Goal: Task Accomplishment & Management: Use online tool/utility

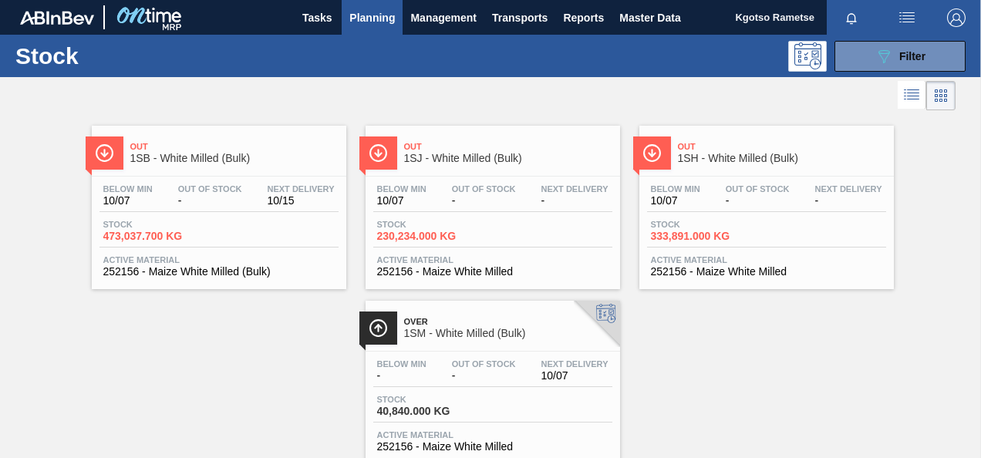
scroll to position [279, 0]
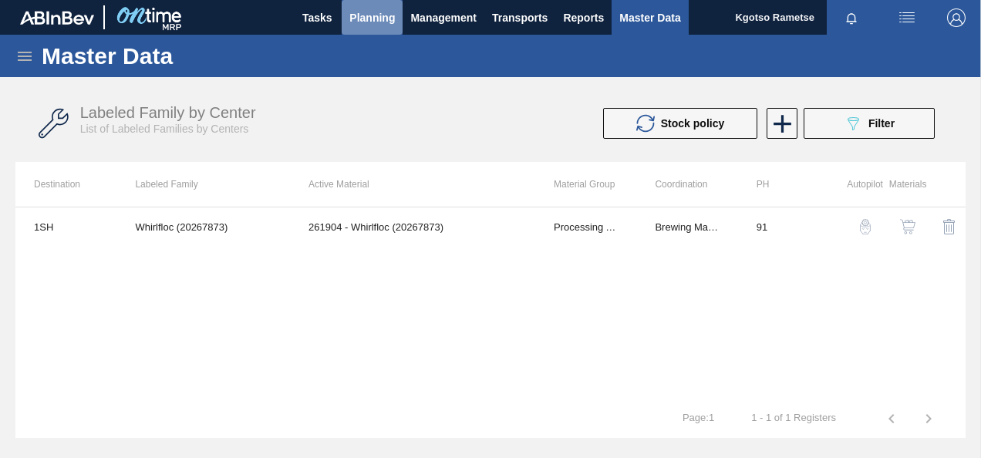
click at [366, 13] on span "Planning" at bounding box center [371, 17] width 45 height 19
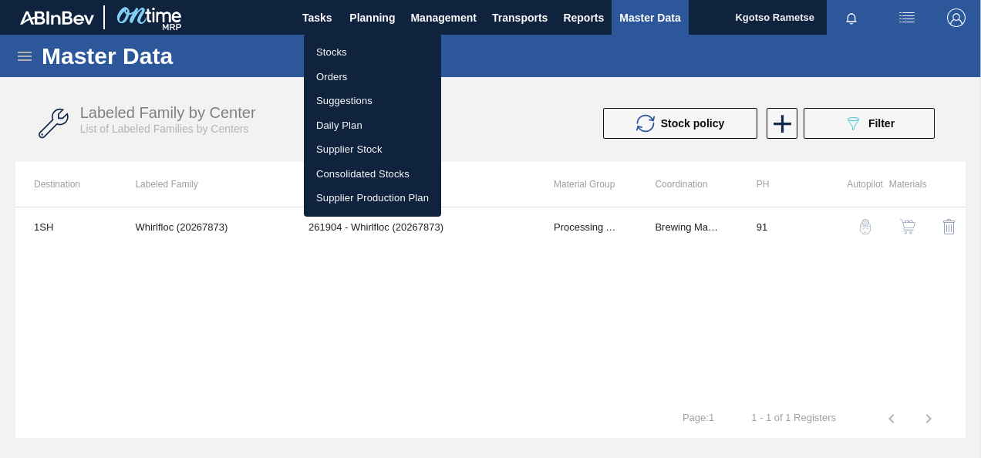
click at [343, 40] on li "Stocks" at bounding box center [372, 52] width 137 height 25
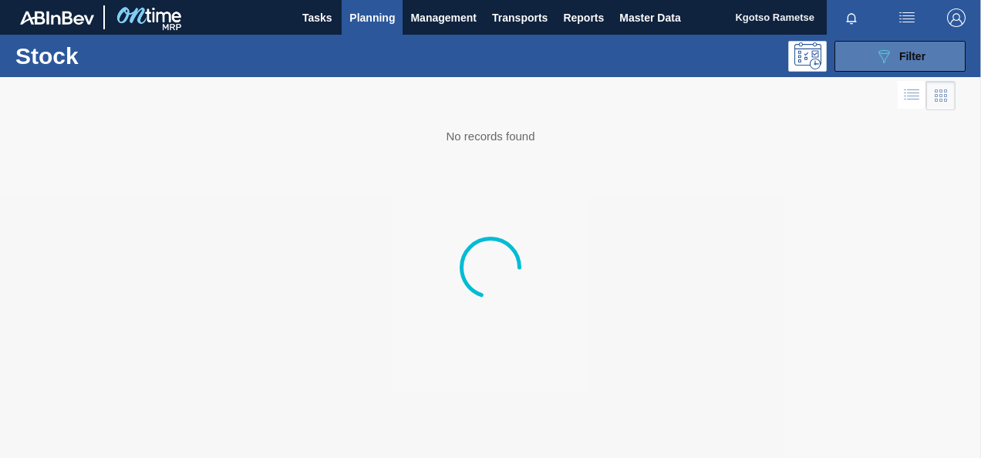
click at [682, 63] on icon "089F7B8B-B2A5-4AFE-B5C0-19BA573D28AC" at bounding box center [883, 56] width 19 height 19
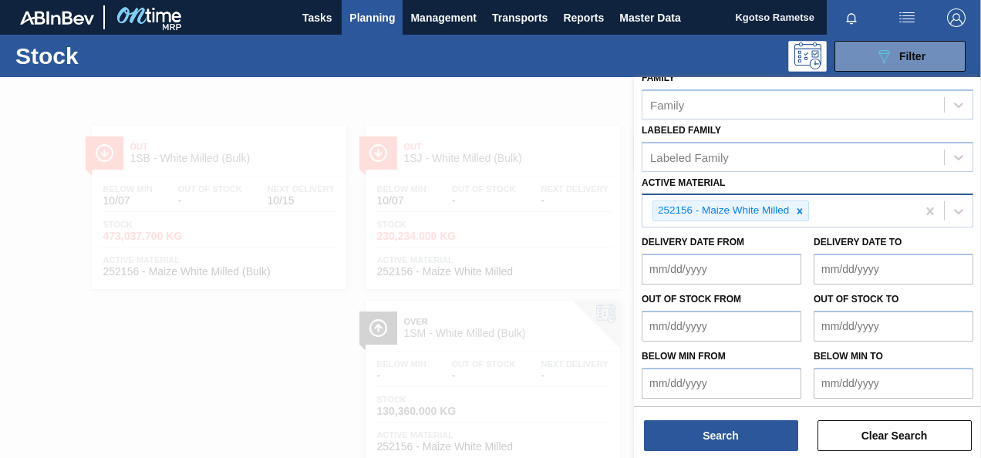
click at [682, 212] on icon at bounding box center [799, 211] width 11 height 11
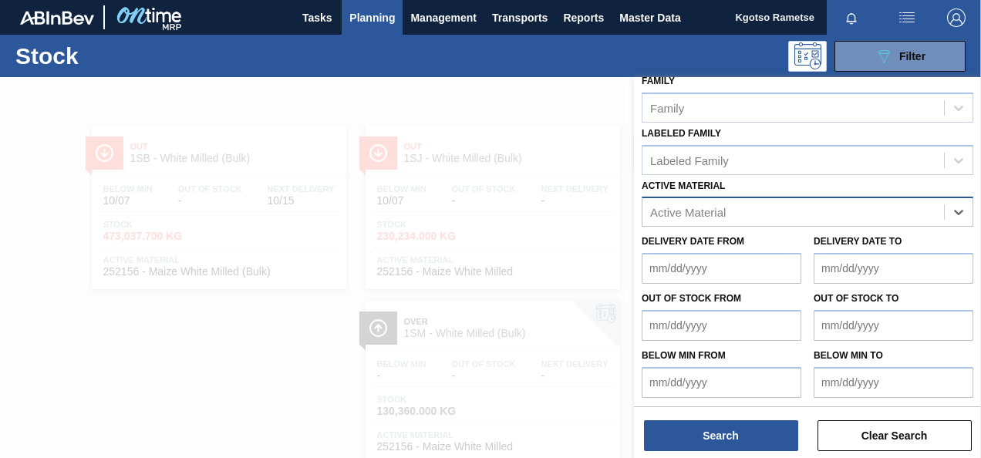
paste Material "282019"
type Material "282019"
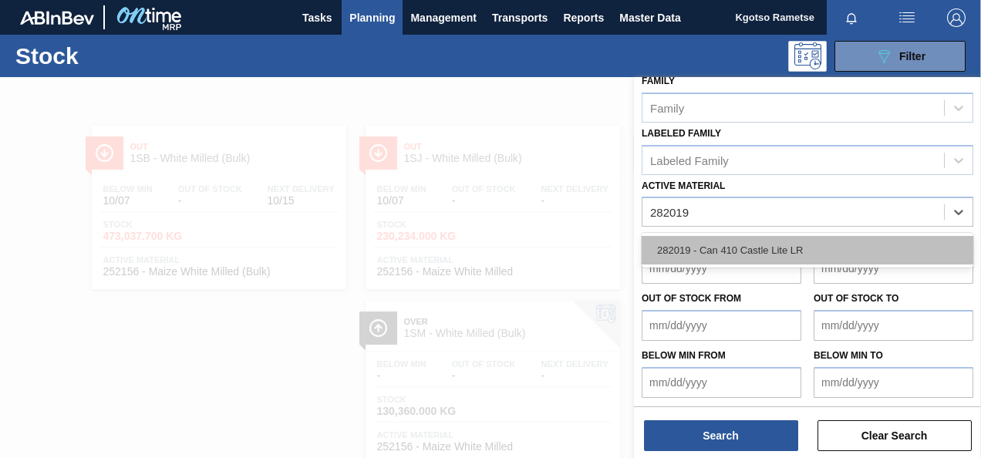
click at [682, 243] on div "282019 - Can 410 Castle Lite LR" at bounding box center [808, 250] width 332 height 29
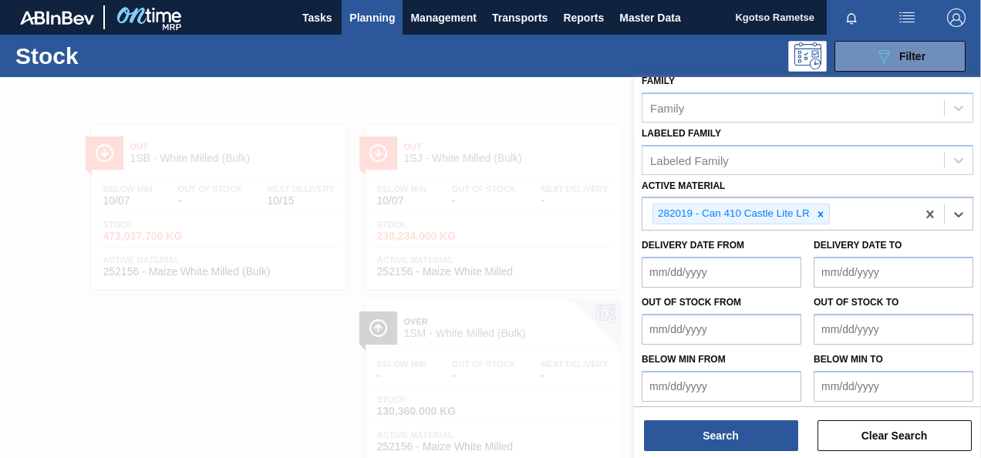
scroll to position [279, 0]
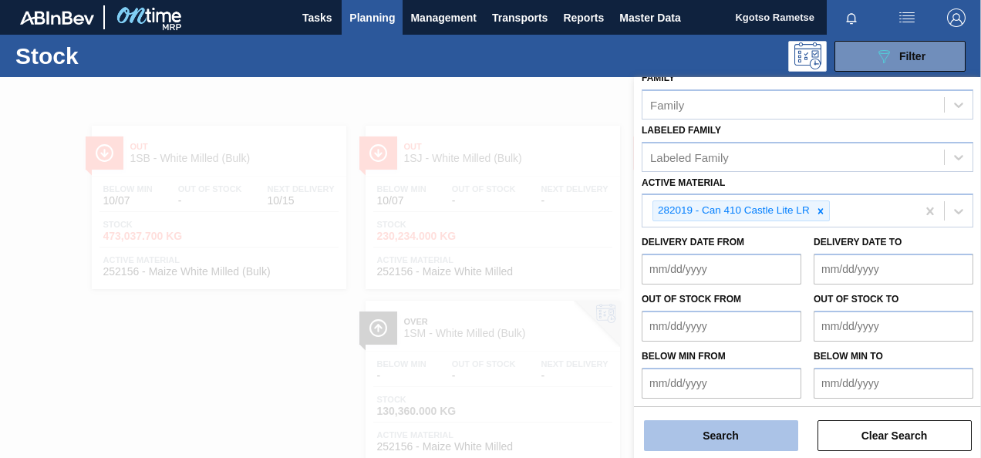
click at [682, 423] on button "Search" at bounding box center [721, 435] width 154 height 31
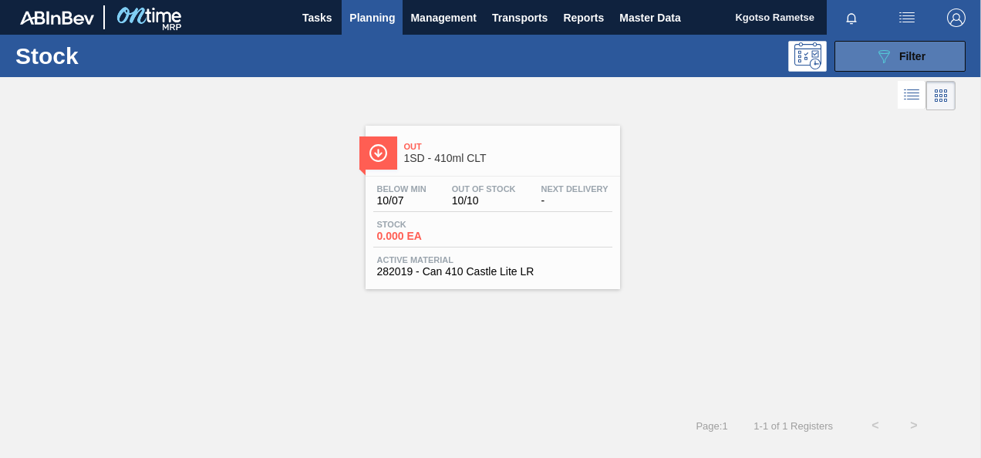
click at [682, 55] on icon "089F7B8B-B2A5-4AFE-B5C0-19BA573D28AC" at bounding box center [883, 56] width 19 height 19
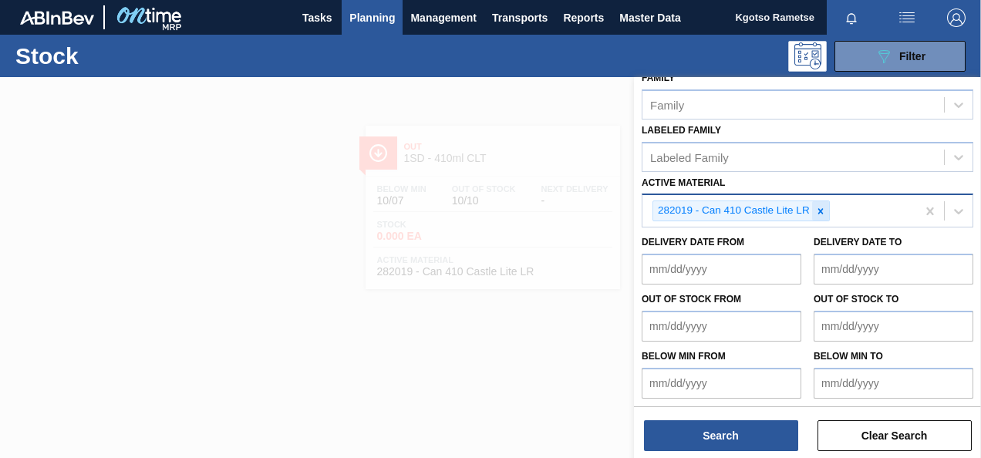
click at [682, 211] on icon at bounding box center [820, 211] width 11 height 11
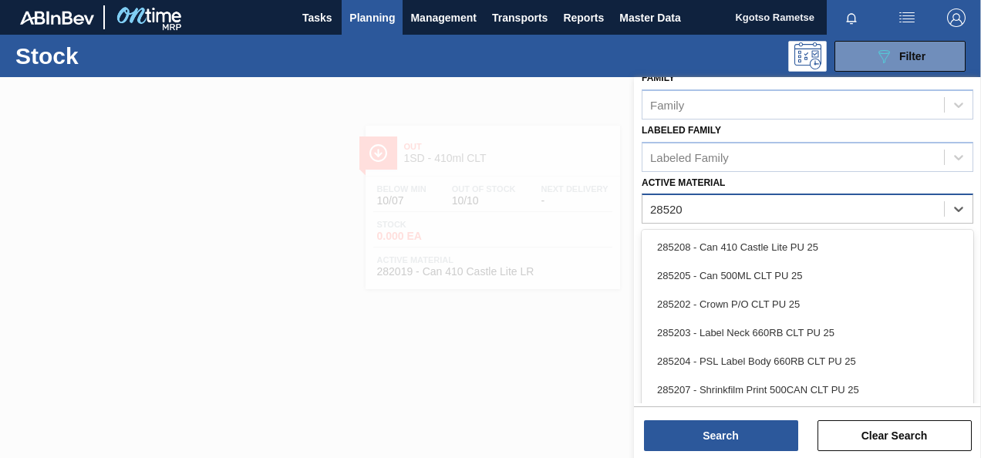
type Material "285208"
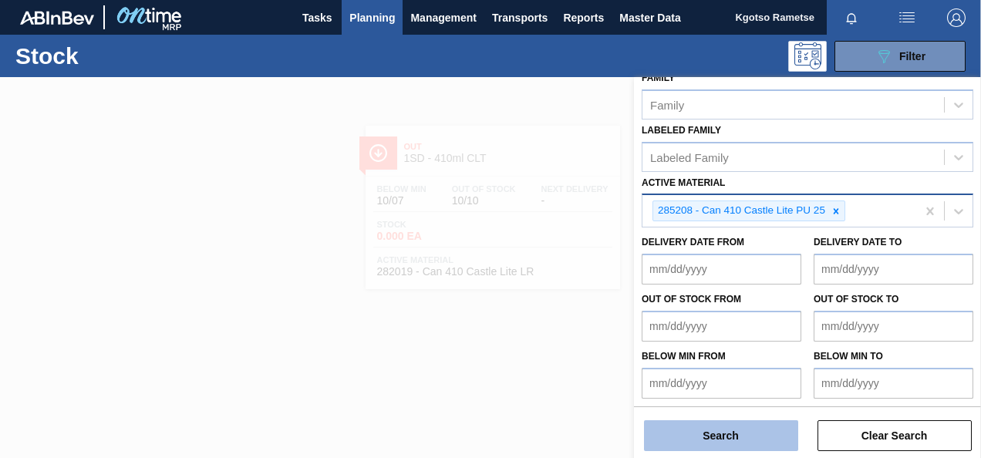
click at [682, 432] on button "Search" at bounding box center [721, 435] width 154 height 31
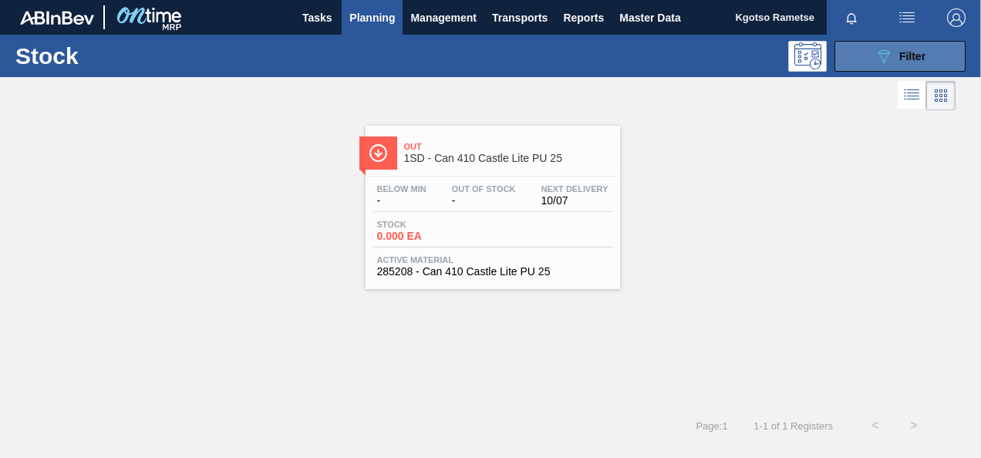
click at [682, 43] on button "089F7B8B-B2A5-4AFE-B5C0-19BA573D28AC Filter" at bounding box center [899, 56] width 131 height 31
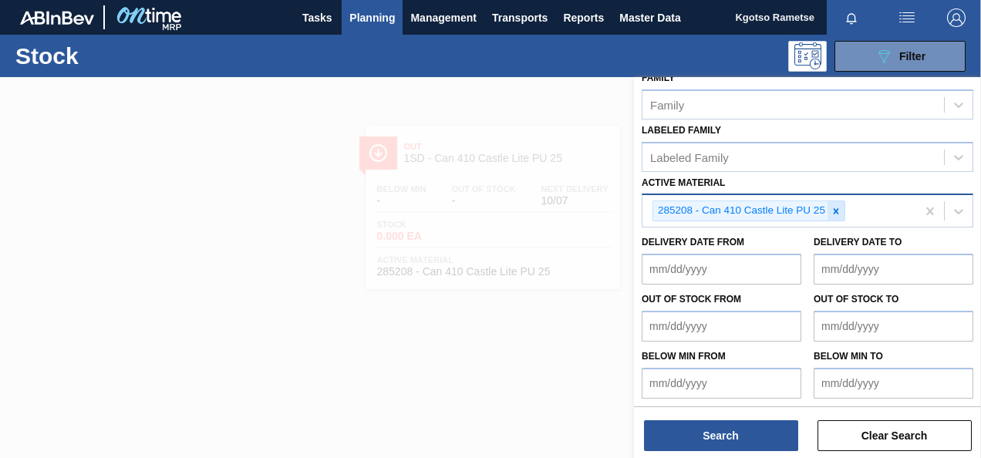
click at [682, 202] on div at bounding box center [835, 210] width 17 height 19
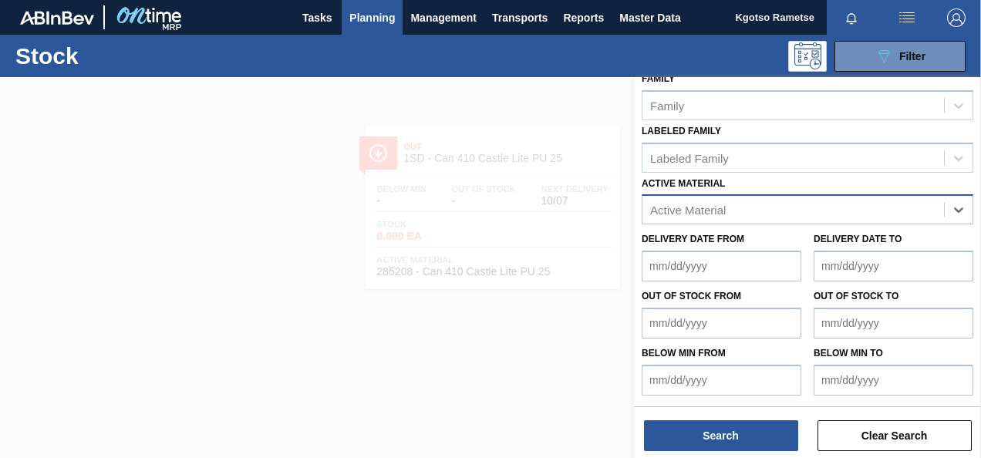
scroll to position [276, 0]
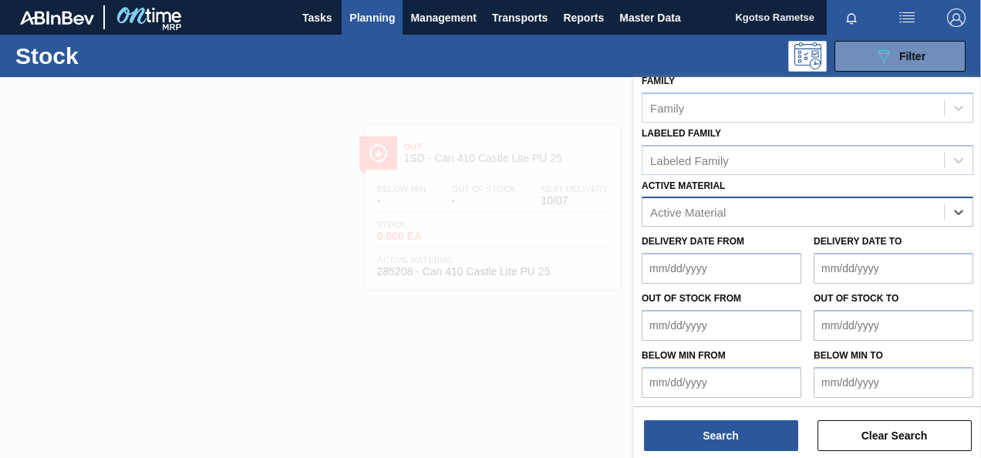
paste Material "285149"
type Material "285149"
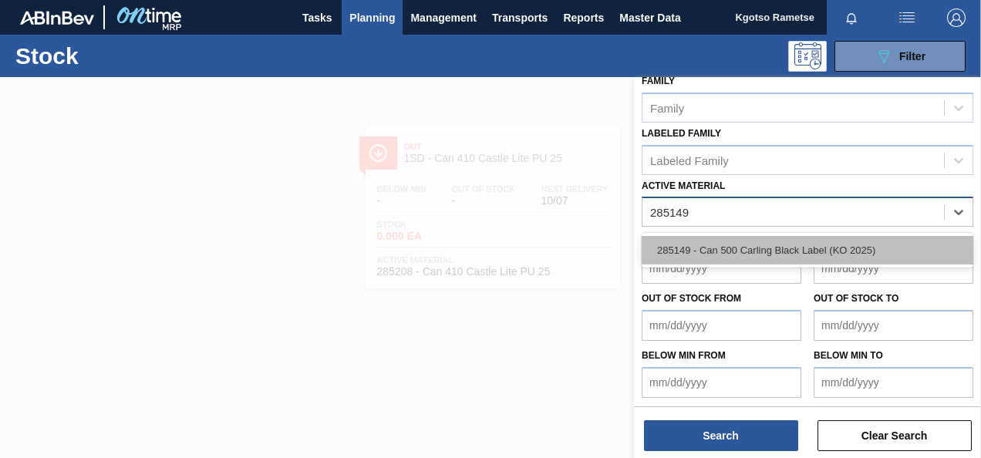
click at [682, 254] on div "285149 - Can 500 Carling Black Label (KO 2025)" at bounding box center [808, 250] width 332 height 29
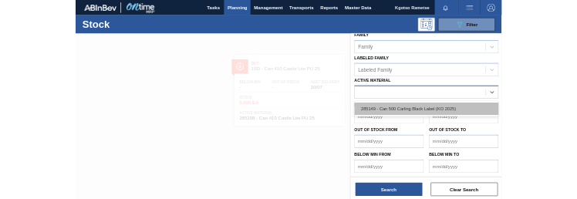
scroll to position [279, 0]
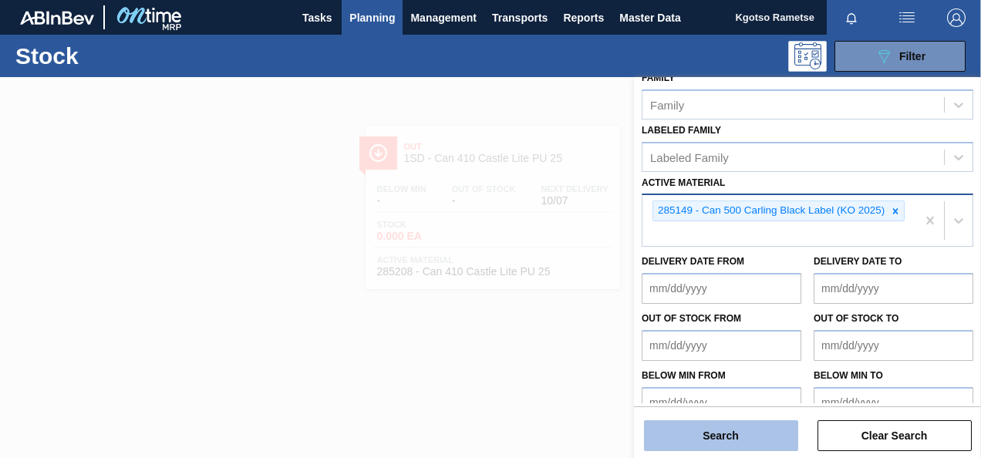
click at [682, 428] on button "Search" at bounding box center [721, 435] width 154 height 31
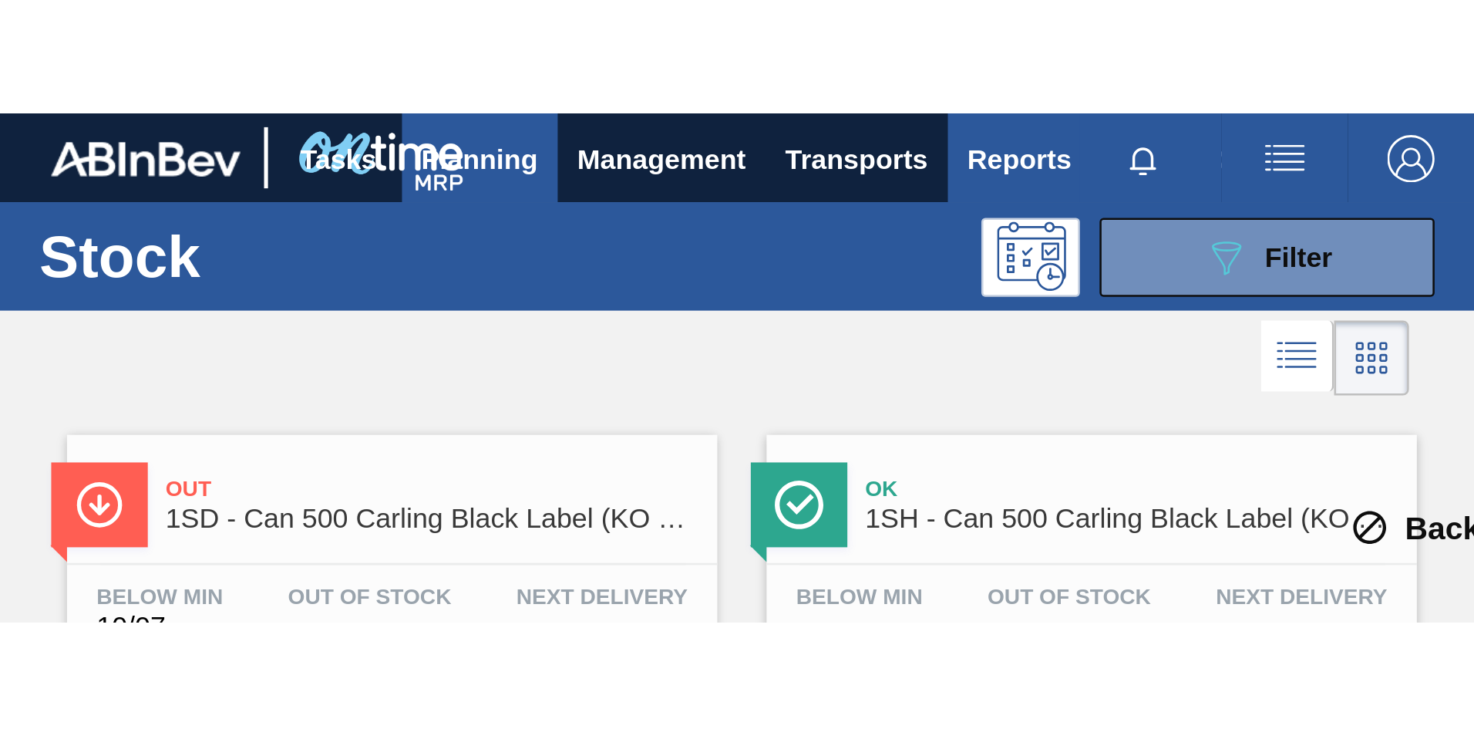
scroll to position [24, 0]
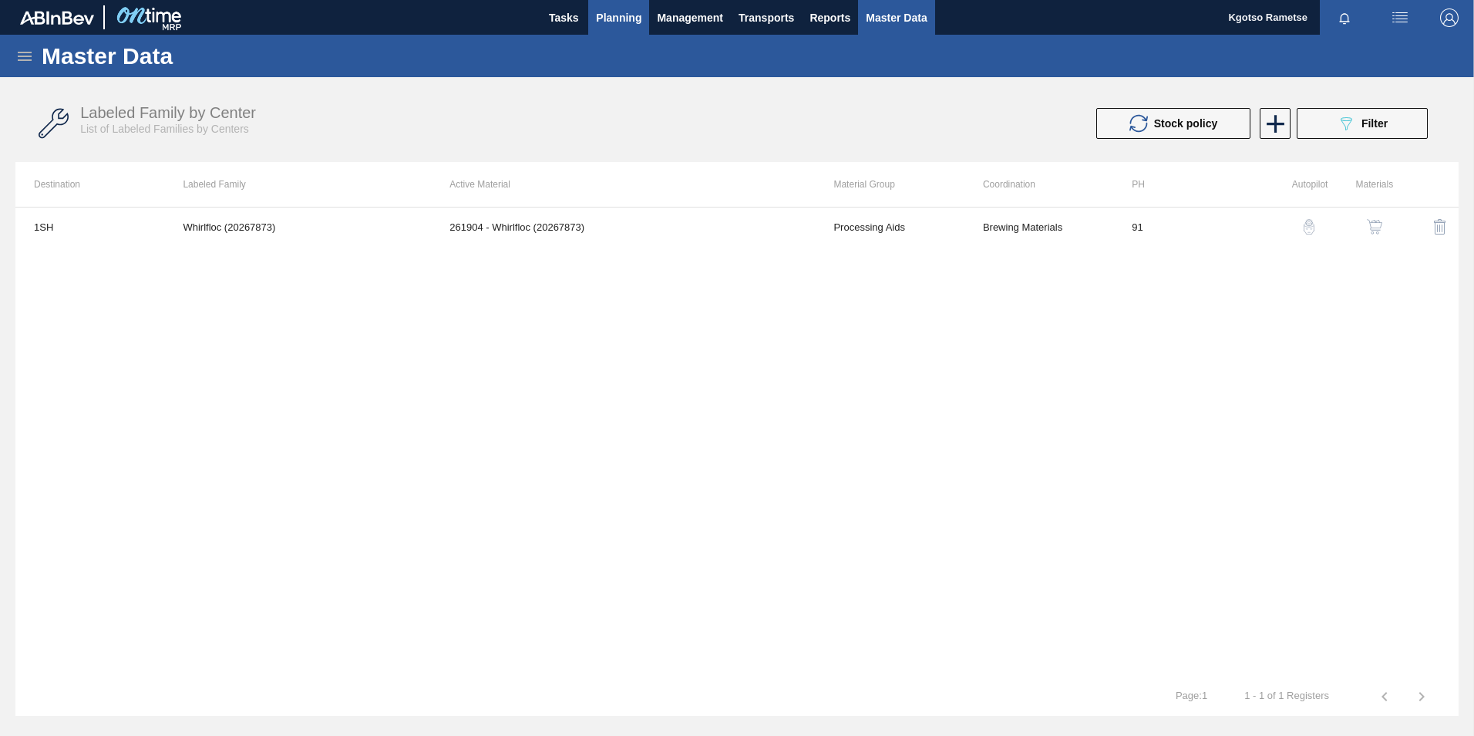
click at [627, 14] on span "Planning" at bounding box center [618, 17] width 45 height 19
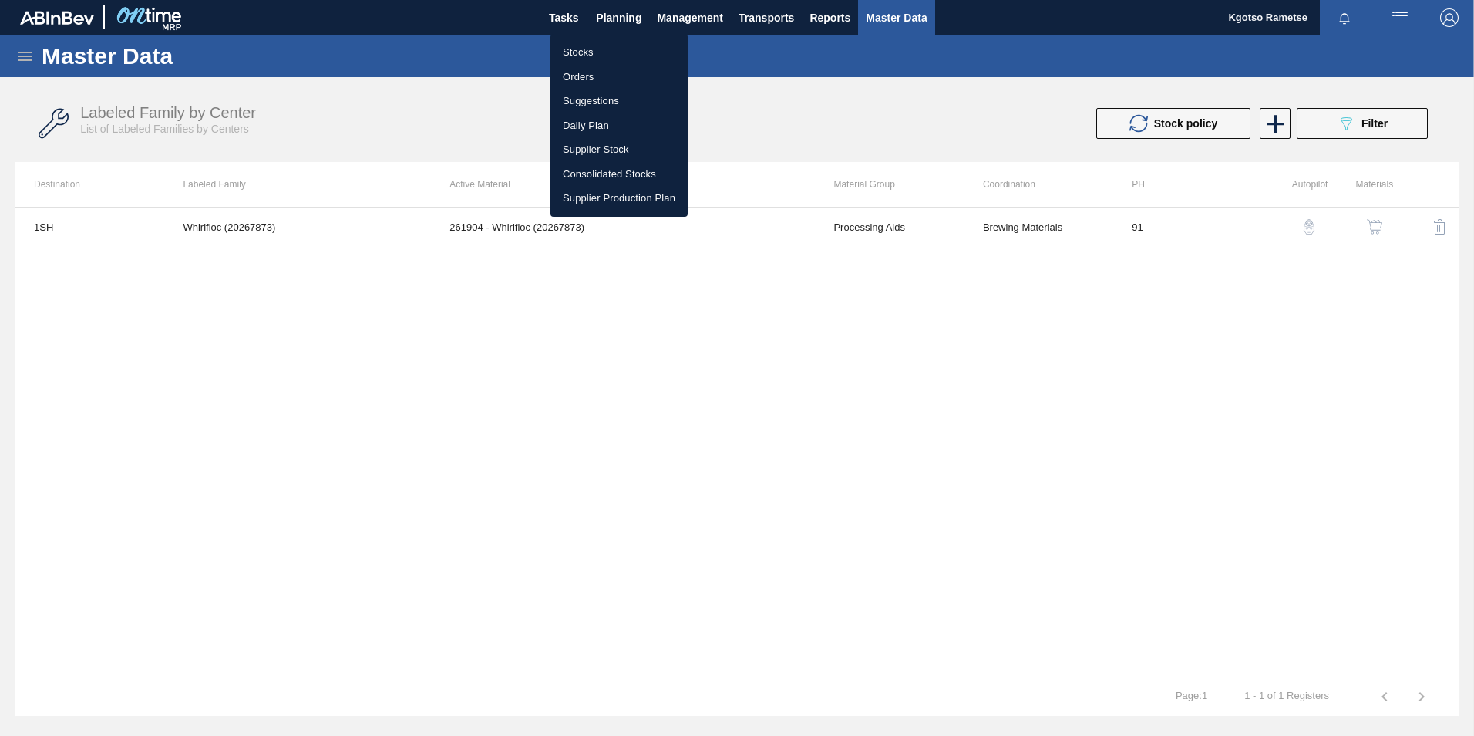
drag, startPoint x: 614, startPoint y: 46, endPoint x: 640, endPoint y: 69, distance: 35.0
click at [614, 46] on li "Stocks" at bounding box center [619, 52] width 137 height 25
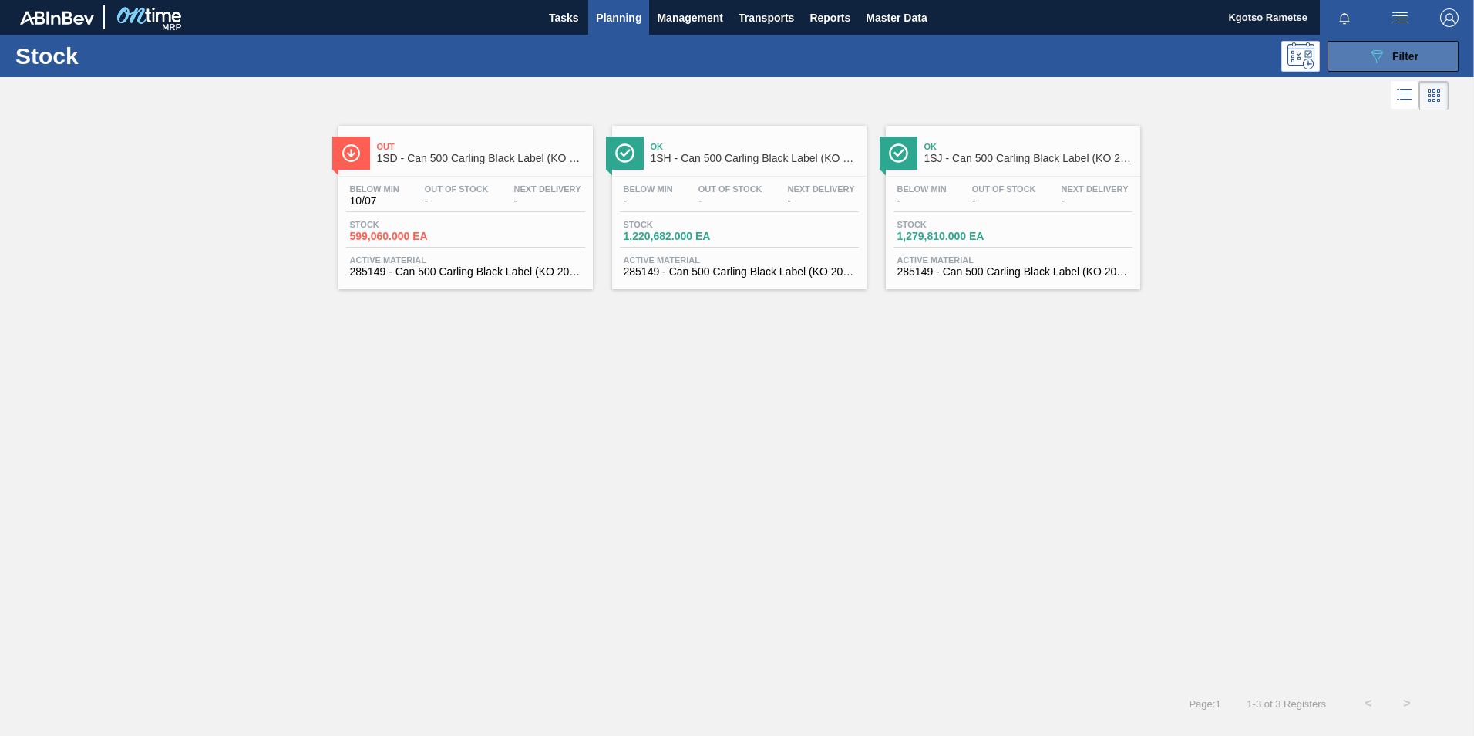
click at [1355, 59] on button "089F7B8B-B2A5-4AFE-B5C0-19BA573D28AC Filter" at bounding box center [1393, 56] width 131 height 31
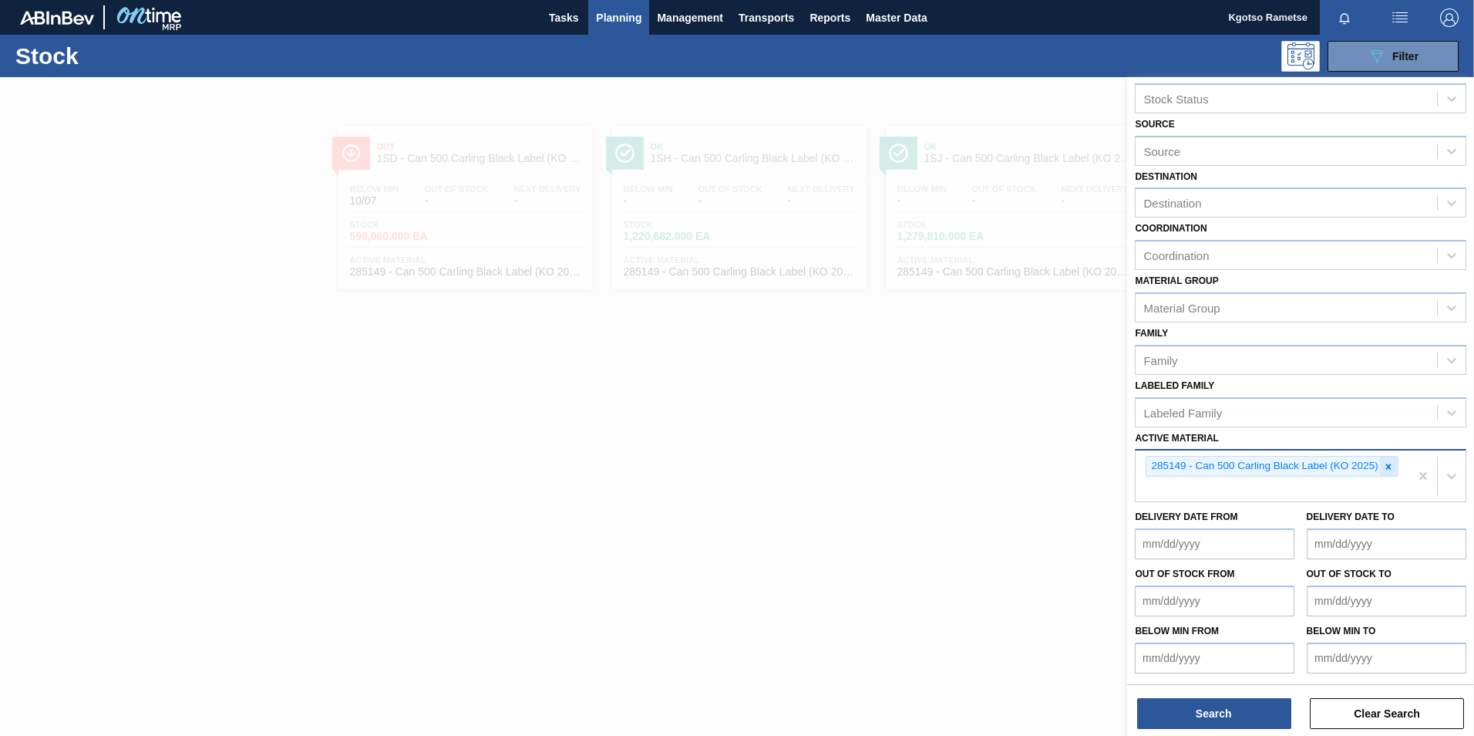
click at [1390, 467] on icon at bounding box center [1389, 465] width 5 height 5
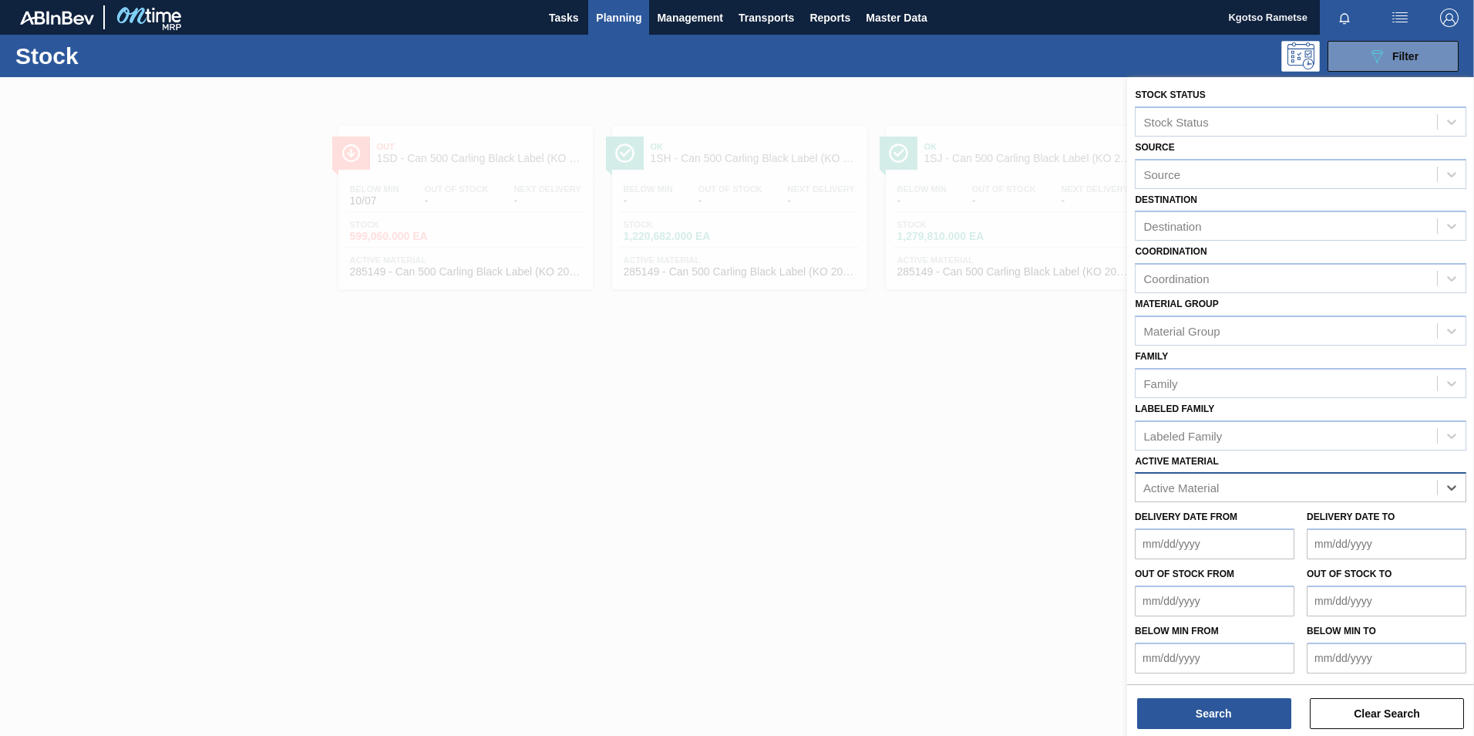
paste Material "282227"
type Material "282227"
click at [1275, 528] on div "282227 - Tray 500ML CAN CLT 4X6 2021" at bounding box center [1301, 525] width 332 height 29
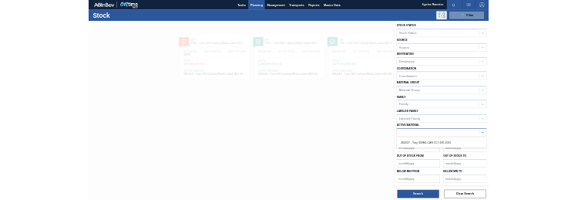
scroll to position [5, 0]
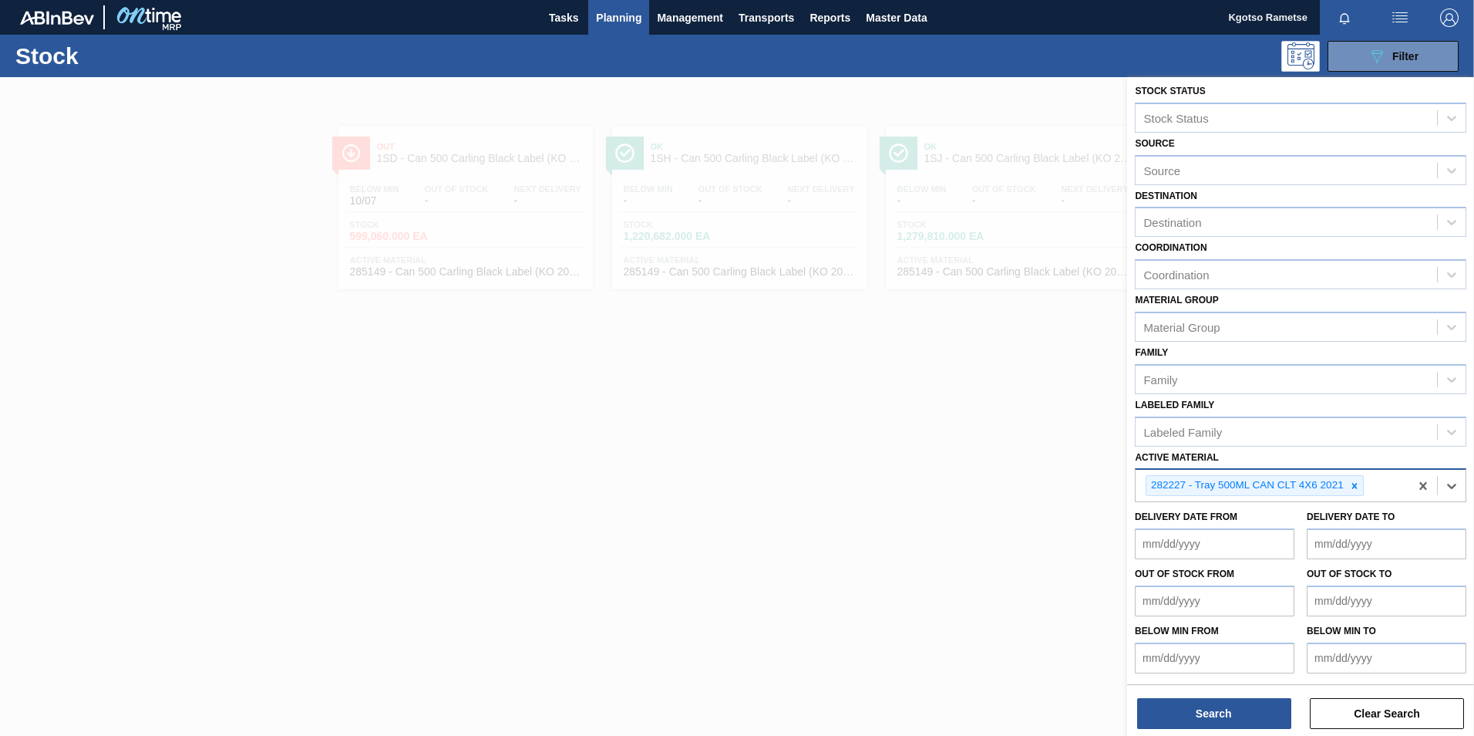
click at [1245, 682] on div "Stock Status Stock Status Source Source Destination Destination Coordination Co…" at bounding box center [1300, 408] width 347 height 662
click at [1238, 704] on button "Search" at bounding box center [1214, 713] width 154 height 31
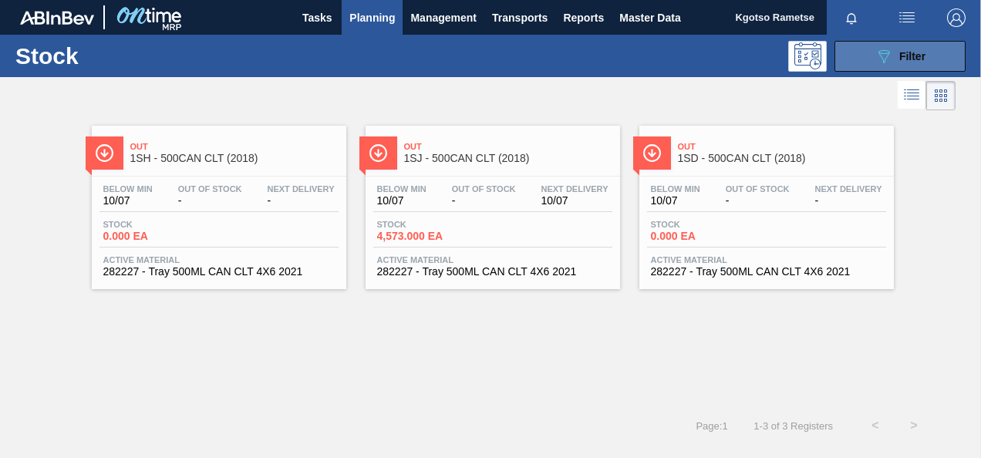
click at [841, 43] on button "089F7B8B-B2A5-4AFE-B5C0-19BA573D28AC Filter" at bounding box center [899, 56] width 131 height 31
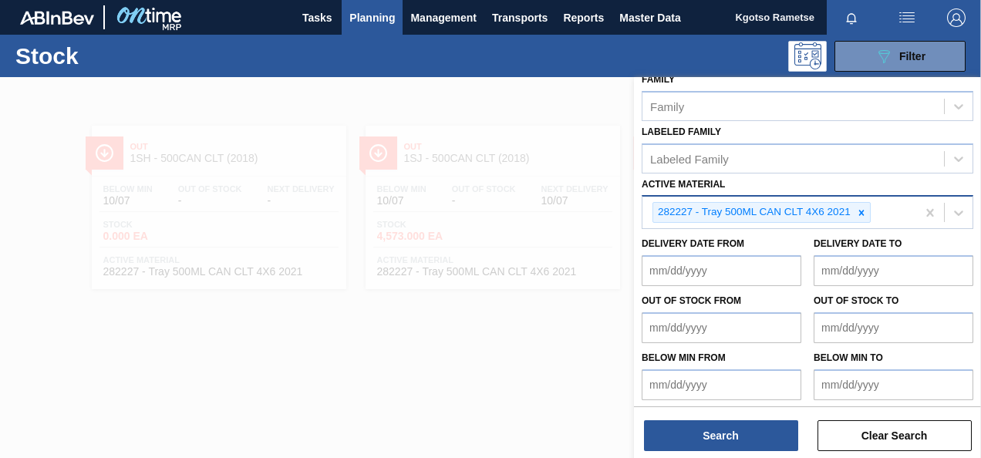
scroll to position [279, 0]
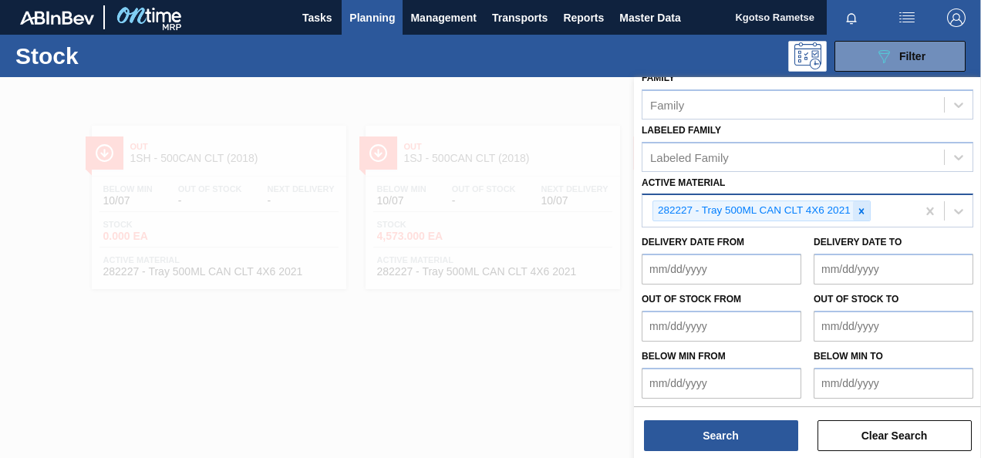
click at [862, 211] on icon at bounding box center [860, 210] width 5 height 5
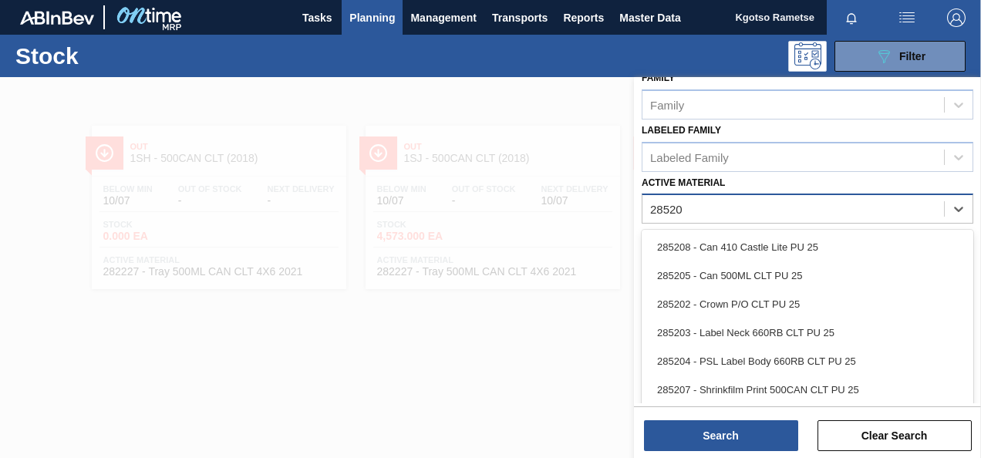
type Material "285206"
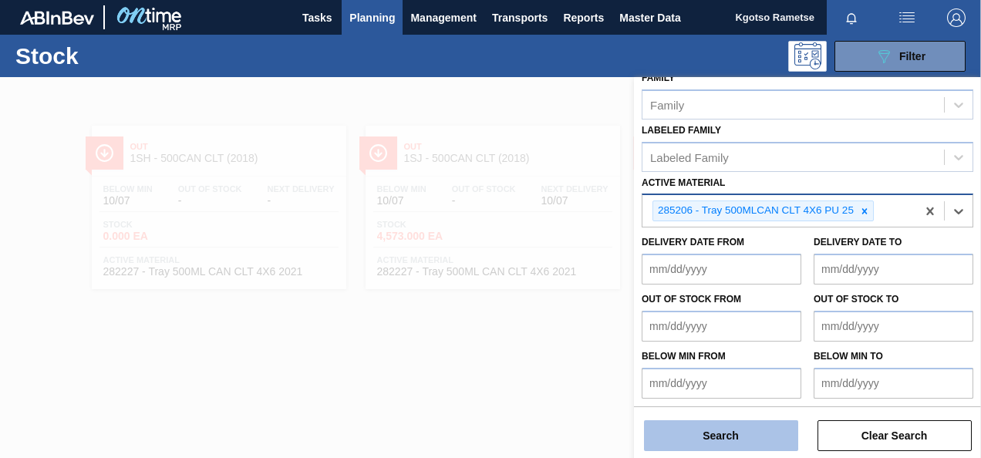
click at [736, 438] on button "Search" at bounding box center [721, 435] width 154 height 31
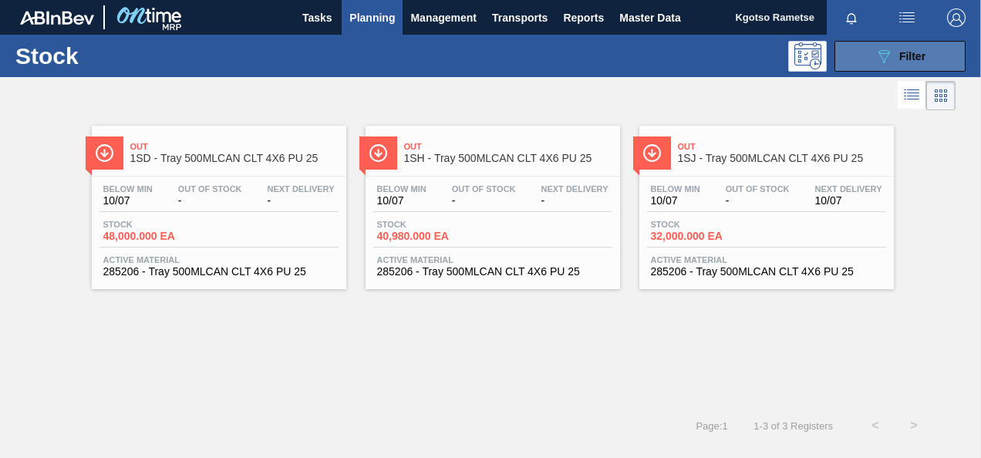
click at [882, 62] on icon "089F7B8B-B2A5-4AFE-B5C0-19BA573D28AC" at bounding box center [883, 56] width 19 height 19
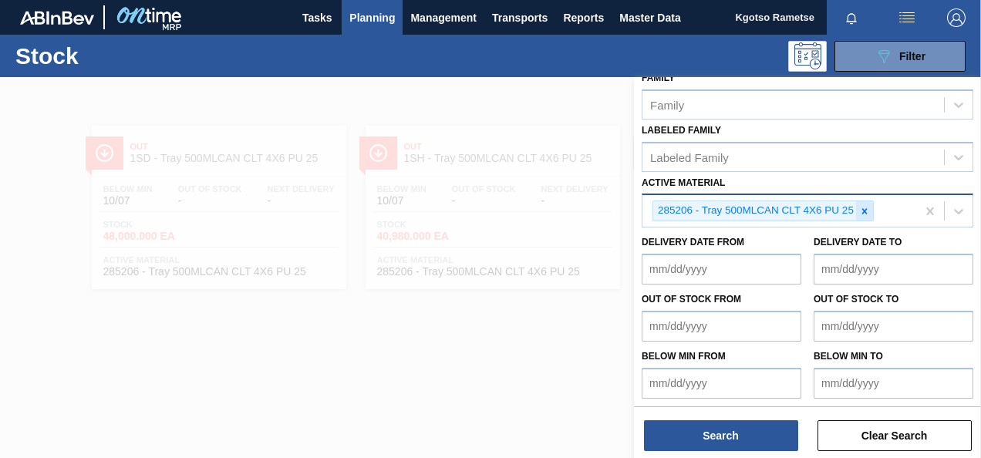
click at [862, 206] on icon at bounding box center [864, 211] width 11 height 11
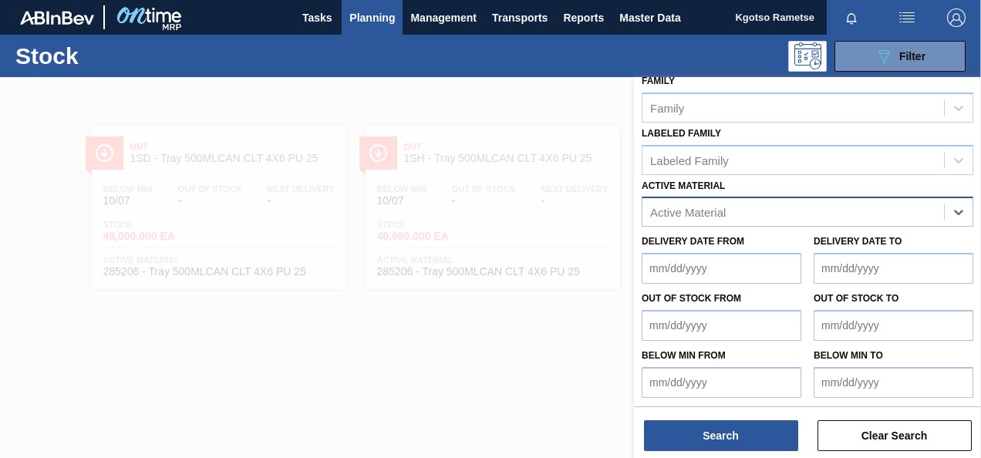
paste Material "279742"
type Material "279742"
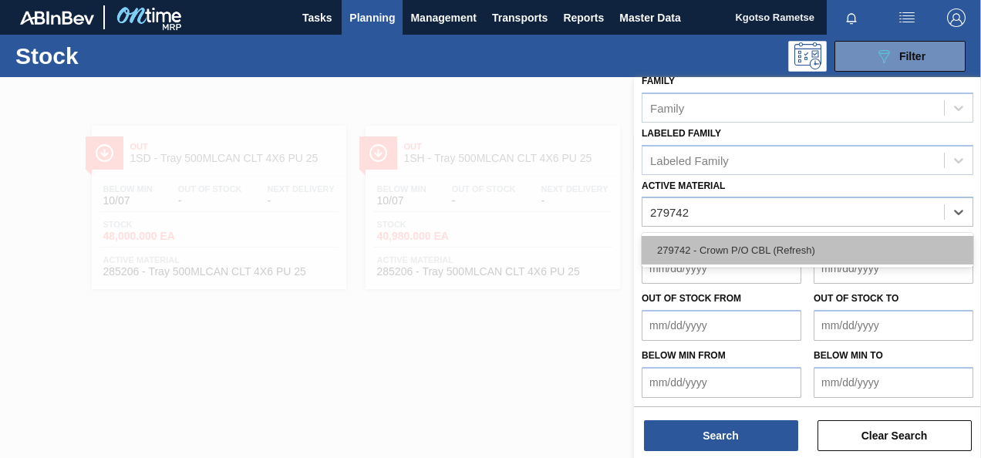
click at [723, 250] on div "279742 - Crown P/O CBL (Refresh)" at bounding box center [808, 250] width 332 height 29
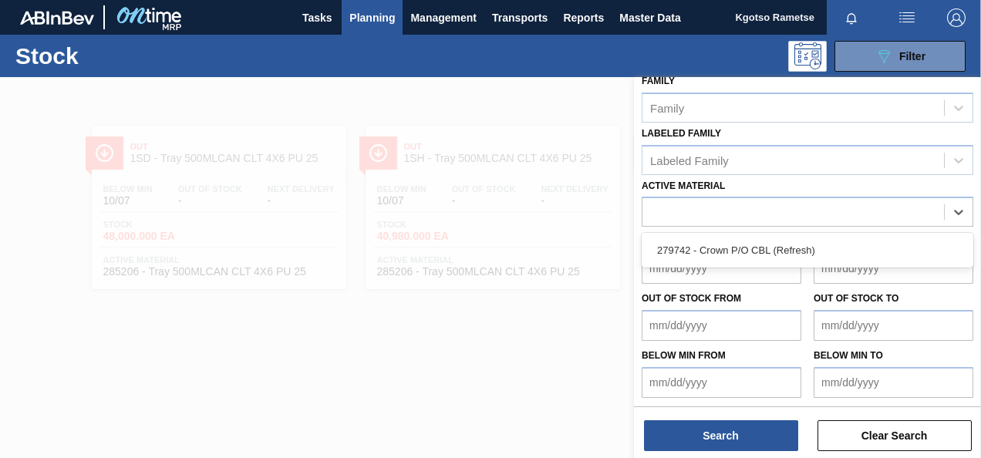
scroll to position [279, 0]
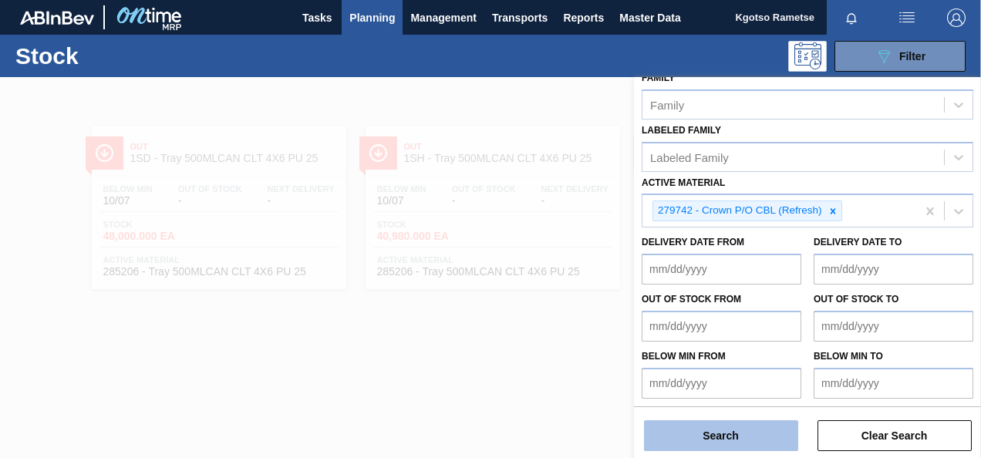
click at [723, 429] on button "Search" at bounding box center [721, 435] width 154 height 31
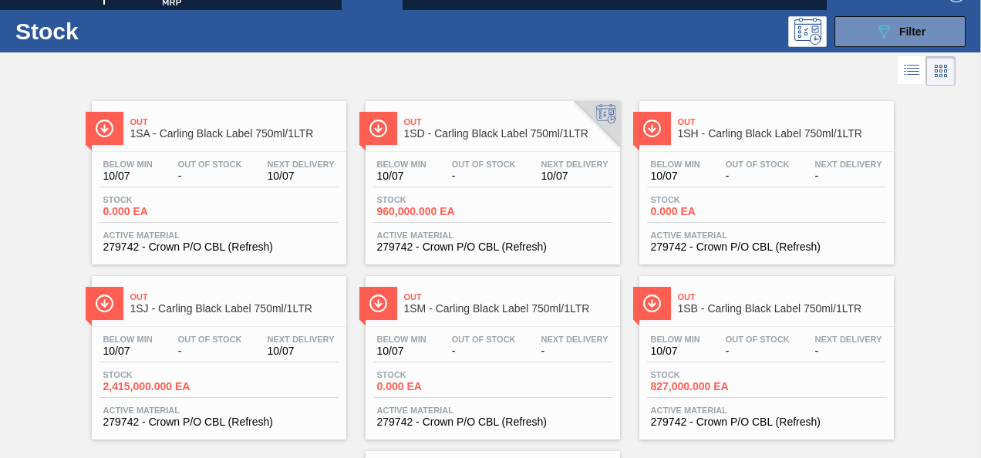
scroll to position [0, 0]
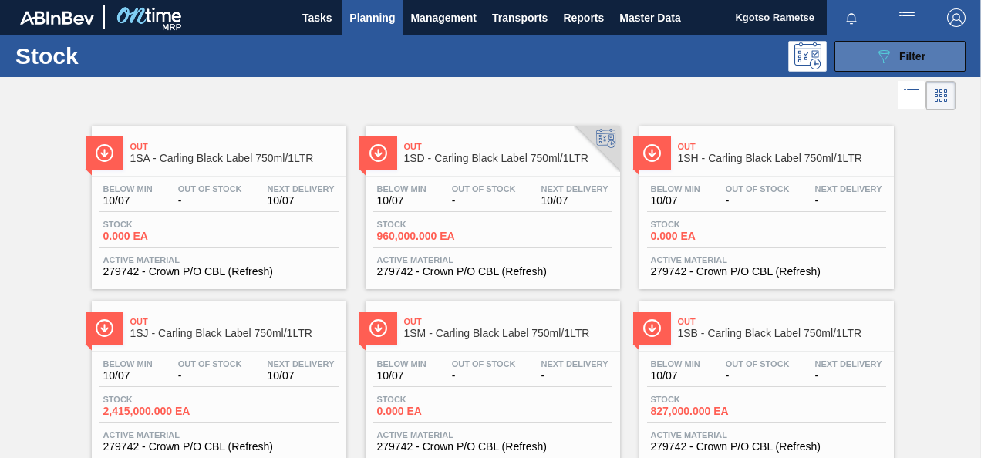
click at [881, 54] on icon "089F7B8B-B2A5-4AFE-B5C0-19BA573D28AC" at bounding box center [883, 56] width 19 height 19
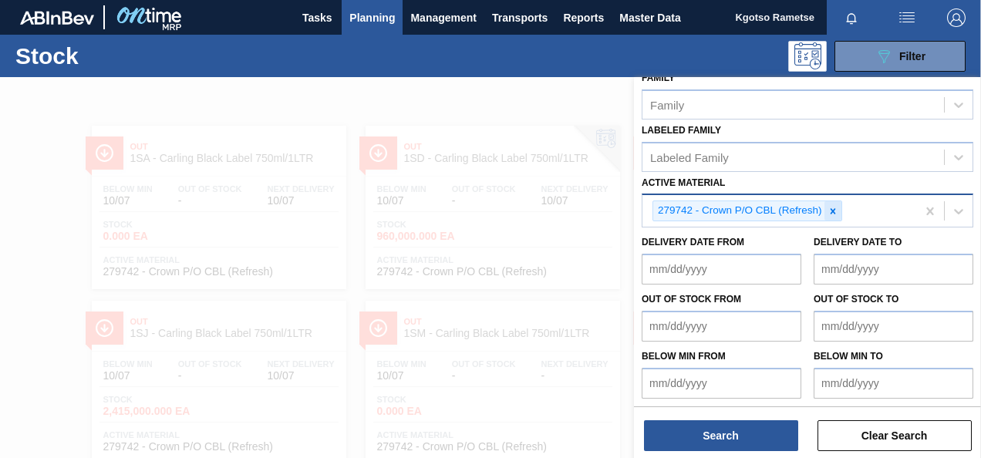
click at [827, 210] on icon at bounding box center [832, 211] width 11 height 11
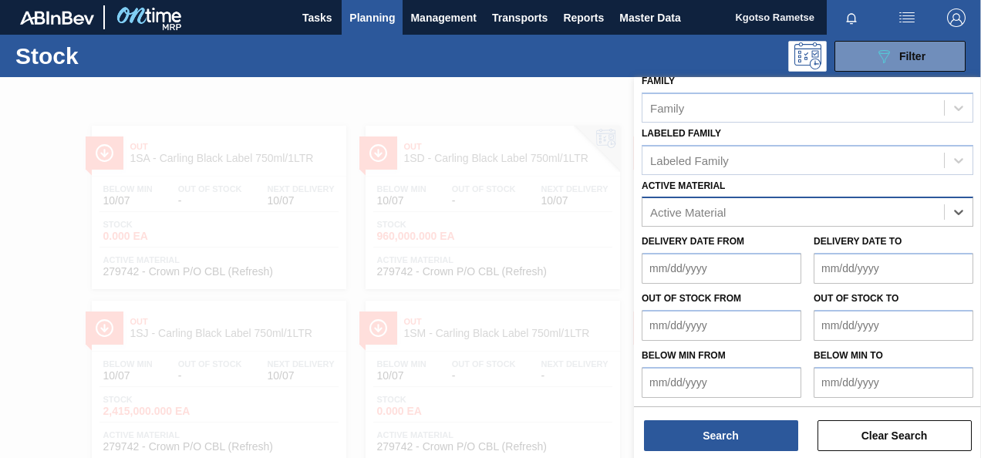
paste Material "284616"
type Material "284616"
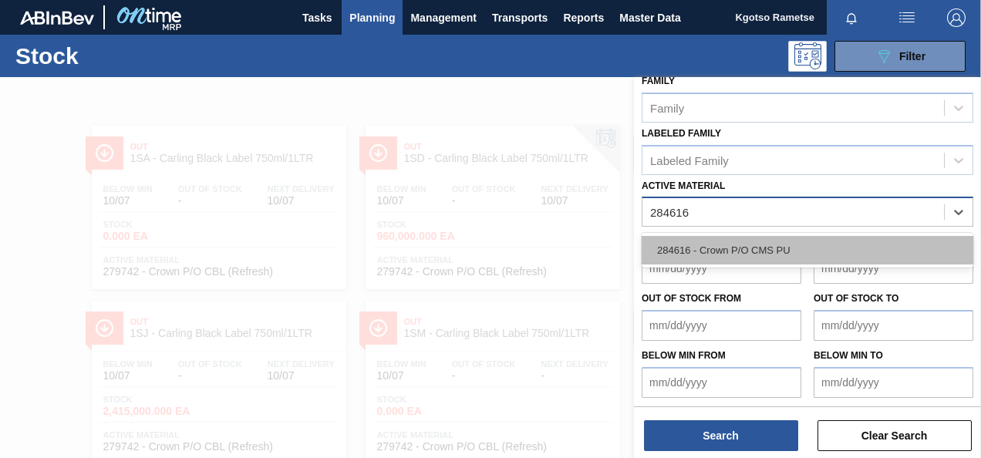
click at [790, 248] on div "284616 - Crown P/O CMS PU" at bounding box center [808, 250] width 332 height 29
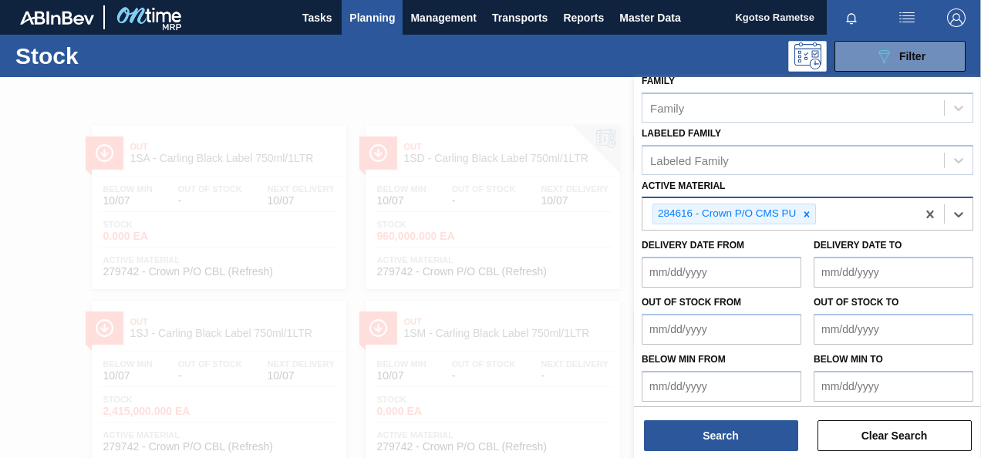
scroll to position [279, 0]
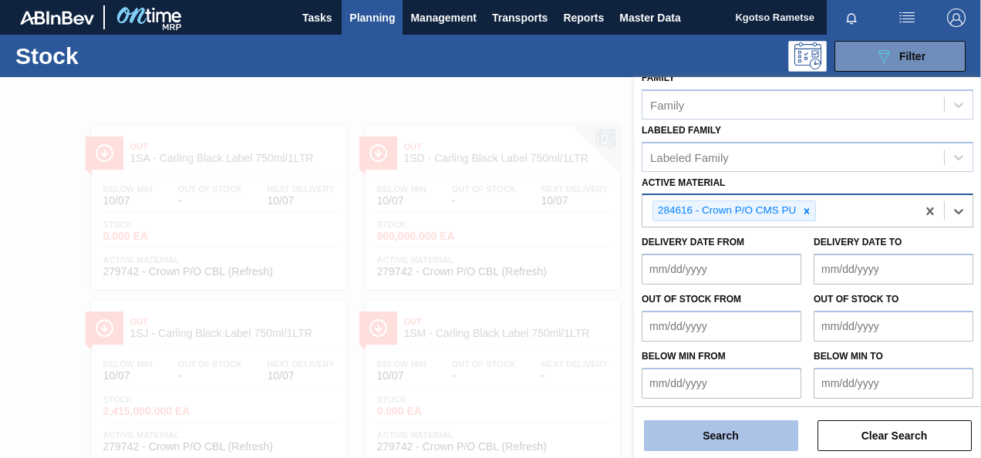
click at [756, 433] on button "Search" at bounding box center [721, 435] width 154 height 31
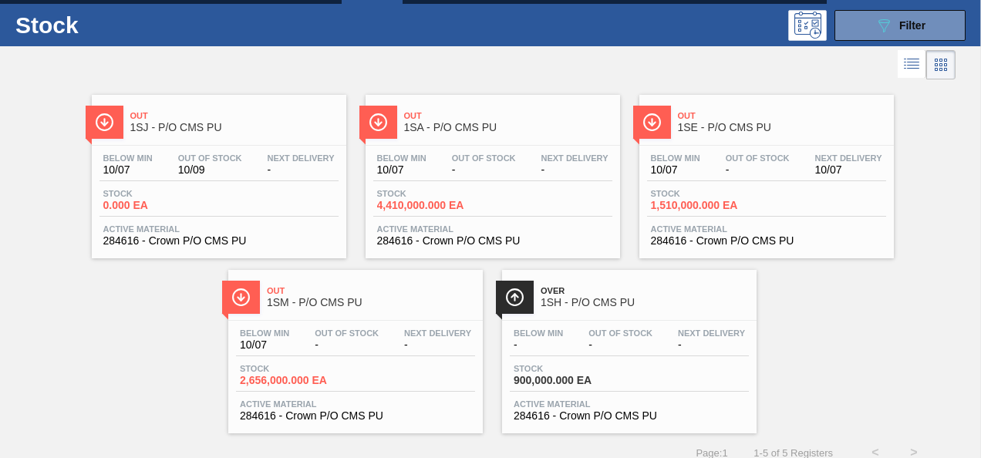
scroll to position [46, 0]
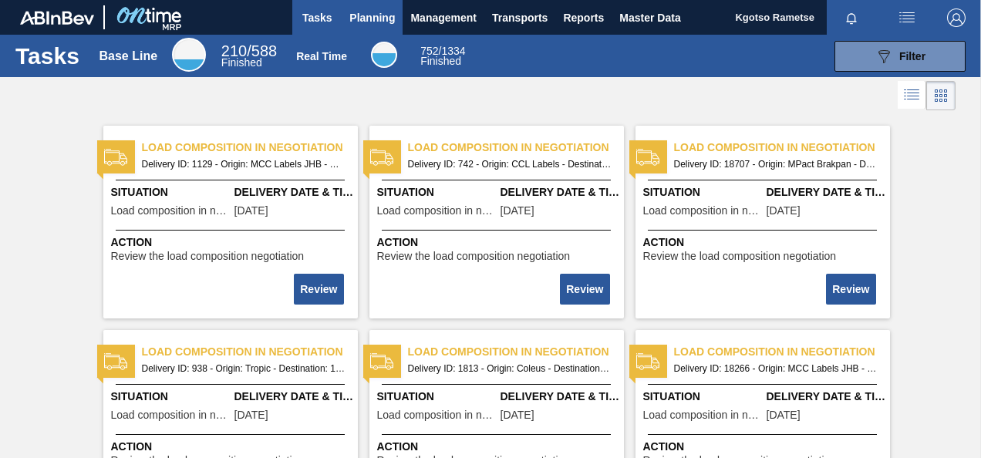
click at [372, 22] on span "Planning" at bounding box center [371, 17] width 45 height 19
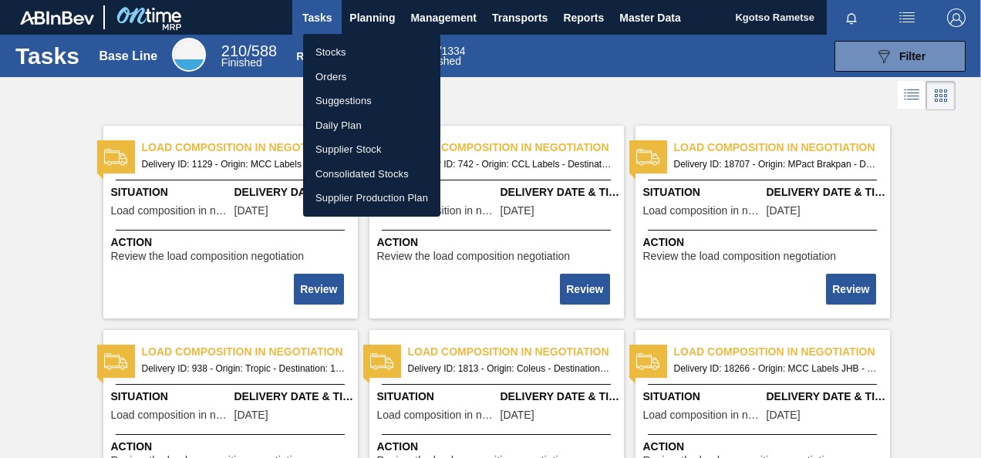
click at [335, 79] on li "Orders" at bounding box center [371, 77] width 137 height 25
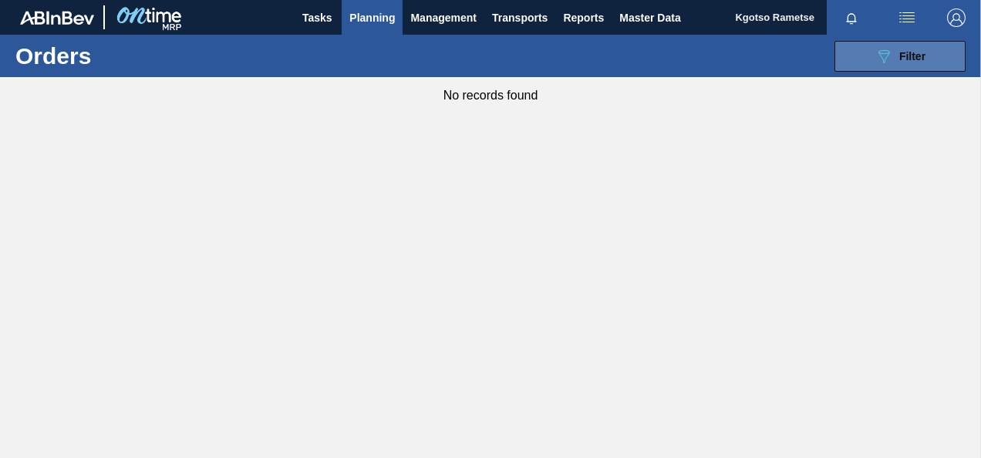
click at [870, 59] on button "089F7B8B-B2A5-4AFE-B5C0-19BA573D28AC Filter" at bounding box center [899, 56] width 131 height 31
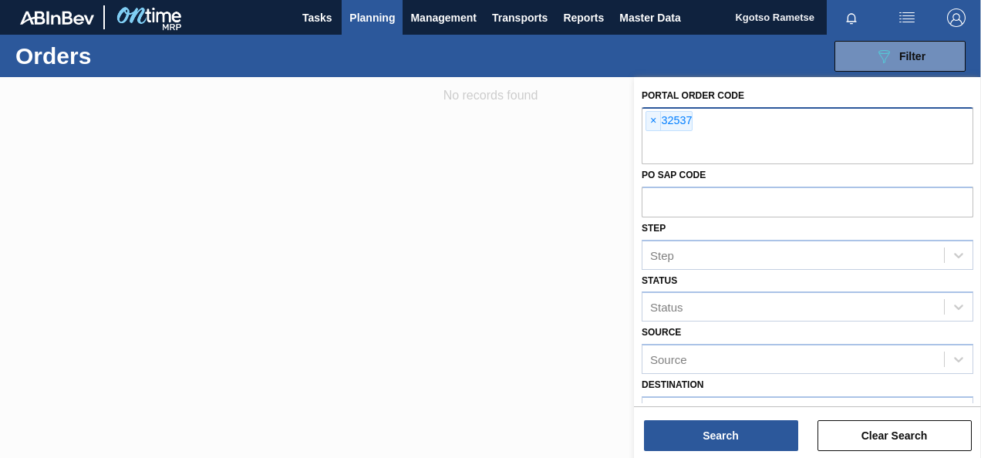
click at [652, 122] on span "×" at bounding box center [653, 121] width 15 height 19
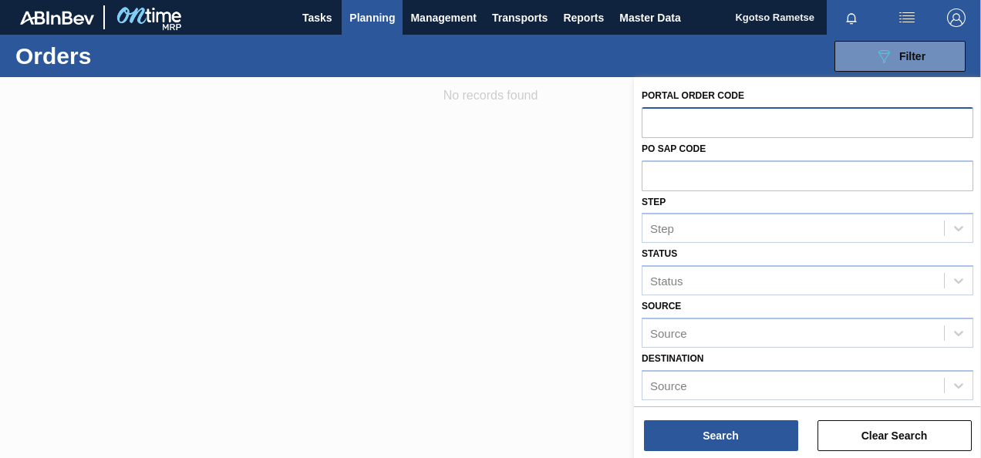
paste input "32590"
type input "32590"
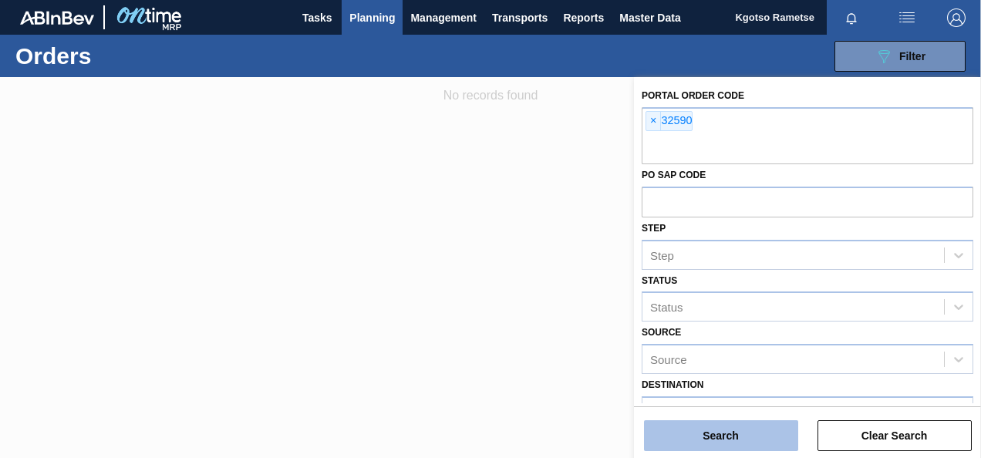
click at [773, 440] on button "Search" at bounding box center [721, 435] width 154 height 31
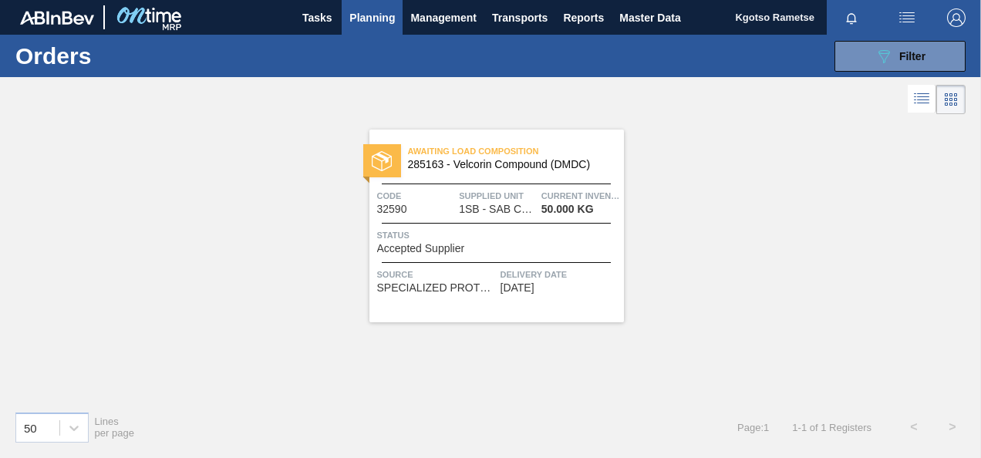
click at [503, 167] on span "285163 - Velcorin Compound (DMDC)" at bounding box center [510, 165] width 204 height 12
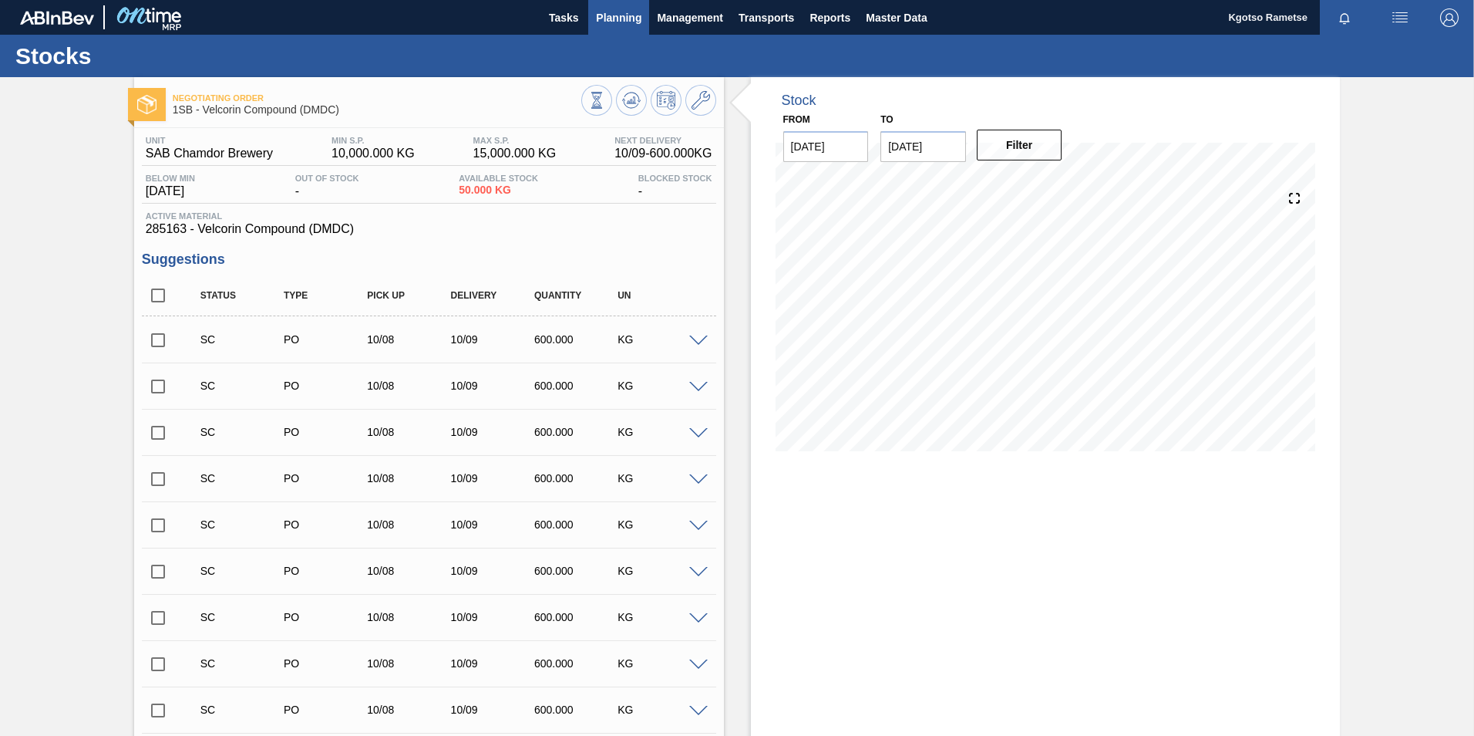
click at [614, 8] on span "Planning" at bounding box center [618, 17] width 45 height 19
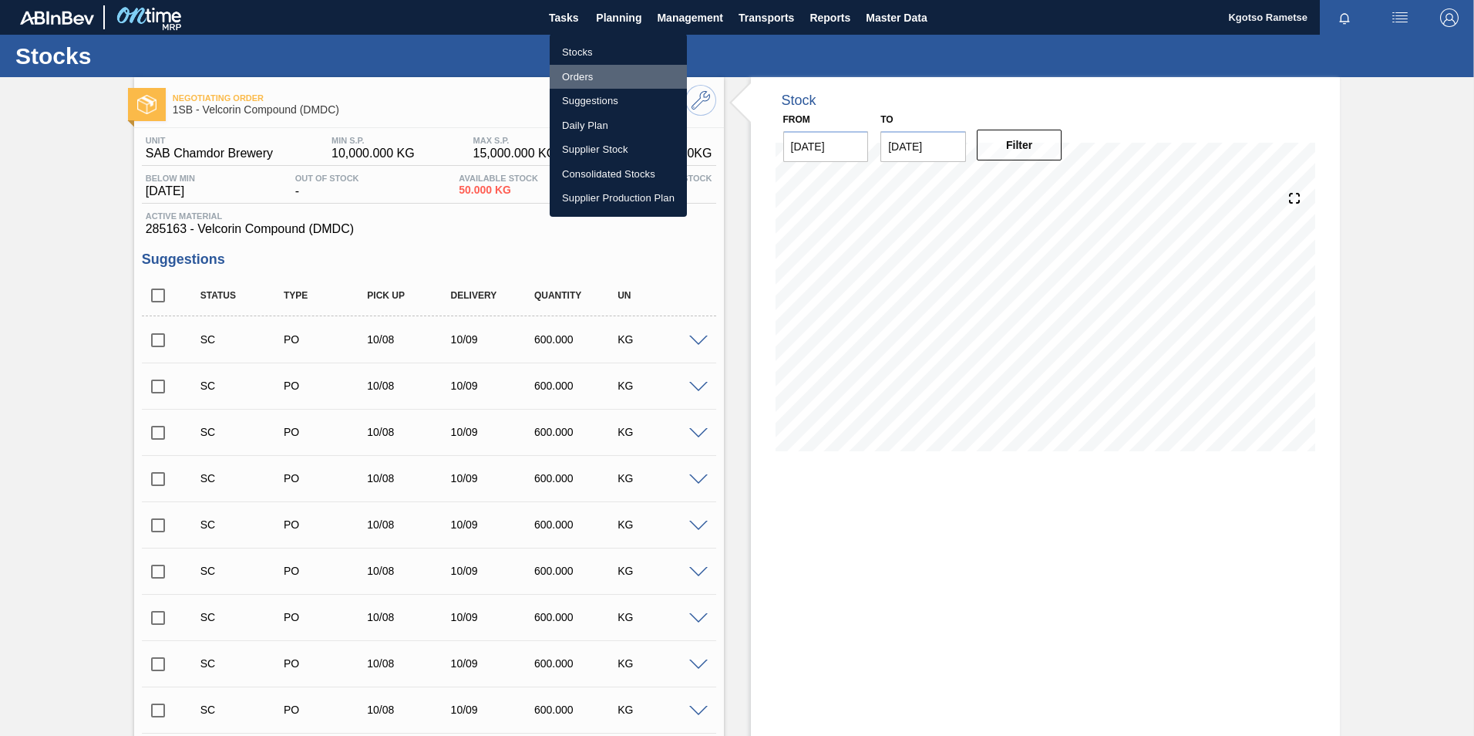
click at [601, 65] on li "Orders" at bounding box center [618, 77] width 137 height 25
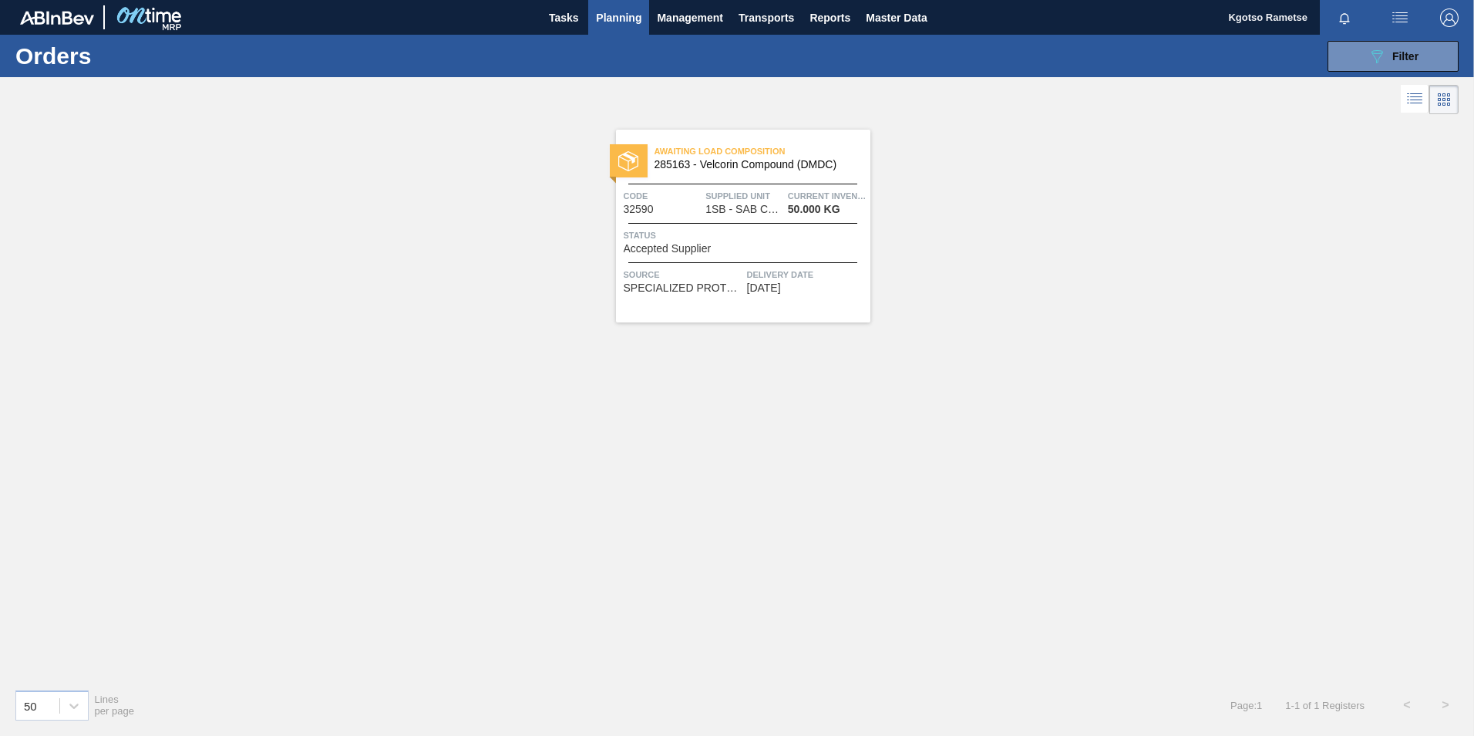
click at [980, 15] on img "button" at bounding box center [1449, 17] width 19 height 19
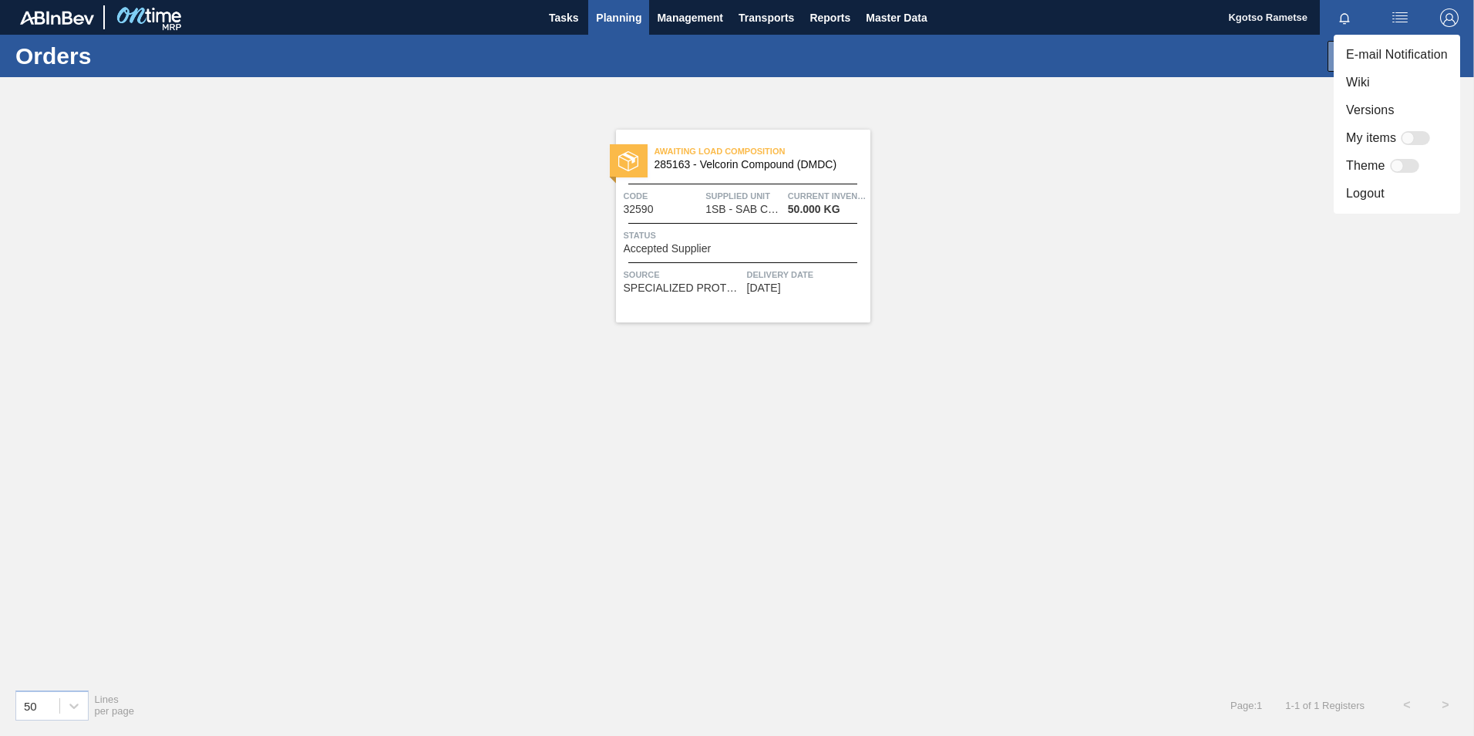
click at [980, 187] on li "Logout" at bounding box center [1397, 194] width 126 height 28
click at [980, 199] on li "Logout" at bounding box center [1397, 194] width 126 height 28
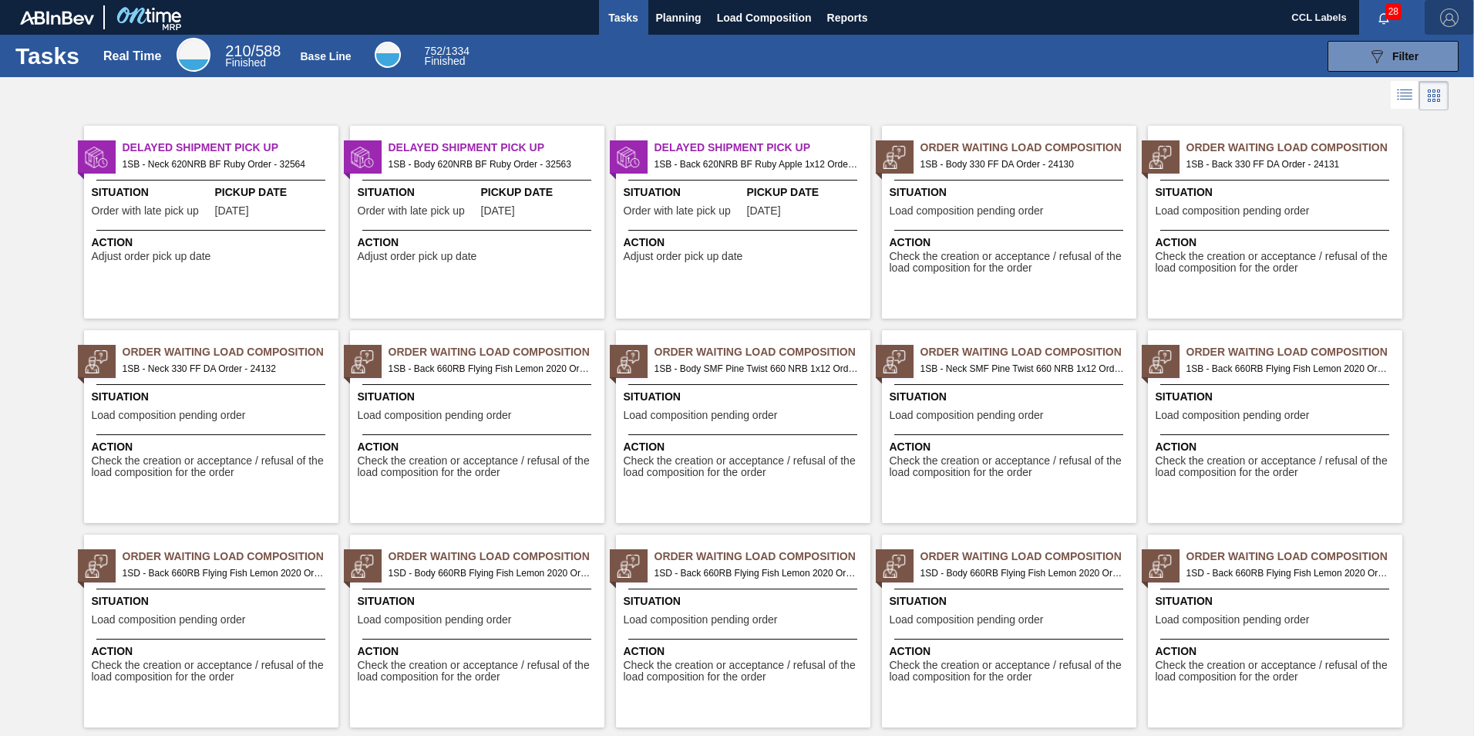
click at [1451, 5] on button "button" at bounding box center [1449, 17] width 49 height 35
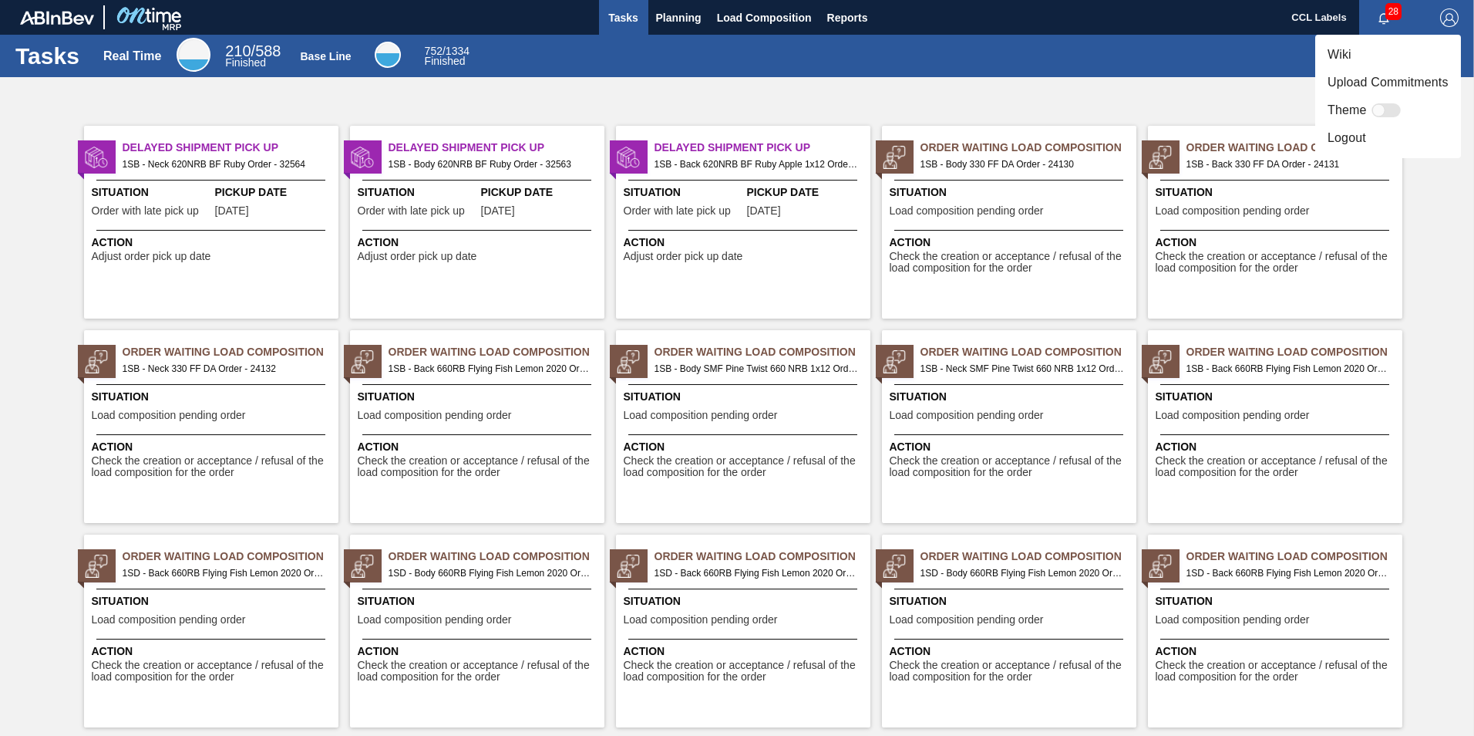
click at [1395, 151] on li "Logout" at bounding box center [1389, 138] width 146 height 28
click at [1373, 147] on li "Logout" at bounding box center [1389, 138] width 146 height 28
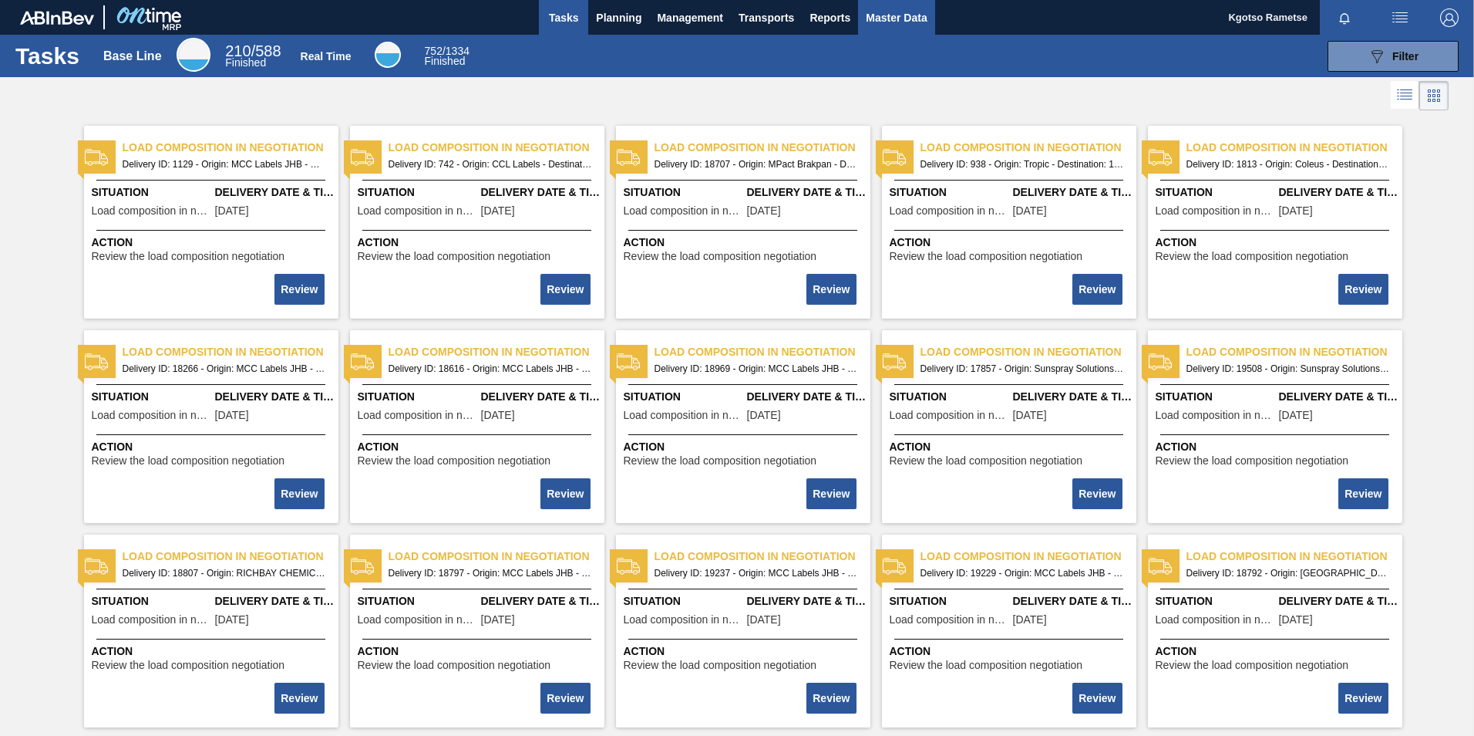
click at [921, 21] on span "Master Data" at bounding box center [896, 17] width 61 height 19
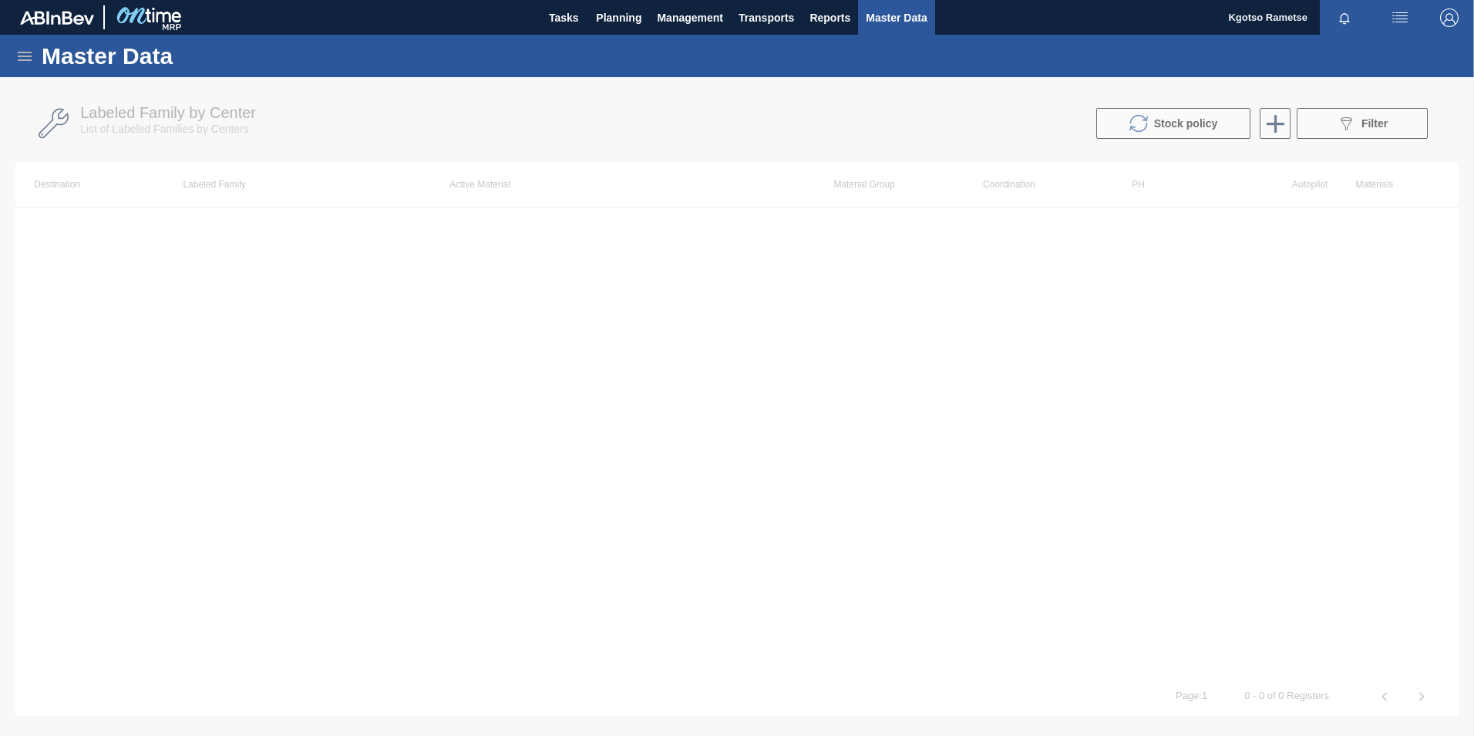
click at [19, 52] on icon at bounding box center [25, 56] width 14 height 9
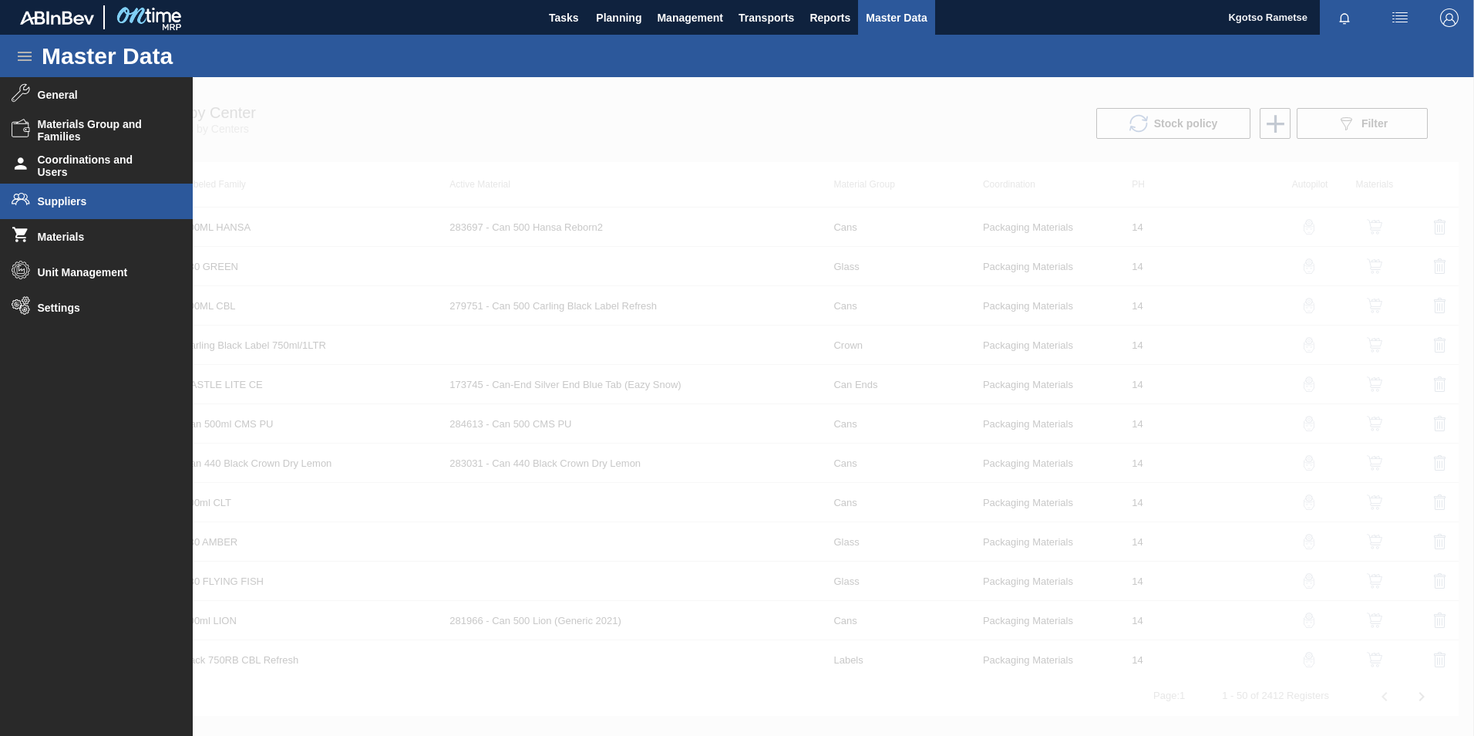
click at [59, 207] on span "Suppliers" at bounding box center [101, 201] width 127 height 12
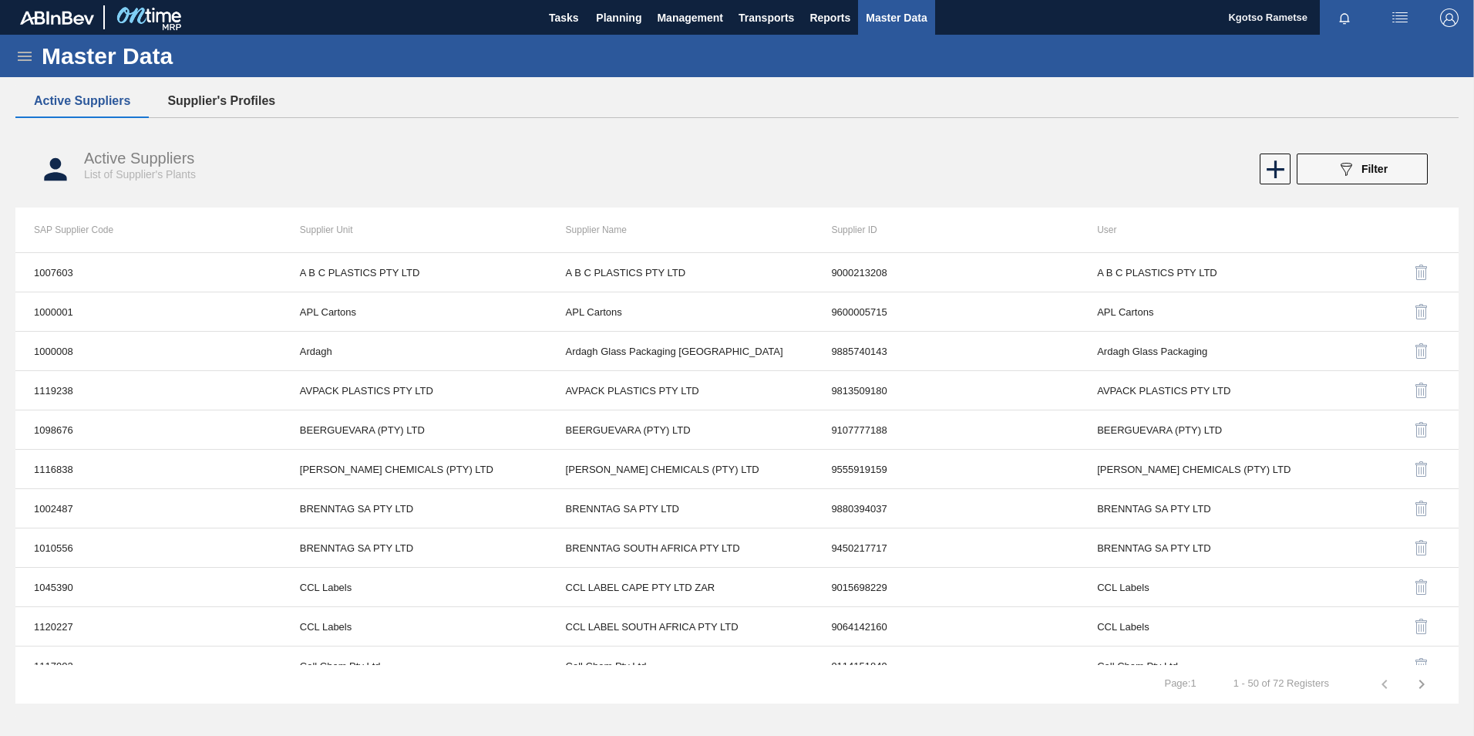
click at [251, 108] on button "Supplier's Profiles" at bounding box center [221, 101] width 145 height 32
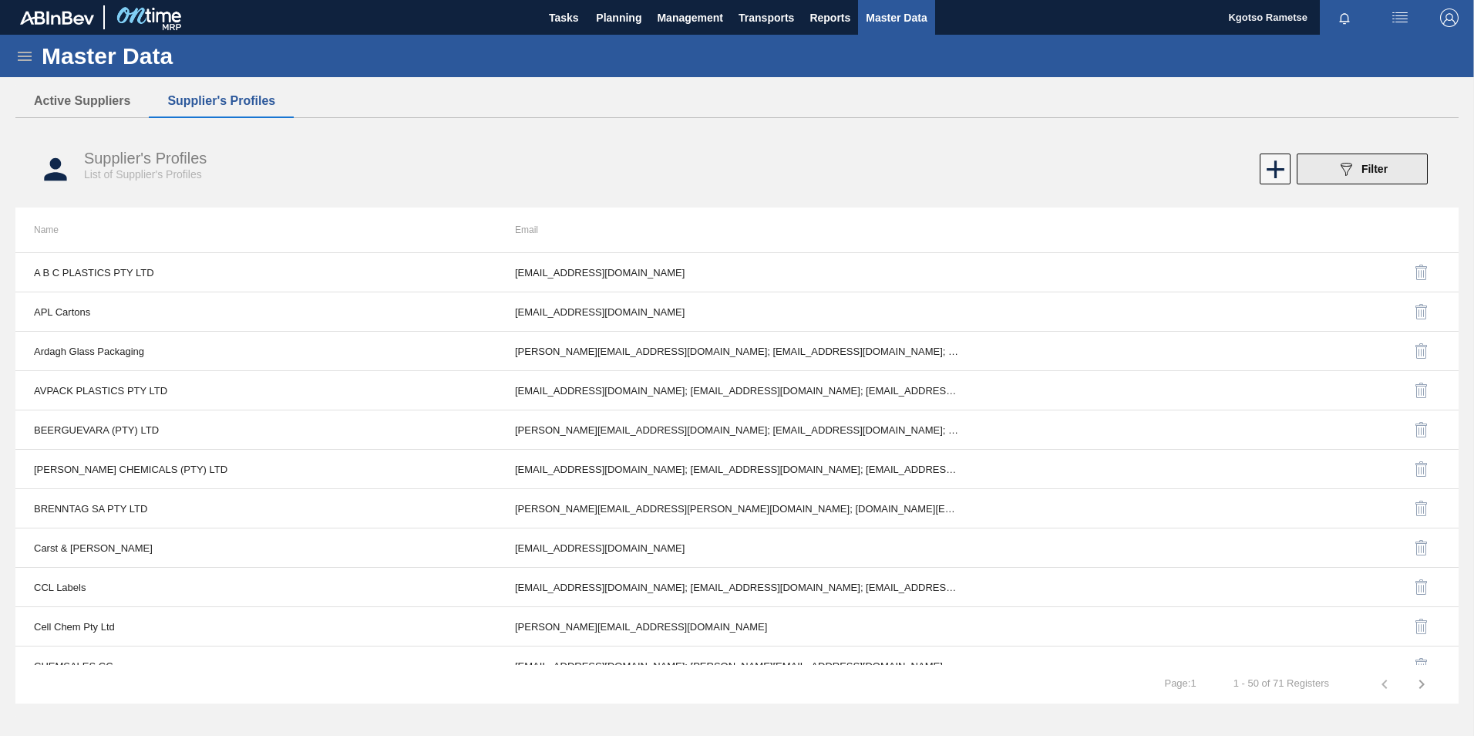
click at [1379, 161] on div "089F7B8B-B2A5-4AFE-B5C0-19BA573D28AC Filter" at bounding box center [1362, 169] width 51 height 19
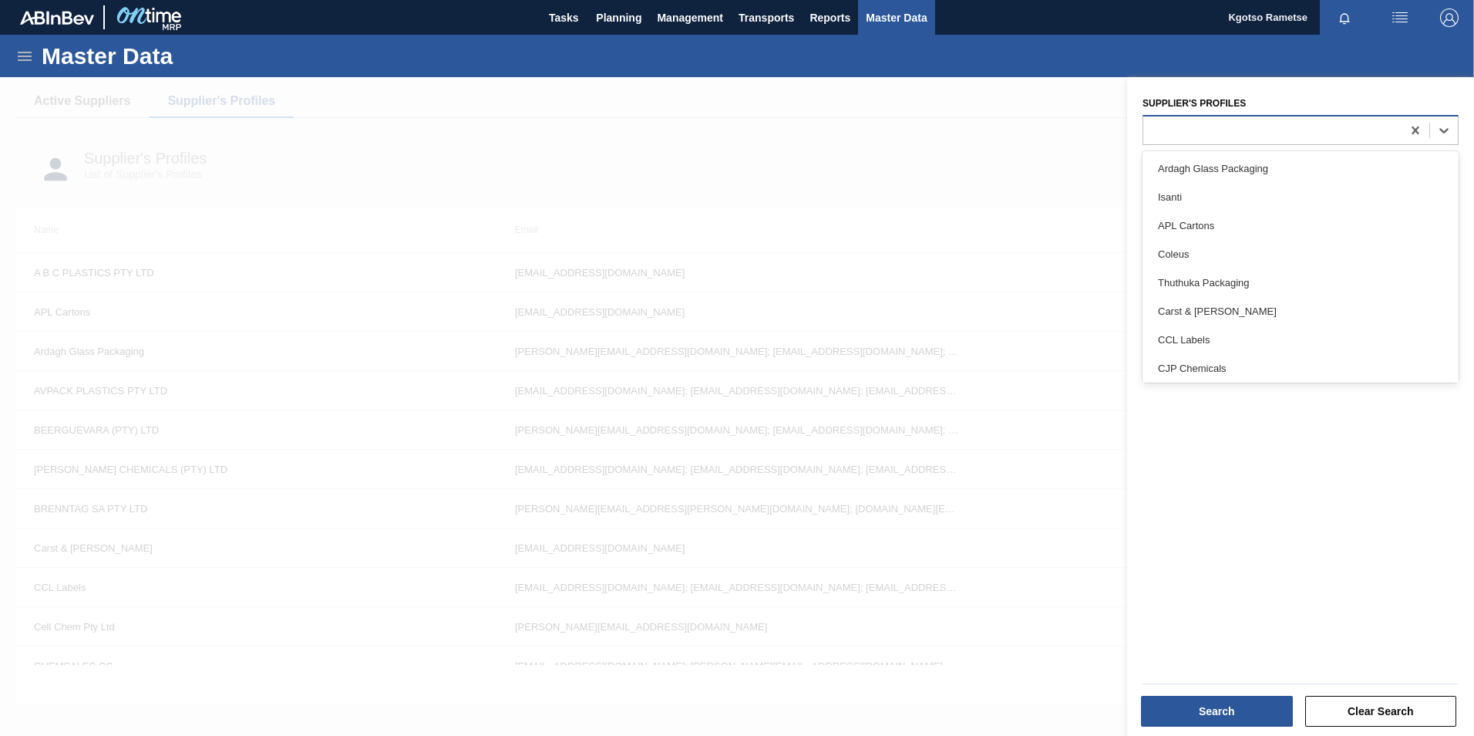
click at [1234, 132] on div at bounding box center [1273, 130] width 258 height 22
type Profiles "ccl"
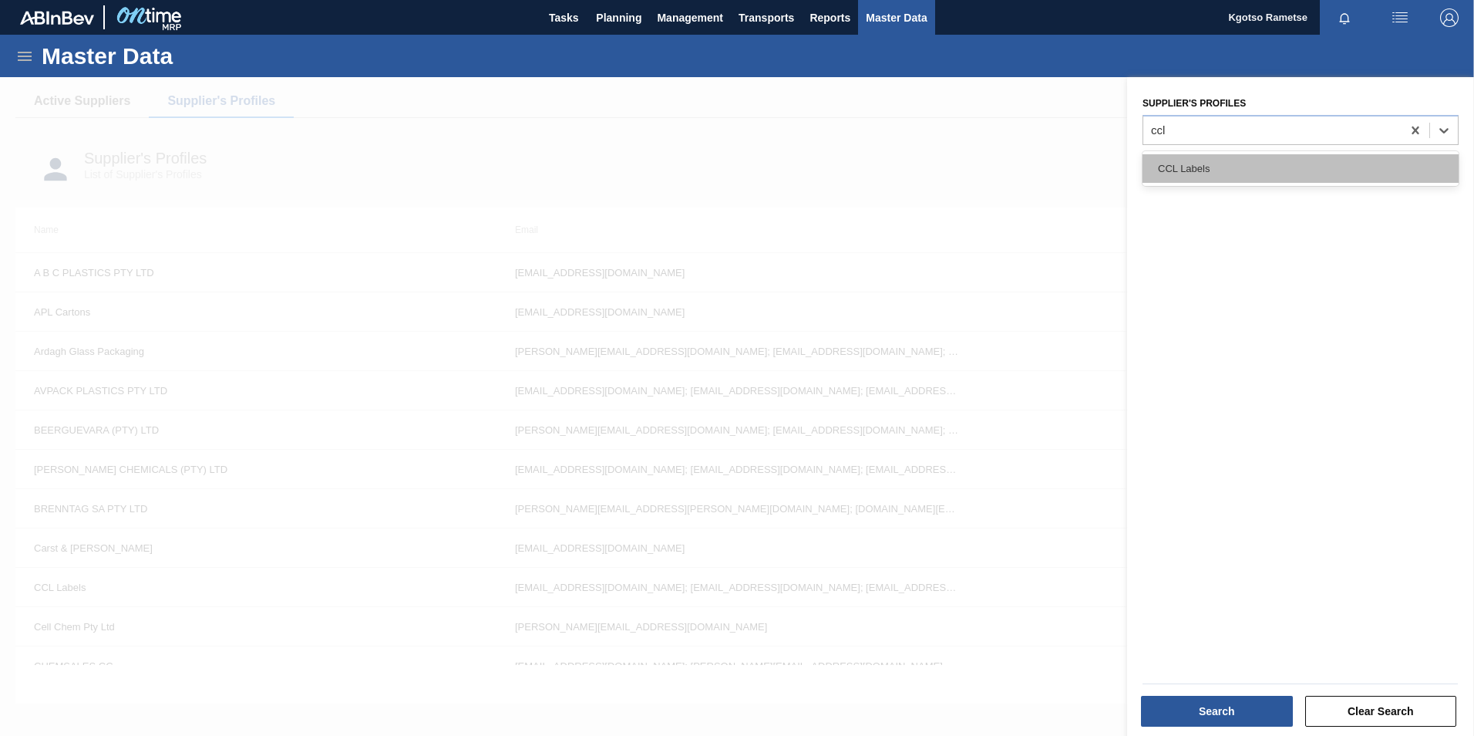
click at [1227, 179] on div "CCL Labels" at bounding box center [1301, 168] width 316 height 29
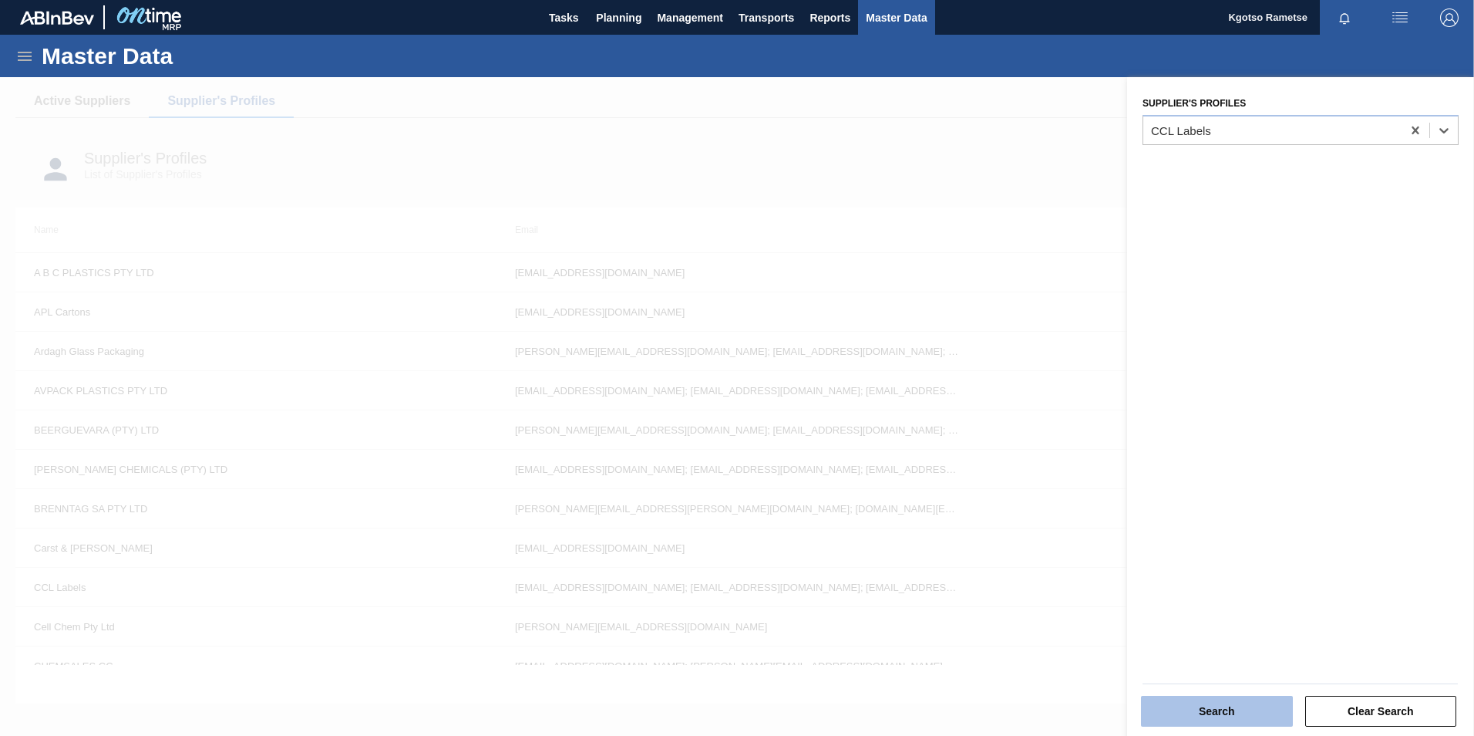
click at [1204, 710] on button "Search" at bounding box center [1217, 711] width 152 height 31
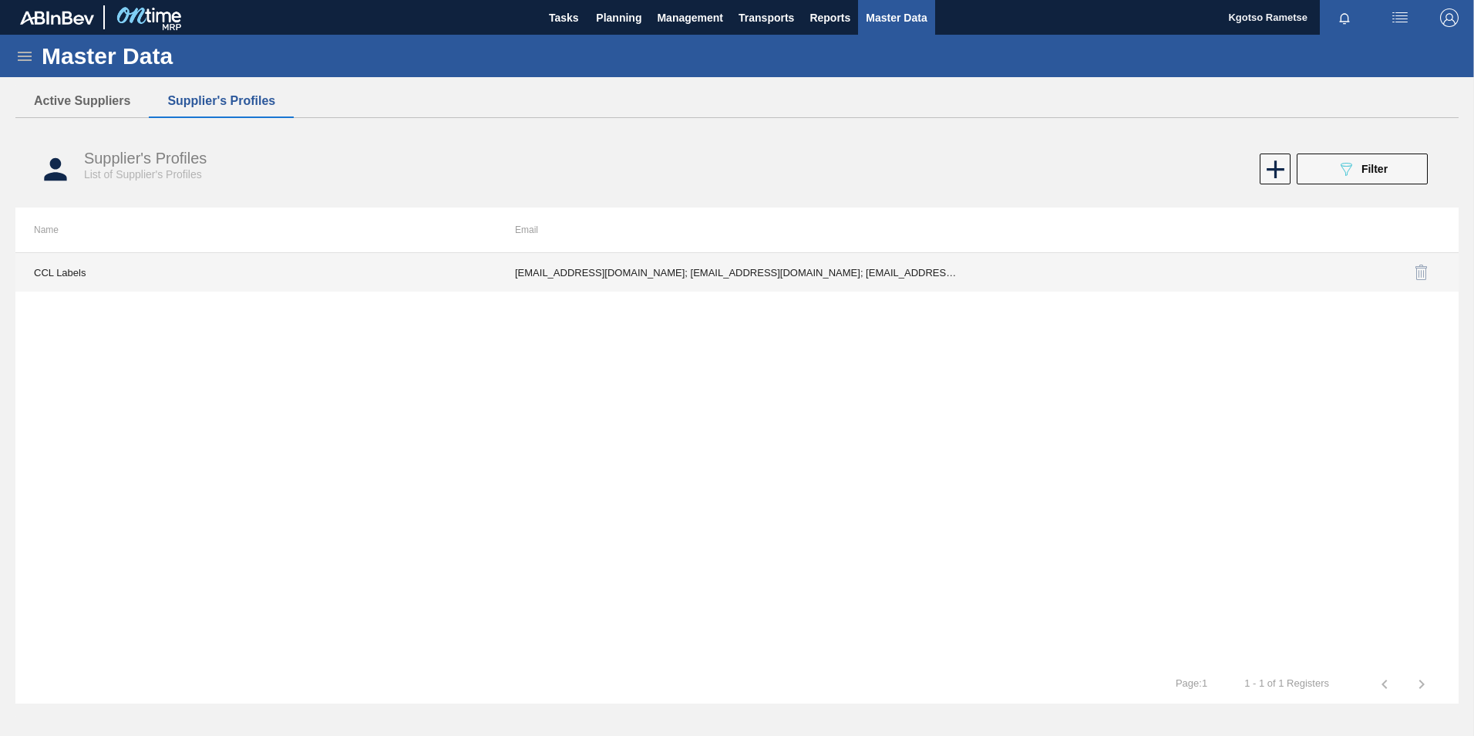
click at [766, 278] on td "lgermer1994@gmail.com; nnaidoo@cclind.com; PMolefe@cclind.com; SReddy@cclind.co…" at bounding box center [737, 272] width 481 height 39
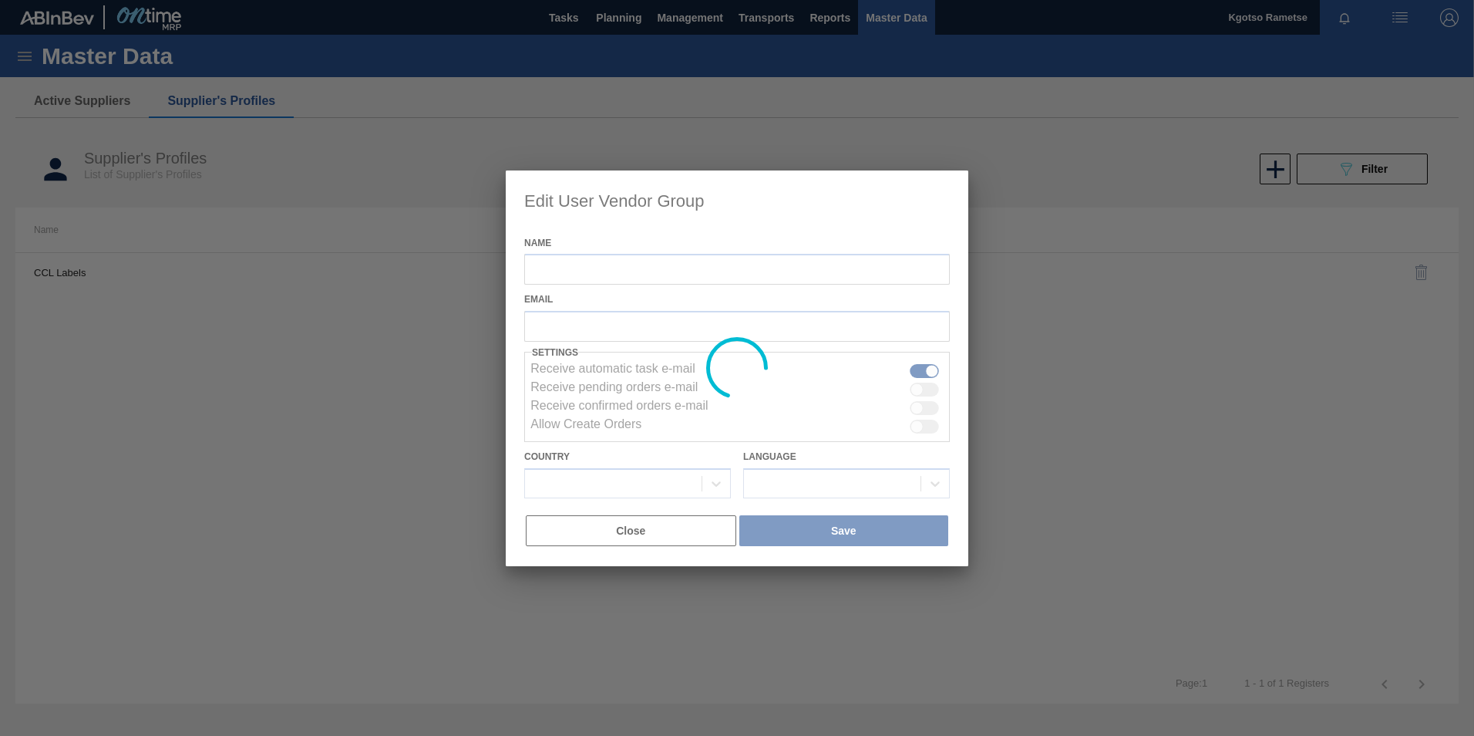
type input "CCL Labels"
checkbox input "true"
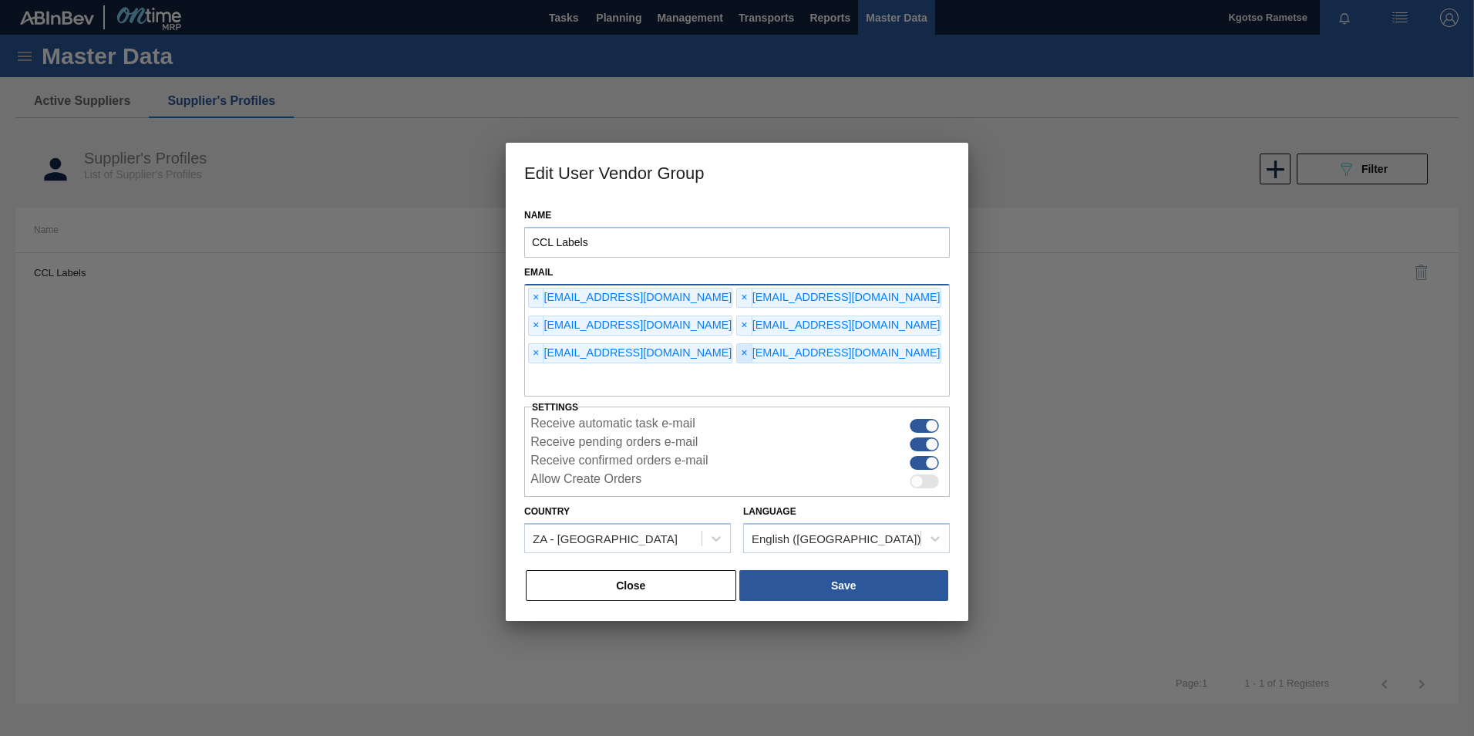
click at [752, 344] on span "×" at bounding box center [744, 353] width 15 height 19
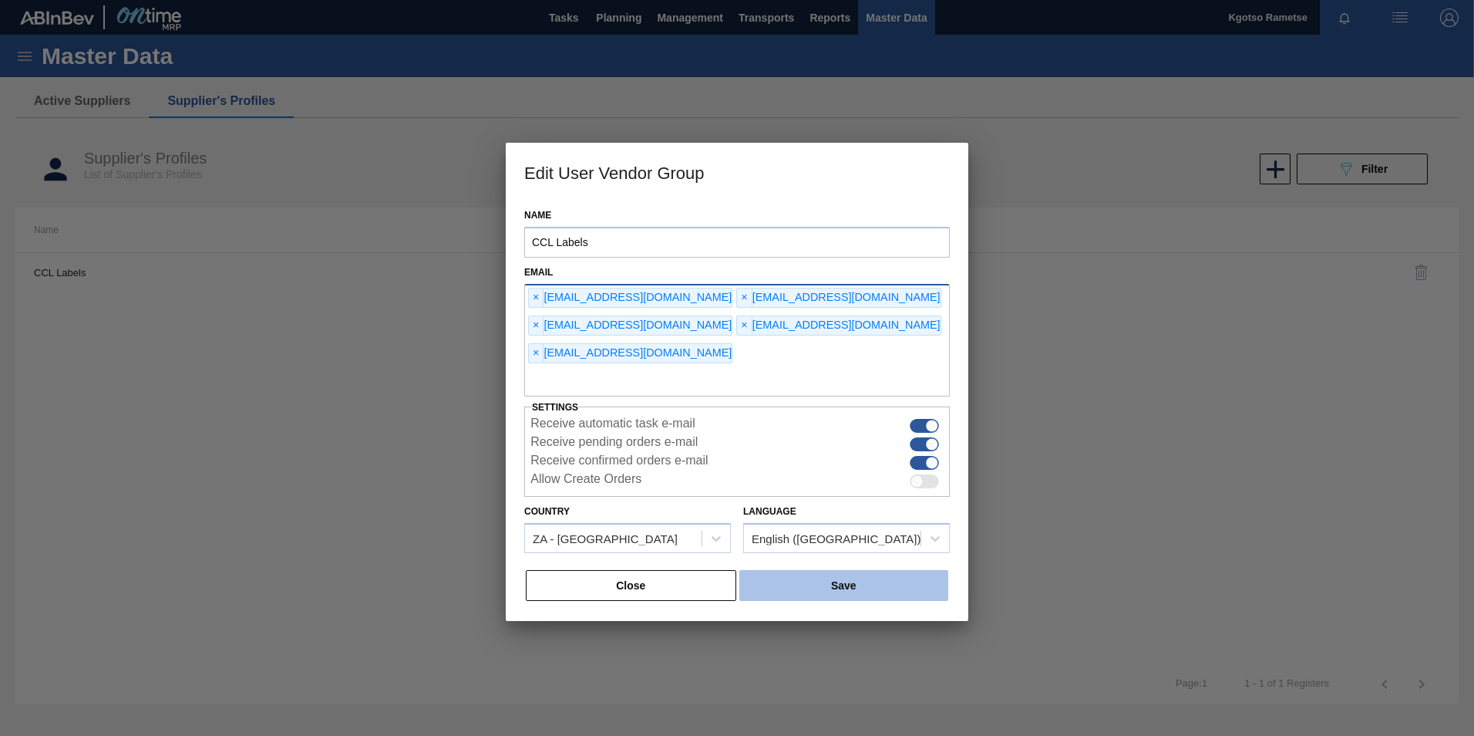
click at [809, 570] on button "Save" at bounding box center [844, 585] width 209 height 31
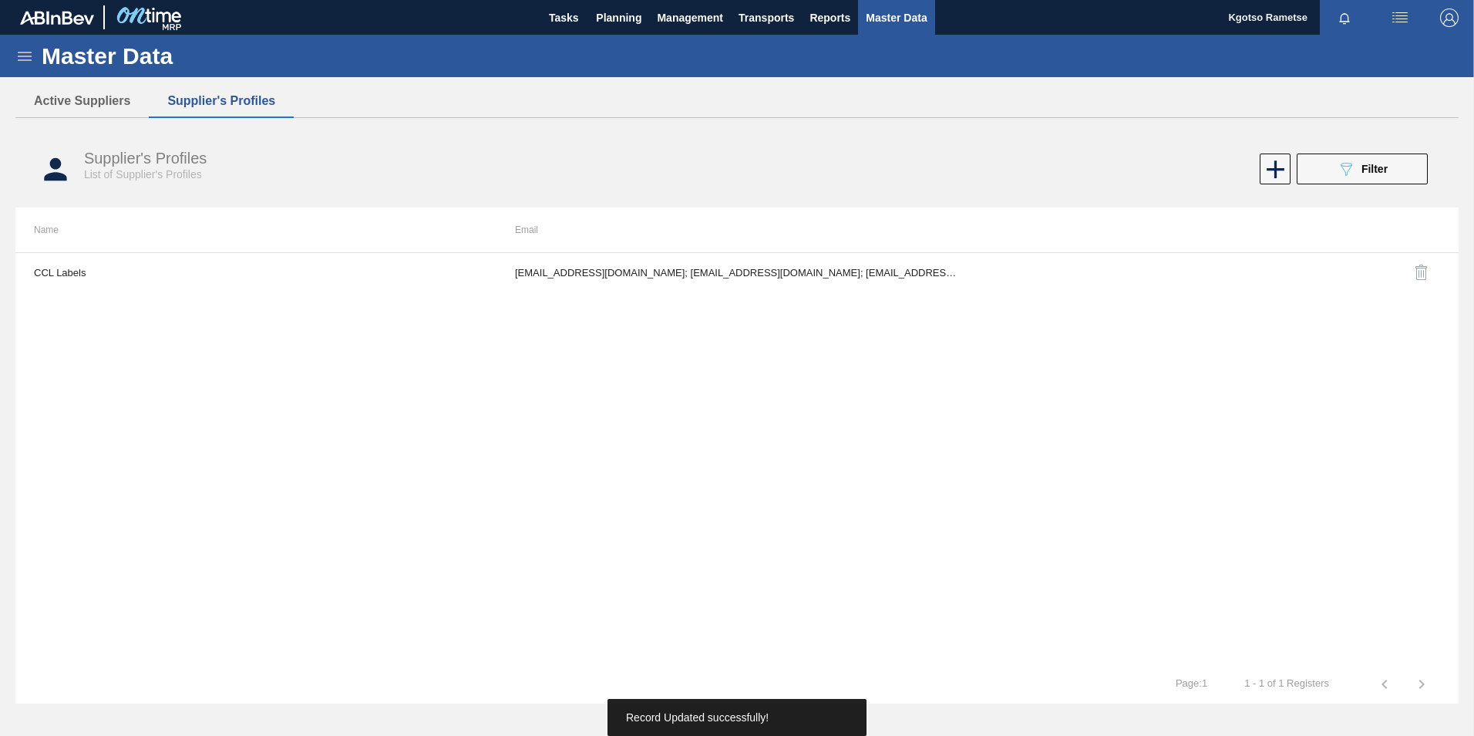
click at [1387, 163] on span "Filter" at bounding box center [1375, 169] width 26 height 12
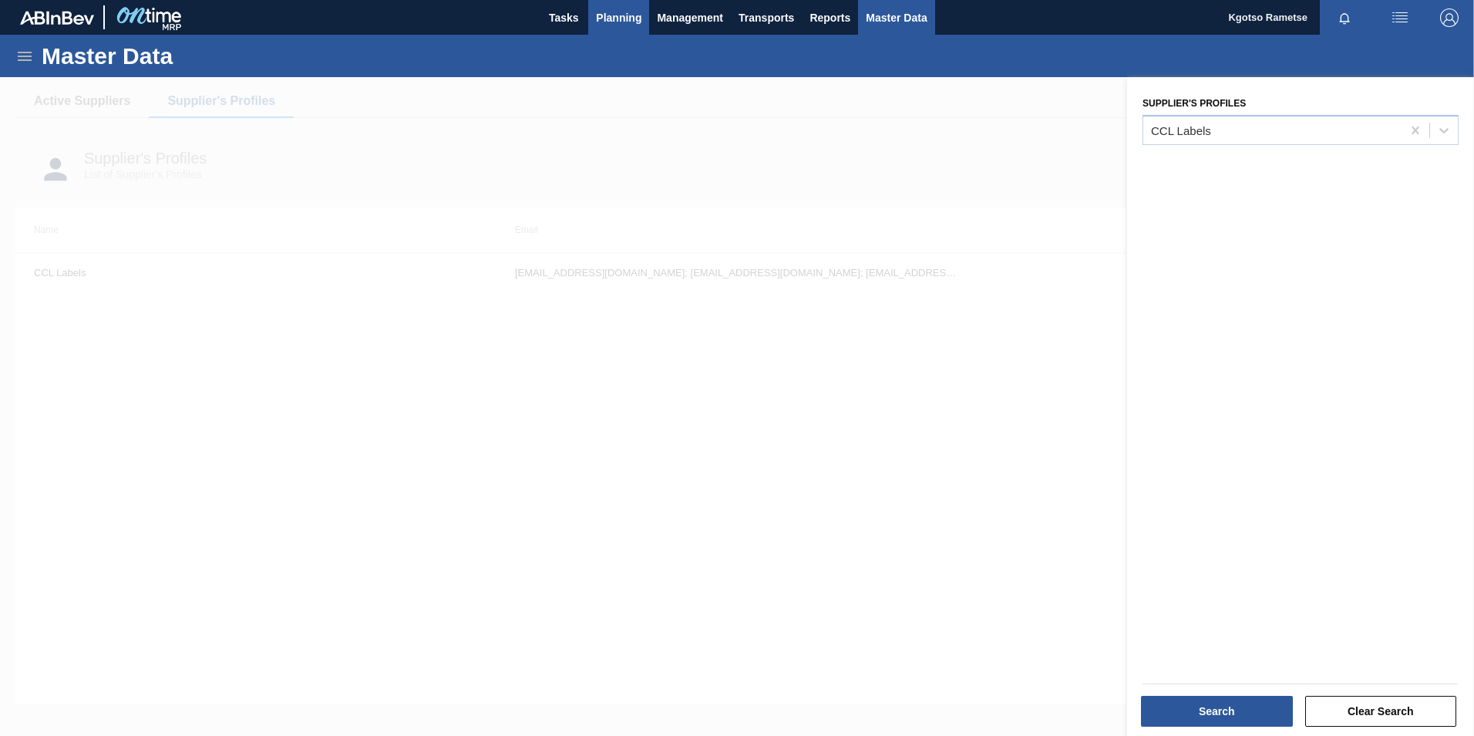
click at [598, 26] on span "Planning" at bounding box center [618, 17] width 45 height 19
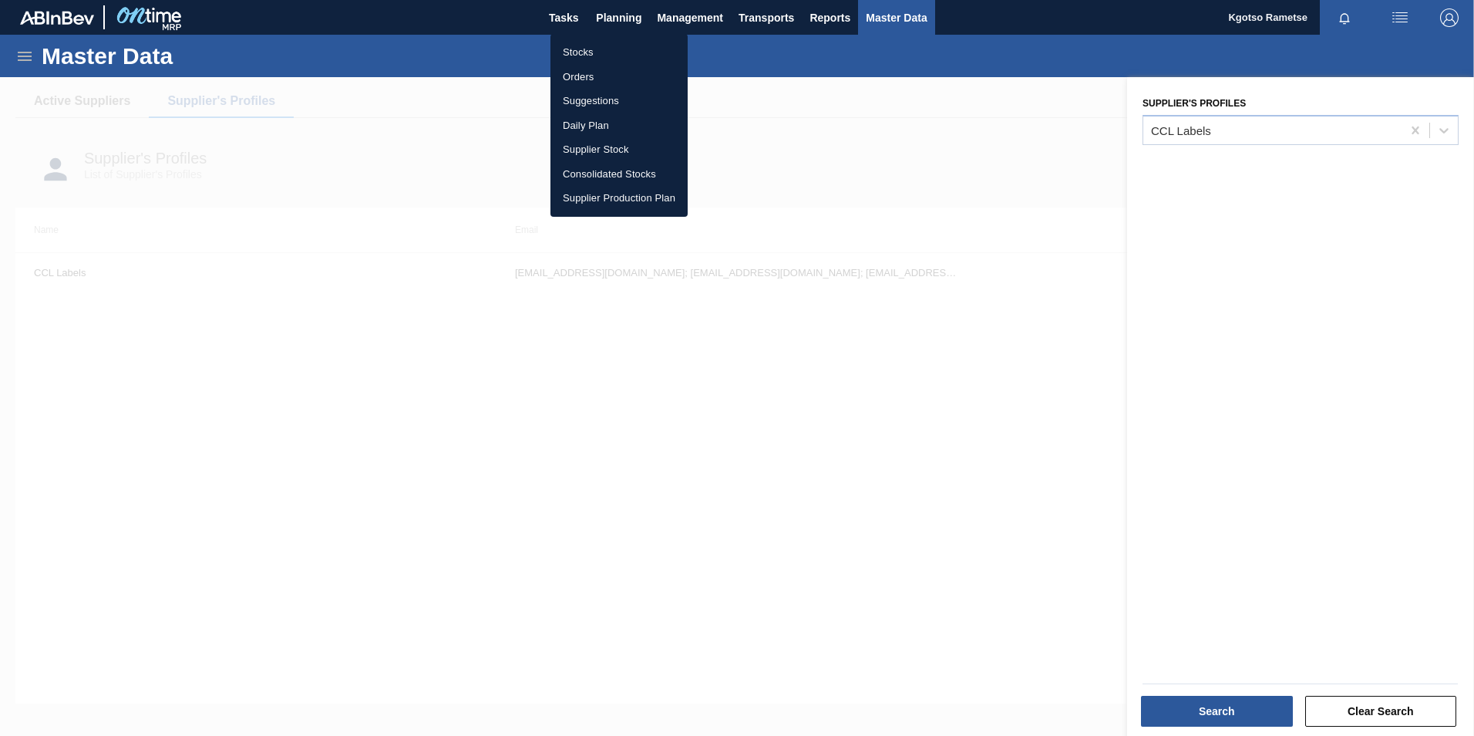
click at [598, 45] on li "Stocks" at bounding box center [619, 52] width 137 height 25
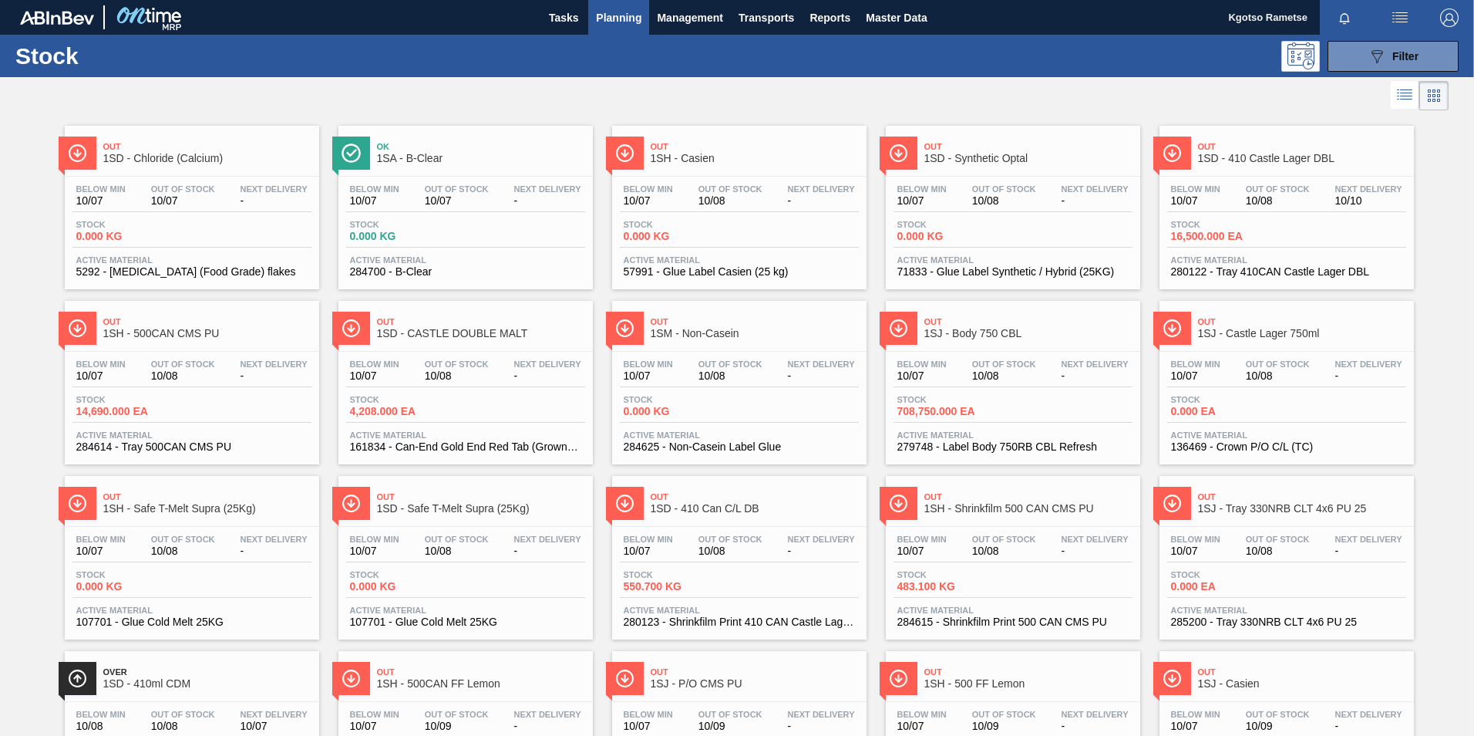
click at [615, 25] on span "Planning" at bounding box center [618, 17] width 45 height 19
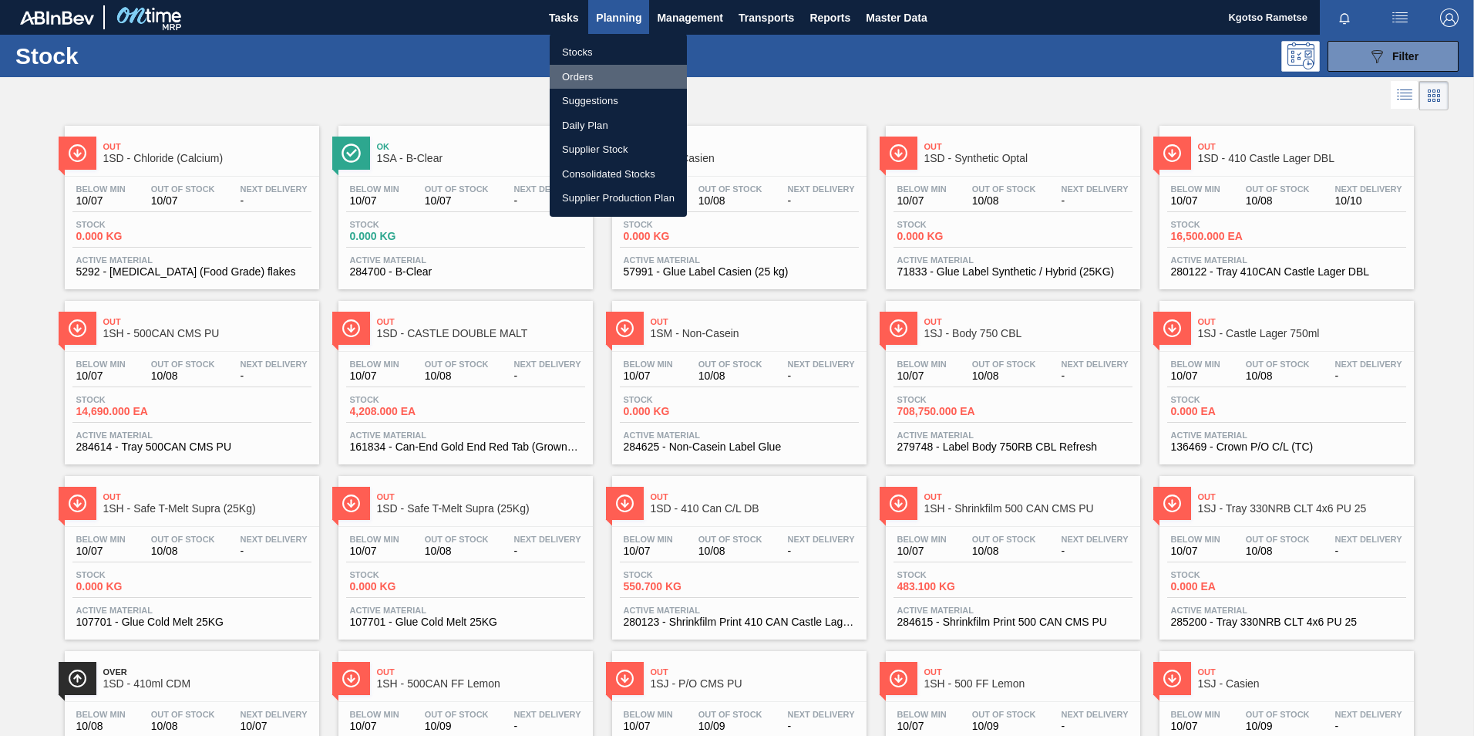
click at [618, 69] on li "Orders" at bounding box center [618, 77] width 137 height 25
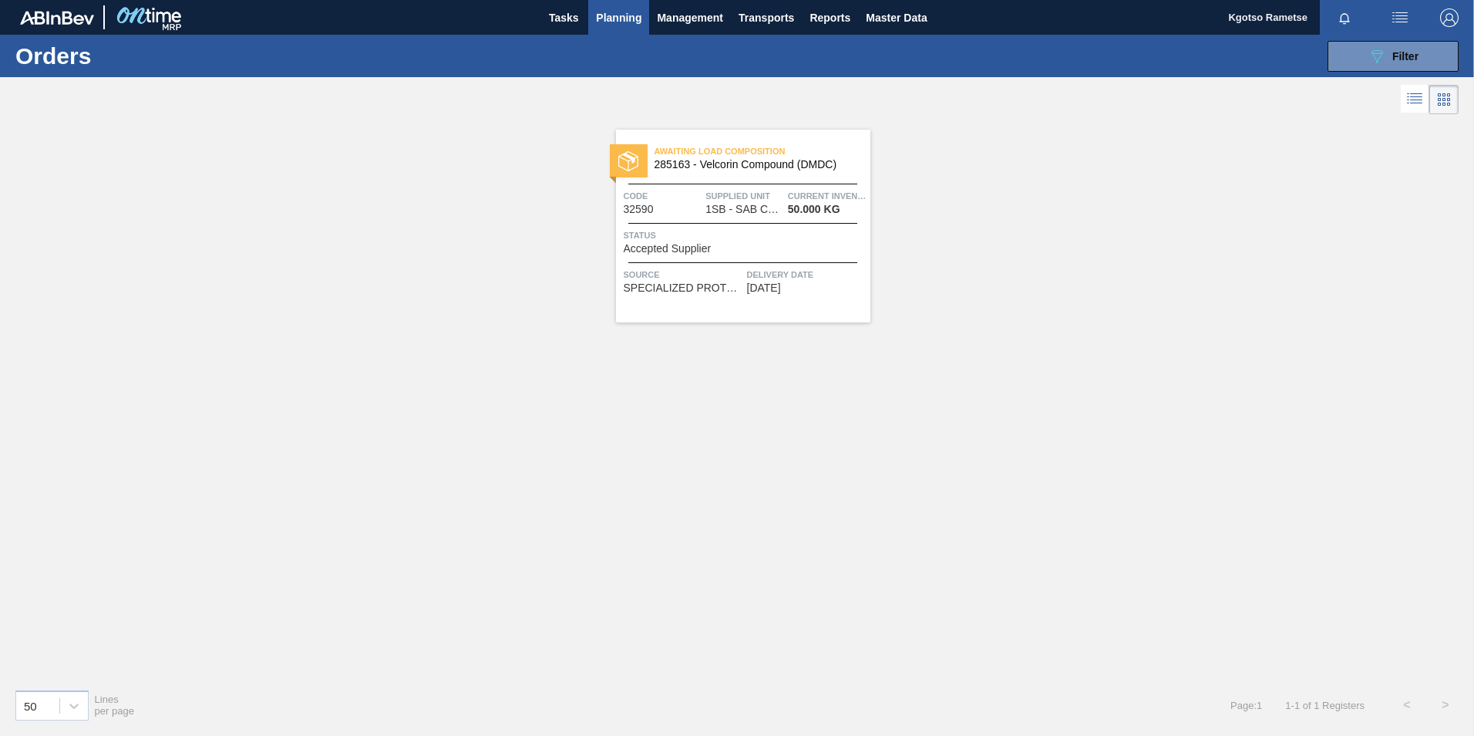
click at [773, 167] on span "285163 - Velcorin Compound (DMDC)" at bounding box center [757, 165] width 204 height 12
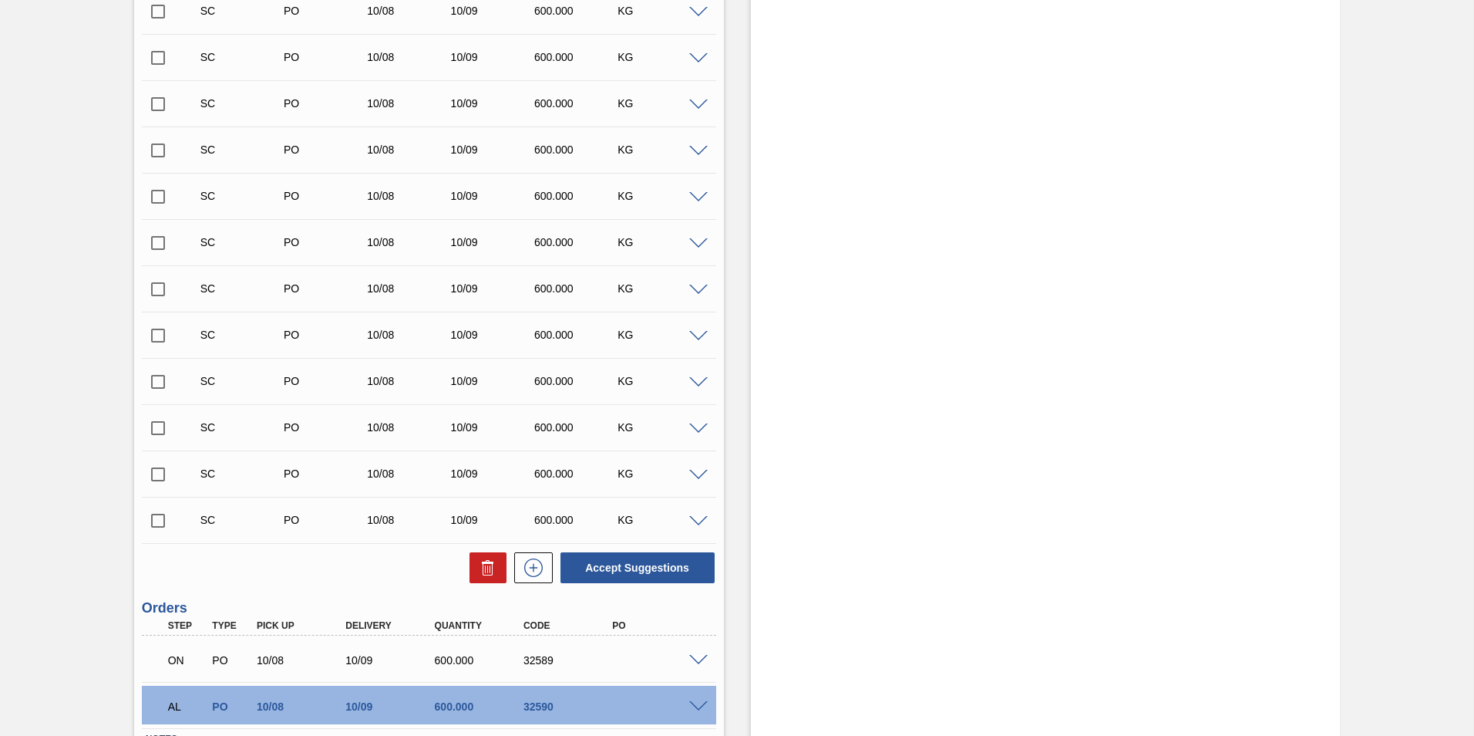
scroll to position [910, 0]
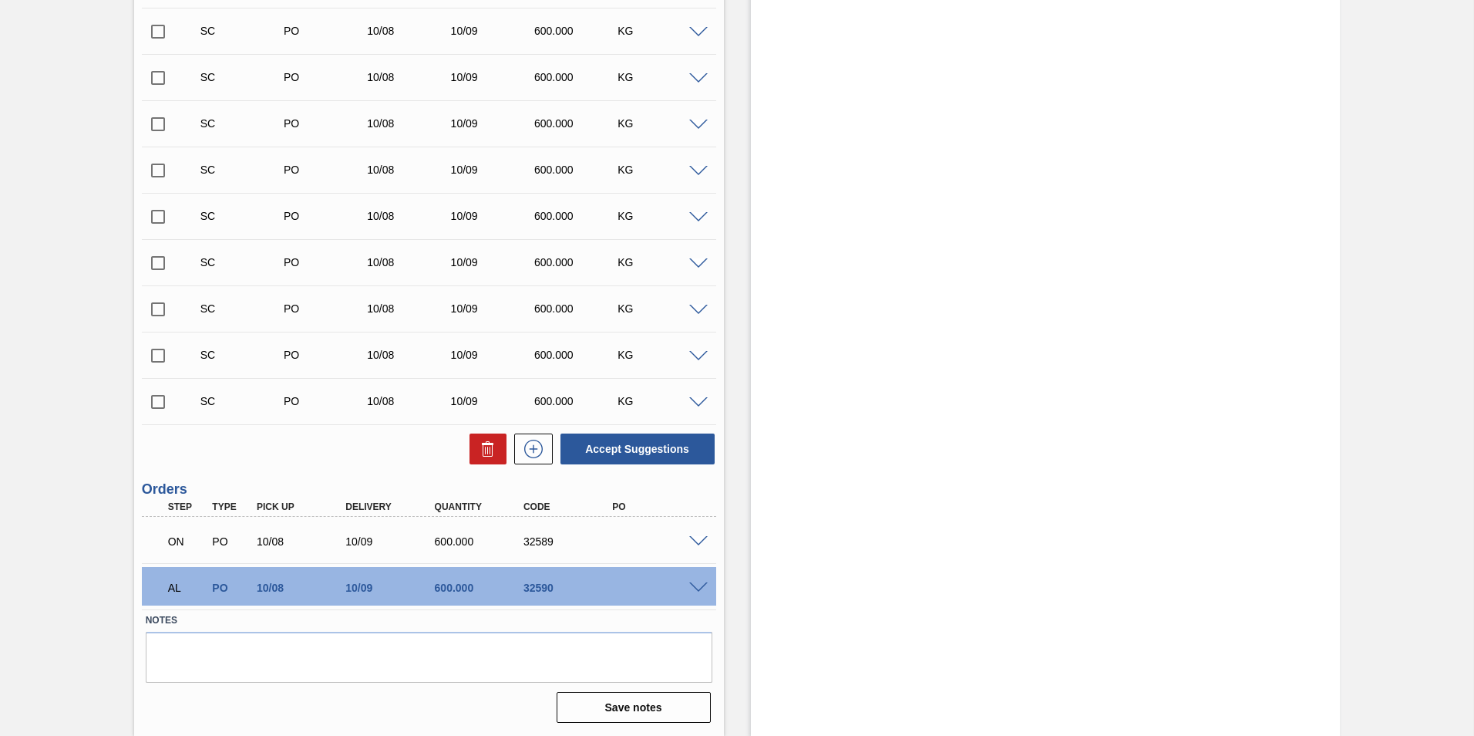
click at [700, 585] on span at bounding box center [698, 588] width 19 height 12
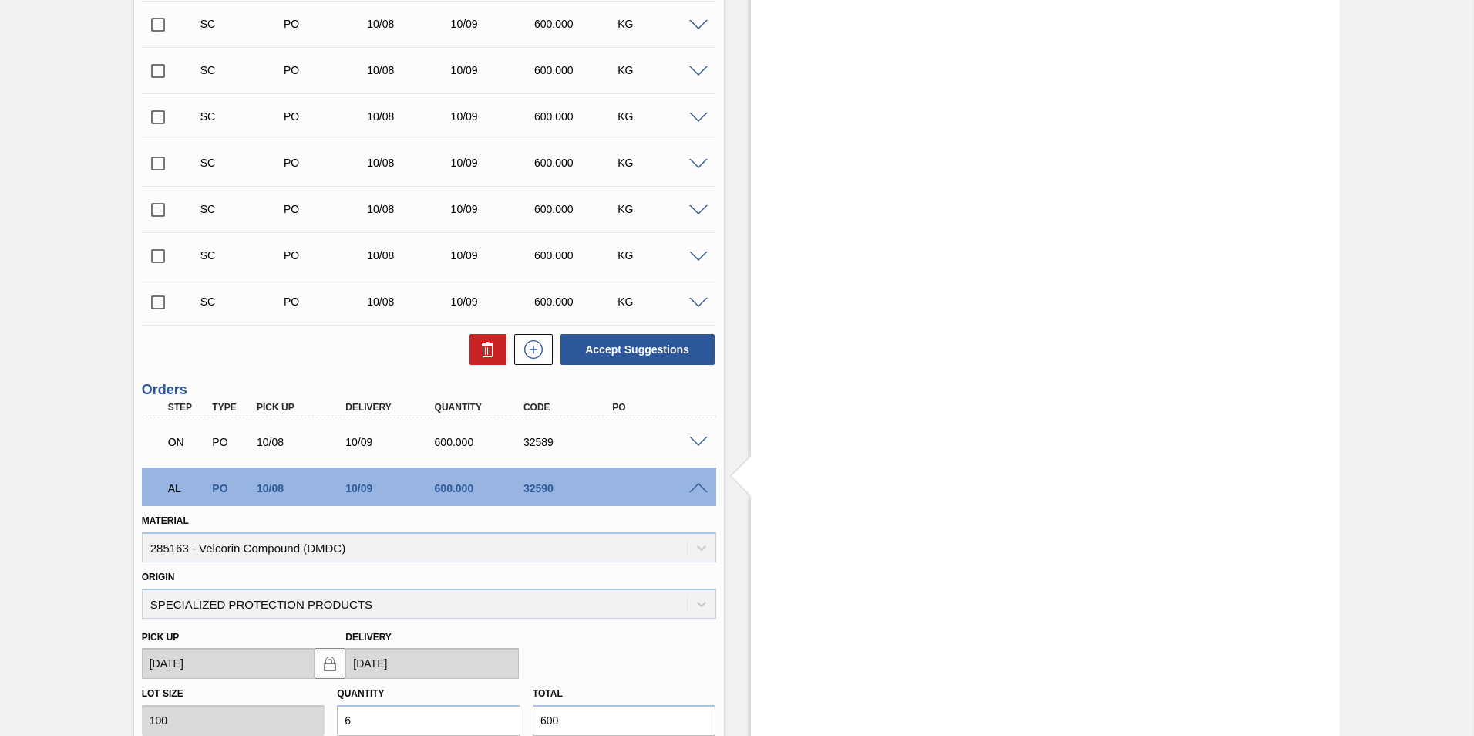
scroll to position [1141, 0]
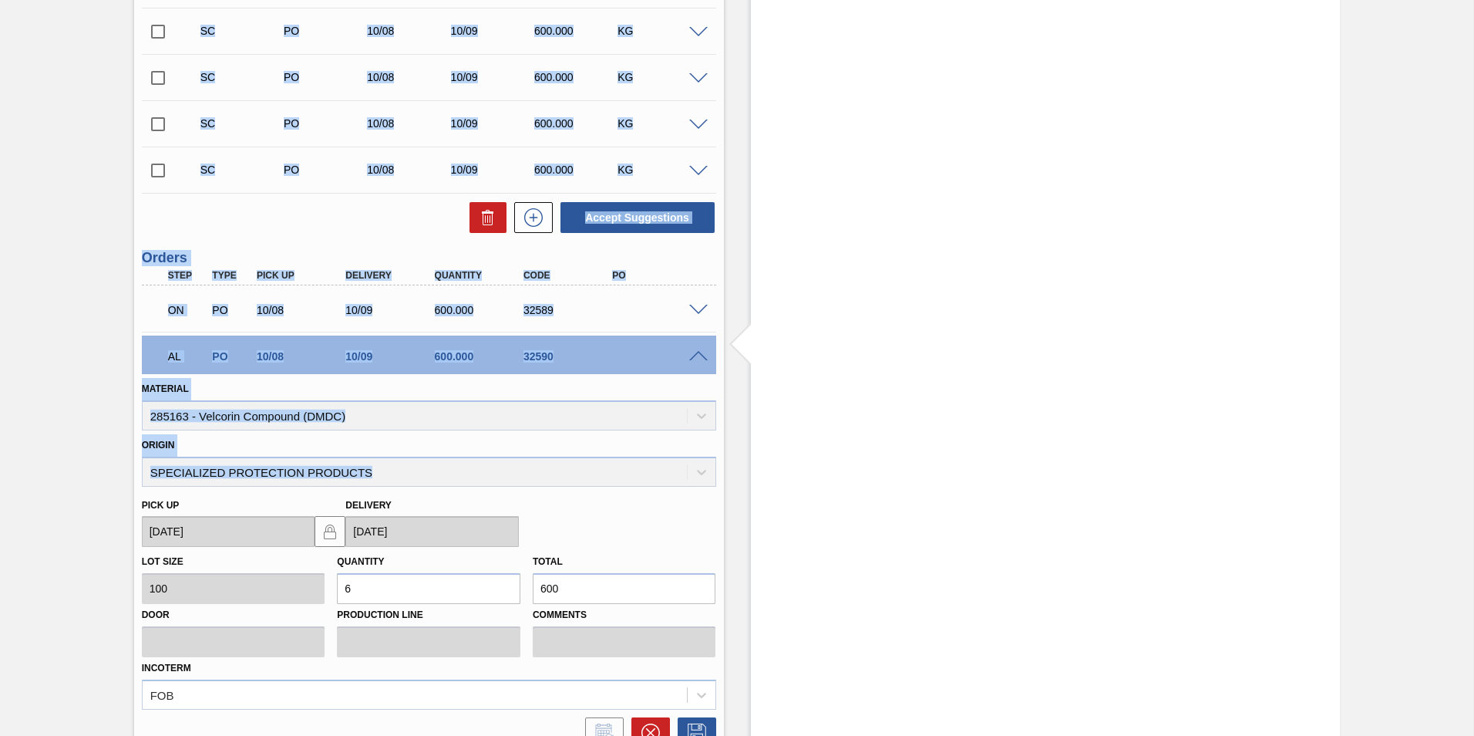
drag, startPoint x: 378, startPoint y: 467, endPoint x: -30, endPoint y: 475, distance: 408.0
click at [0, 0] on html "Tasks Planning Management Transports Reports Master Data Kgotso Rametse Mark al…" at bounding box center [737, 0] width 1474 height 0
click at [454, 448] on div "Origin SPECIALIZED PROTECTION PRODUCTS" at bounding box center [429, 460] width 574 height 52
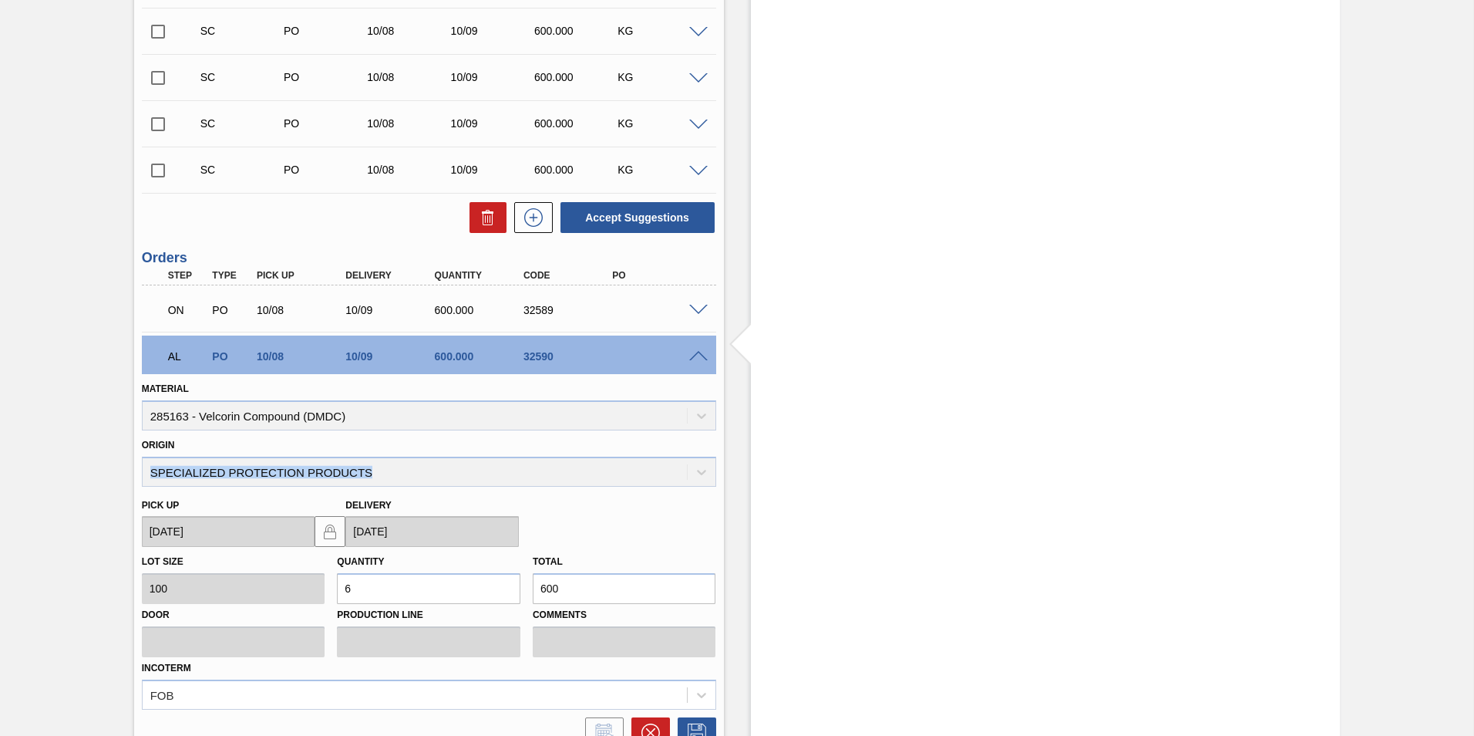
drag, startPoint x: 438, startPoint y: 473, endPoint x: 147, endPoint y: 480, distance: 291.6
click at [147, 480] on div "Origin SPECIALIZED PROTECTION PRODUCTS" at bounding box center [429, 460] width 574 height 52
copy div "SPECIALIZED PROTECTION PRODUCTS"
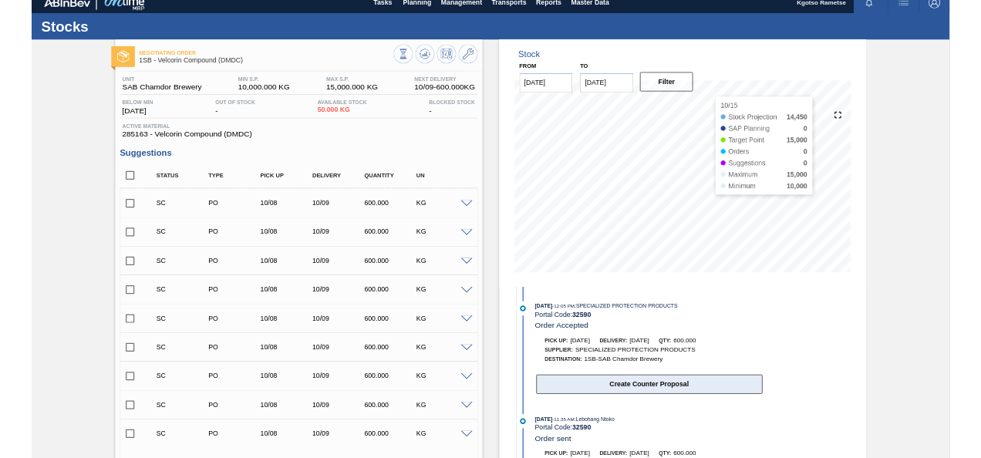
scroll to position [0, 0]
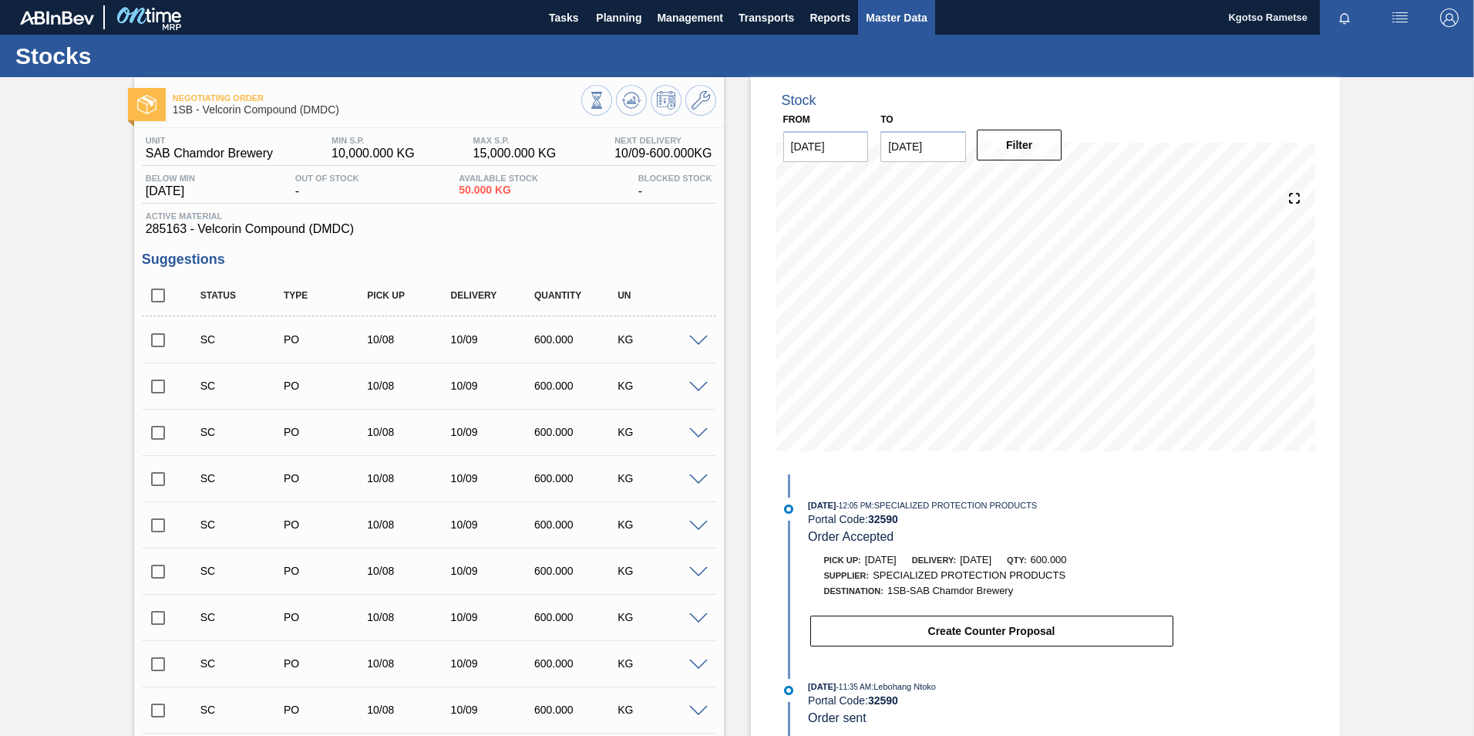
click at [895, 22] on span "Master Data" at bounding box center [896, 17] width 61 height 19
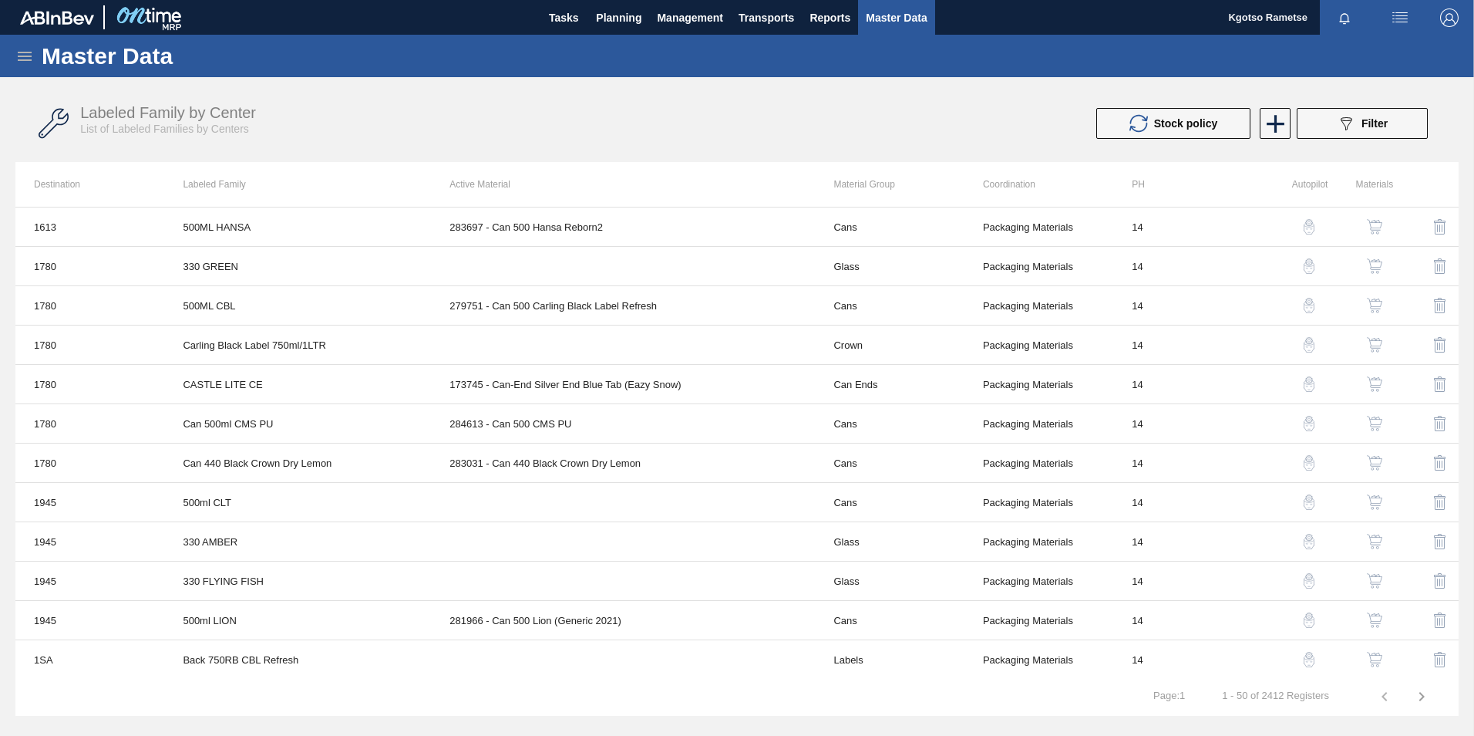
click at [29, 52] on icon at bounding box center [25, 56] width 14 height 9
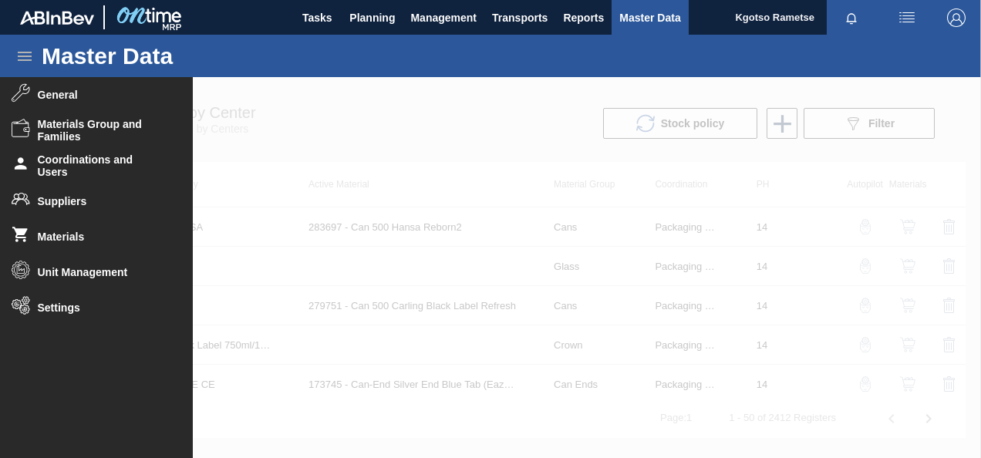
click at [482, 171] on div at bounding box center [490, 267] width 981 height 381
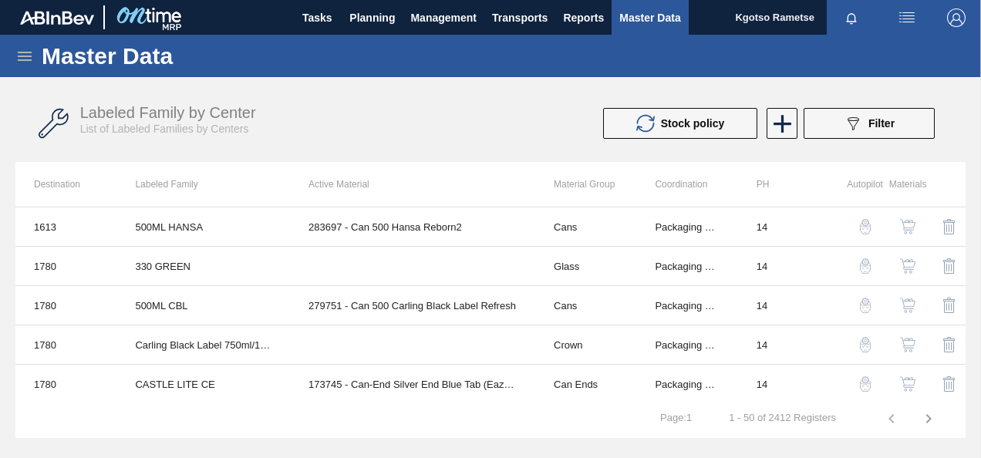
click at [22, 51] on icon at bounding box center [24, 56] width 19 height 19
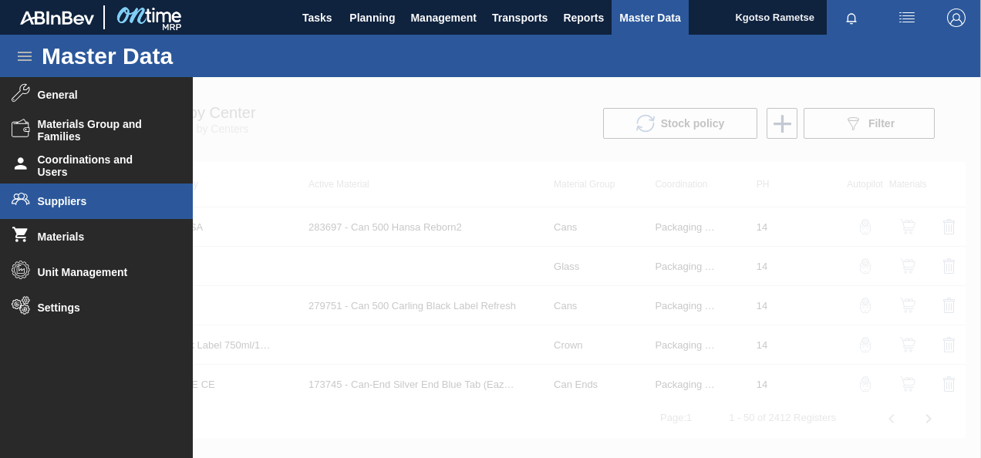
click at [96, 200] on span "Suppliers" at bounding box center [101, 201] width 127 height 12
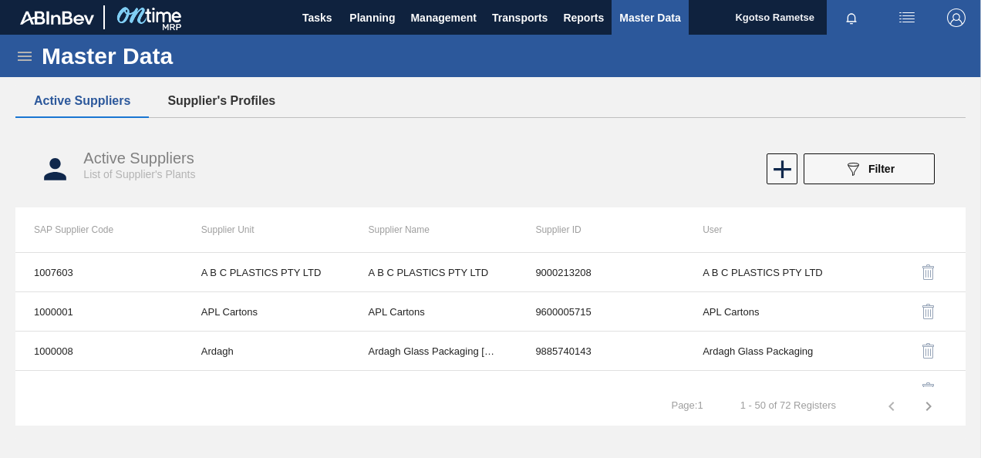
click at [224, 98] on button "Supplier's Profiles" at bounding box center [221, 101] width 145 height 32
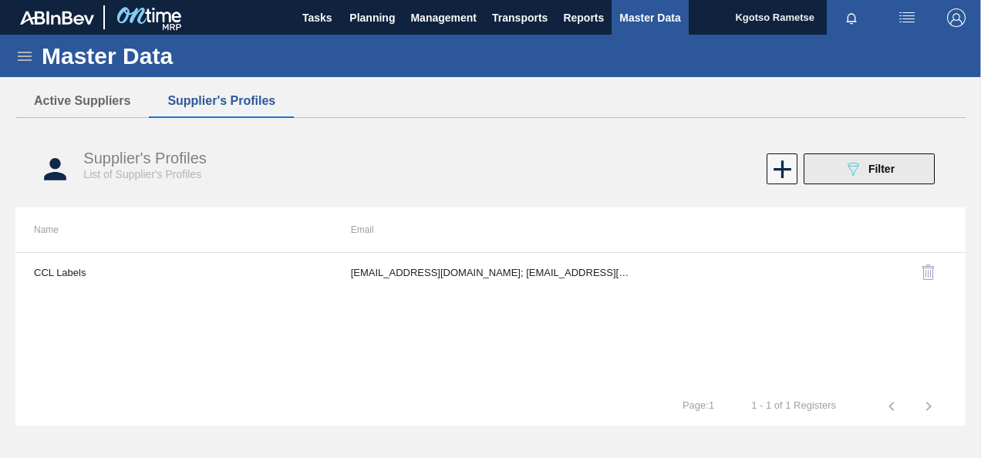
click at [858, 170] on icon "089F7B8B-B2A5-4AFE-B5C0-19BA573D28AC" at bounding box center [853, 169] width 19 height 19
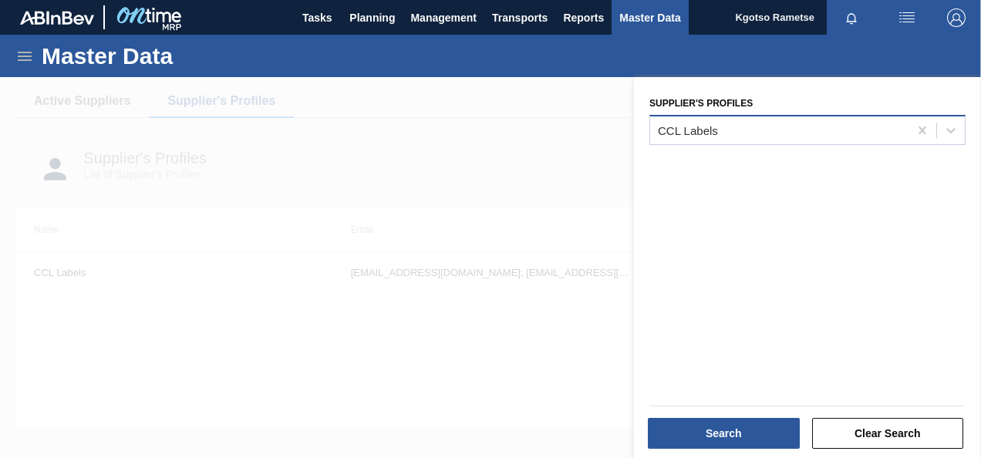
click at [700, 135] on div "CCL Labels" at bounding box center [688, 129] width 60 height 13
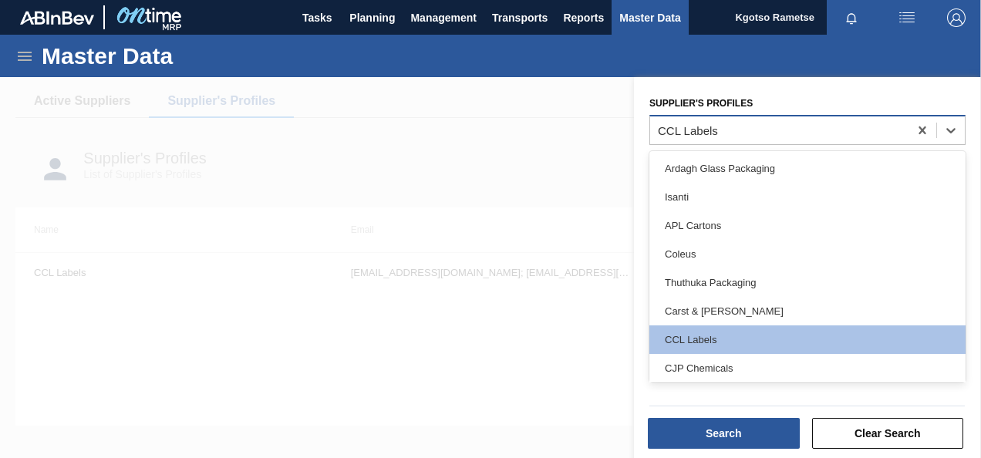
paste Profiles "SPECIALIZED PROTECTION PRODUCTS"
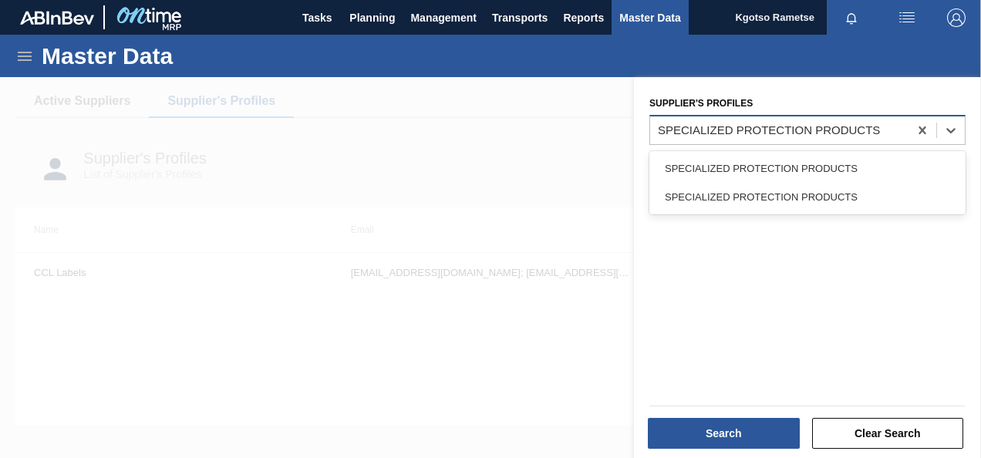
type Profiles "SPECIALIZED PROTECTION PRODUCTS"
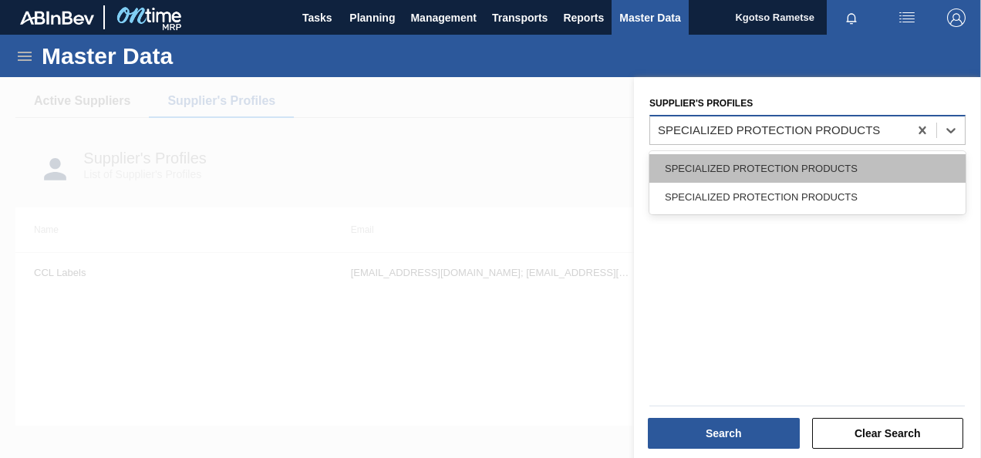
click at [708, 180] on div "SPECIALIZED PROTECTION PRODUCTS" at bounding box center [807, 168] width 316 height 29
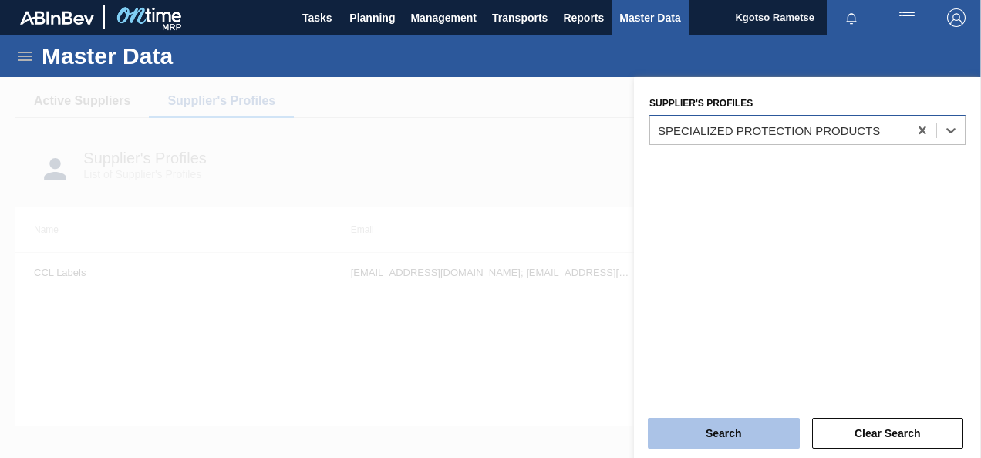
click at [719, 429] on button "Search" at bounding box center [724, 433] width 152 height 31
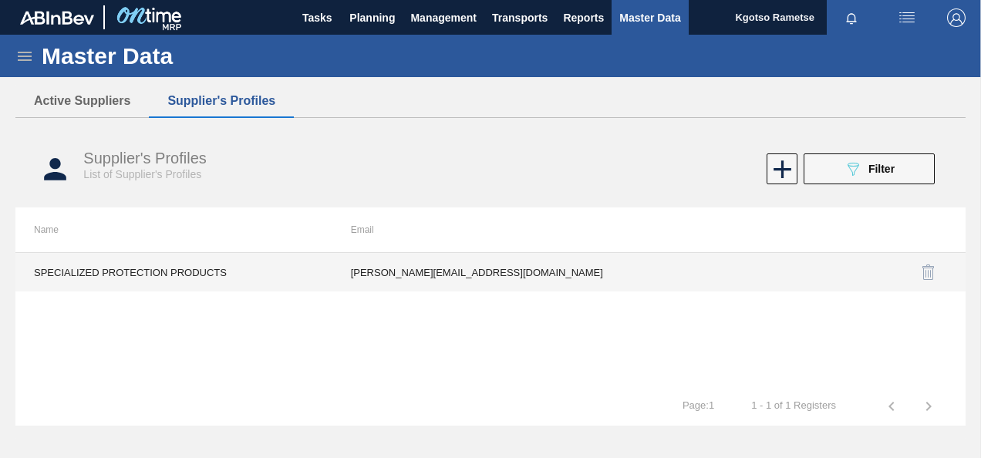
click at [510, 276] on td "michael@specializedproducts.co.za" at bounding box center [490, 272] width 317 height 39
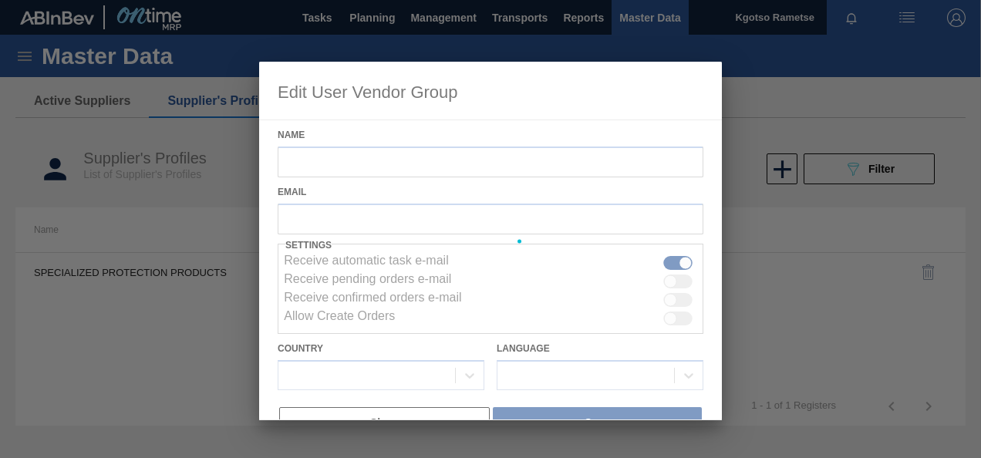
type input "SPECIALIZED PROTECTION PRODUCTS"
checkbox input "true"
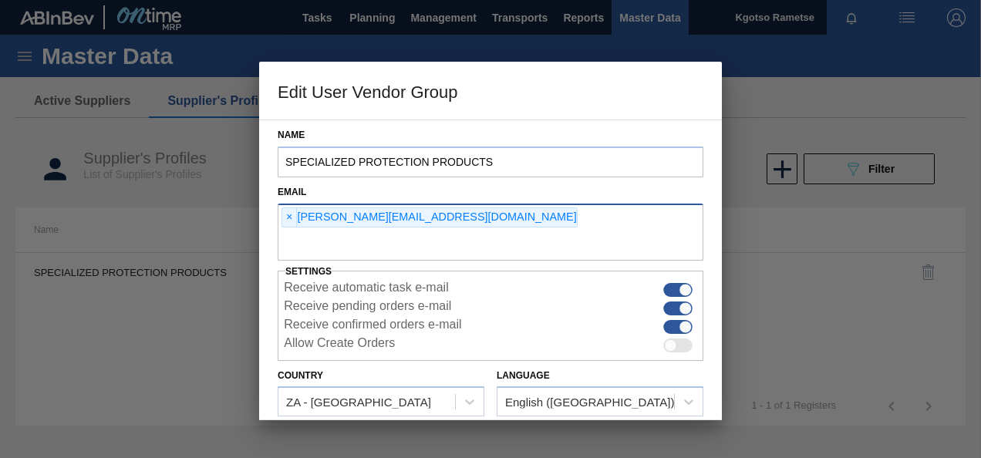
click at [403, 223] on div "× michael@specializedproducts.co.za" at bounding box center [429, 217] width 296 height 20
type input "kgotso.rametse201@gmail.com"
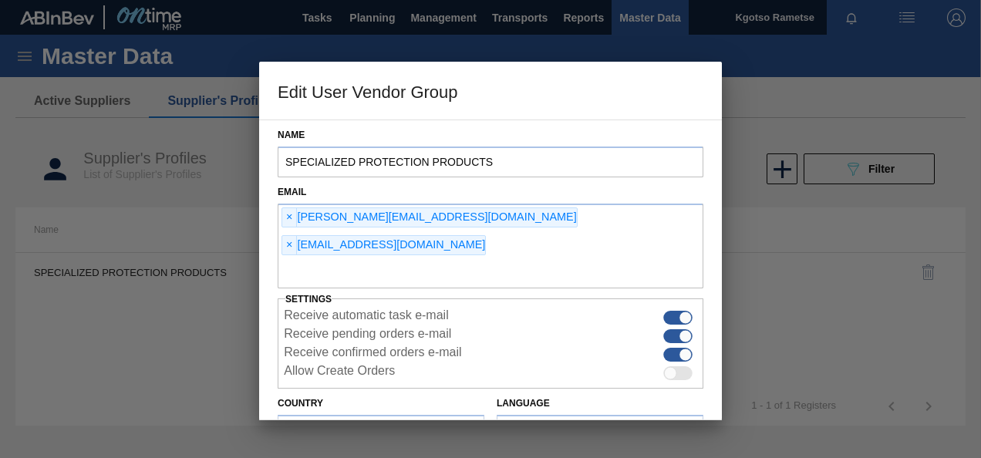
click at [676, 393] on div "Language English (Southern Africa)" at bounding box center [600, 419] width 207 height 52
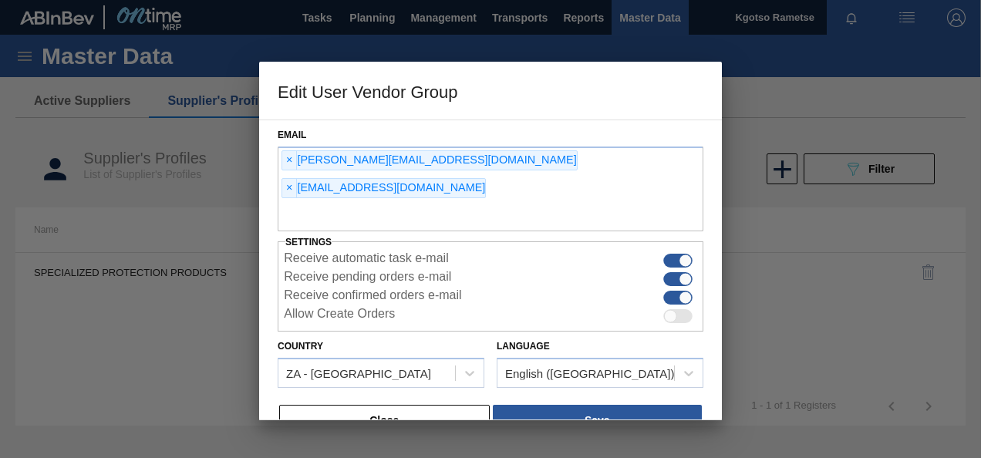
scroll to position [63, 0]
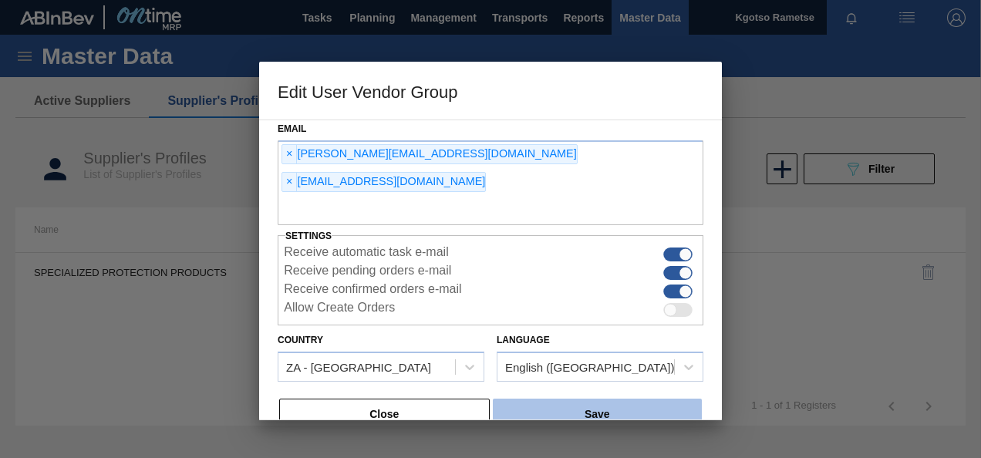
click at [665, 399] on button "Save" at bounding box center [597, 414] width 209 height 31
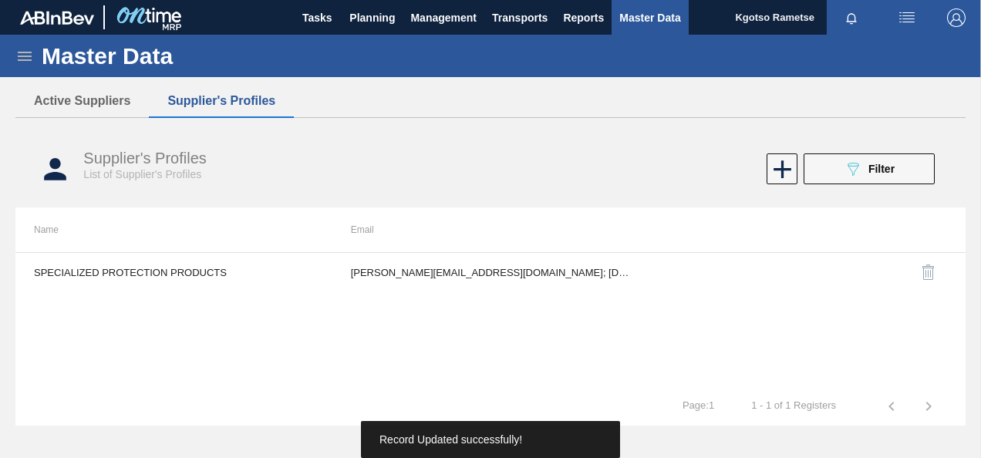
click at [958, 11] on img "button" at bounding box center [956, 17] width 19 height 19
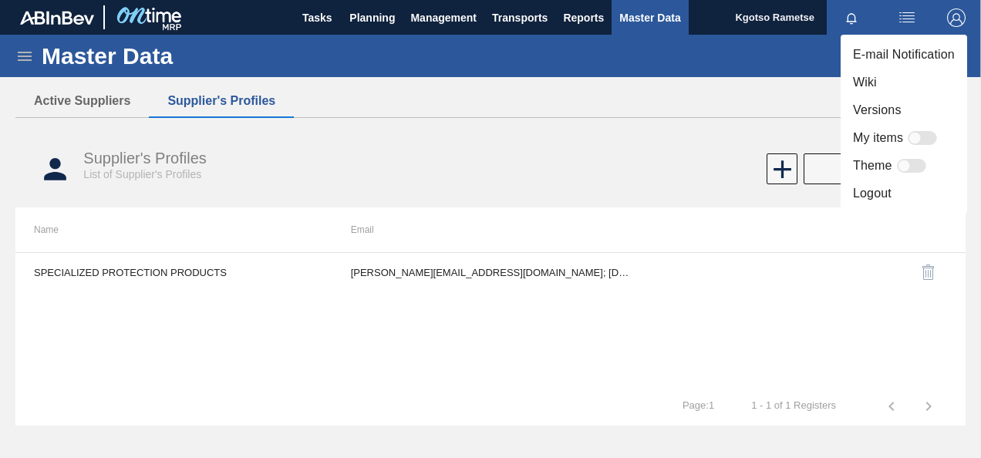
click at [873, 196] on li "Logout" at bounding box center [904, 194] width 126 height 28
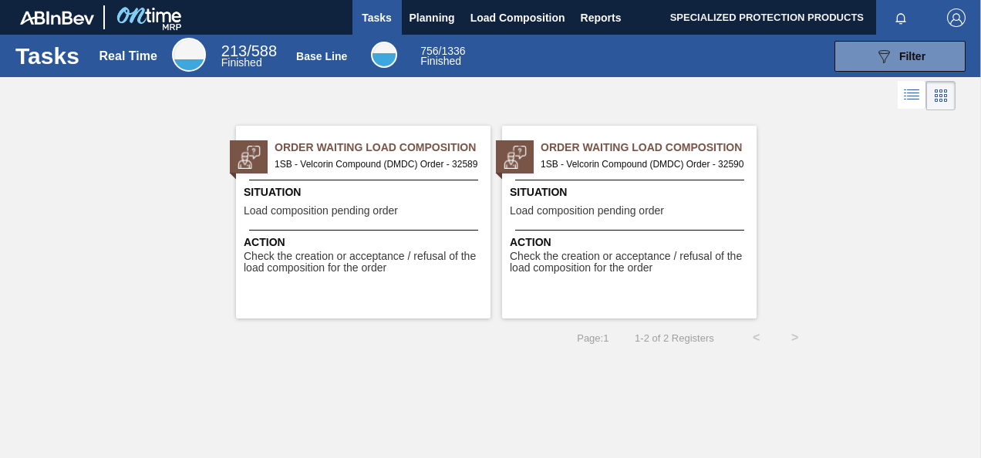
click at [572, 163] on span "1SB - Velcorin Compound (DMDC) Order - 32590" at bounding box center [643, 164] width 204 height 17
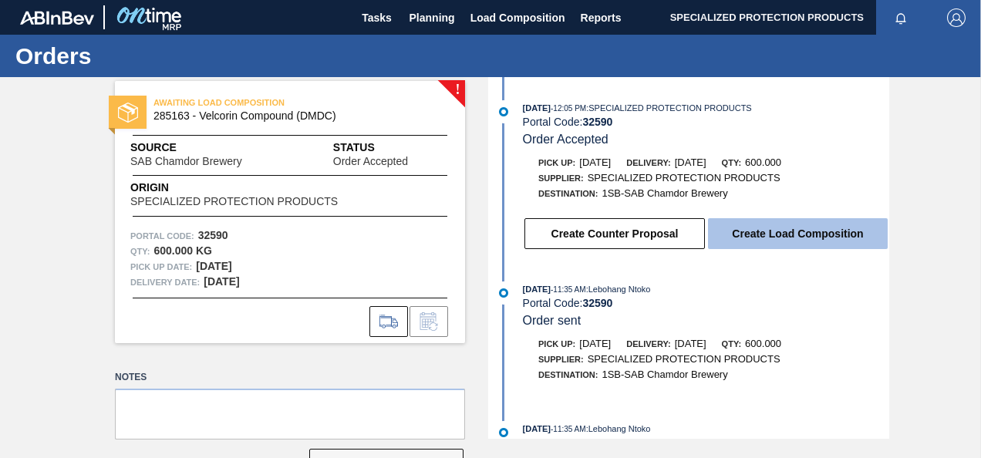
click at [769, 234] on button "Create Load Composition" at bounding box center [798, 233] width 180 height 31
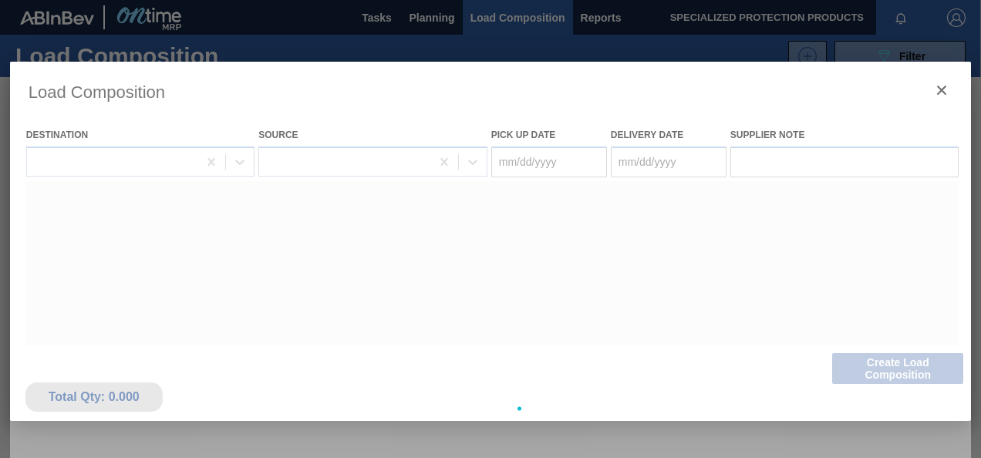
type Date "[DATE]"
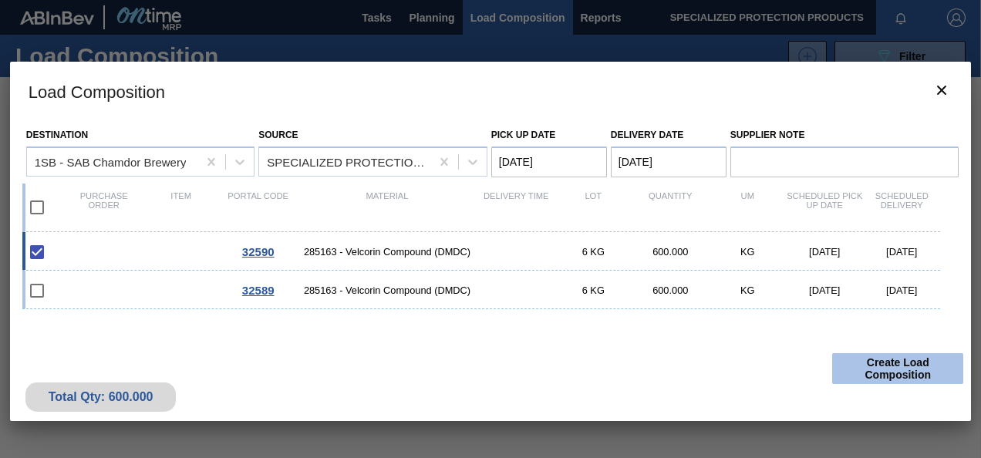
click at [855, 357] on button "Create Load Composition" at bounding box center [897, 368] width 131 height 31
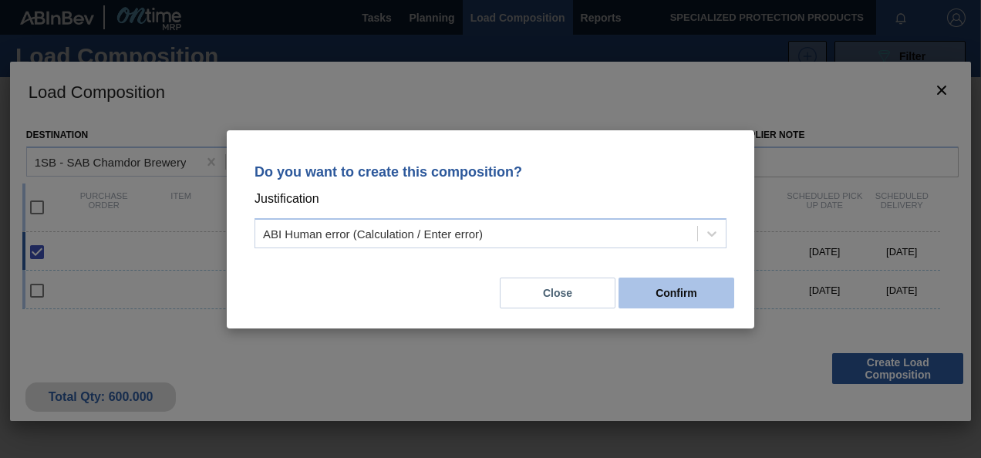
click at [718, 284] on button "Confirm" at bounding box center [676, 293] width 116 height 31
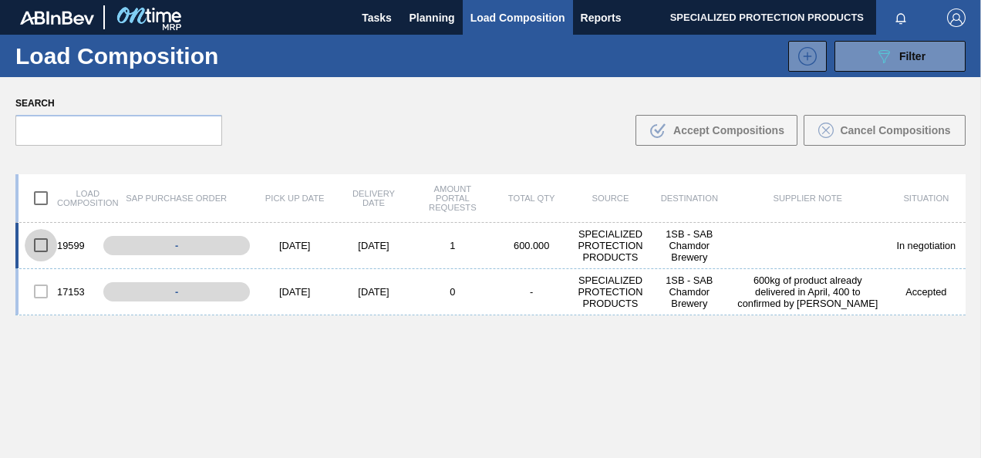
click at [40, 247] on input "checkbox" at bounding box center [41, 245] width 32 height 32
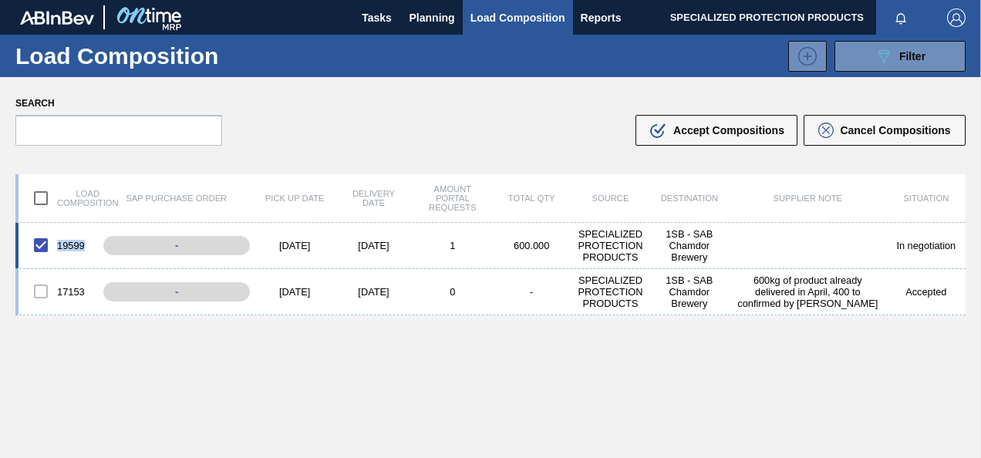
click at [83, 247] on div "19599" at bounding box center [58, 245] width 79 height 32
copy div "19599"
click at [705, 130] on span "Accept Compositions" at bounding box center [728, 130] width 111 height 12
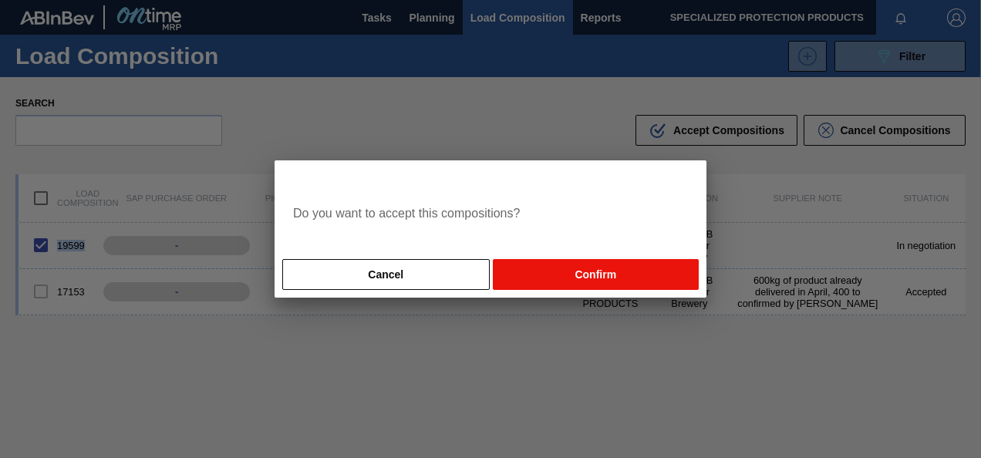
click at [639, 275] on button "Confirm" at bounding box center [596, 274] width 206 height 31
checkbox input "false"
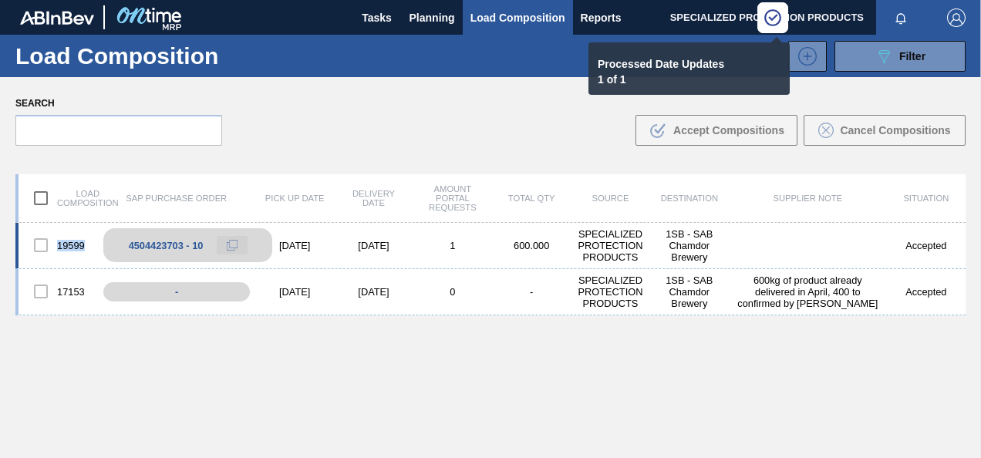
click at [232, 242] on icon at bounding box center [232, 245] width 11 height 11
